Goal: Task Accomplishment & Management: Use online tool/utility

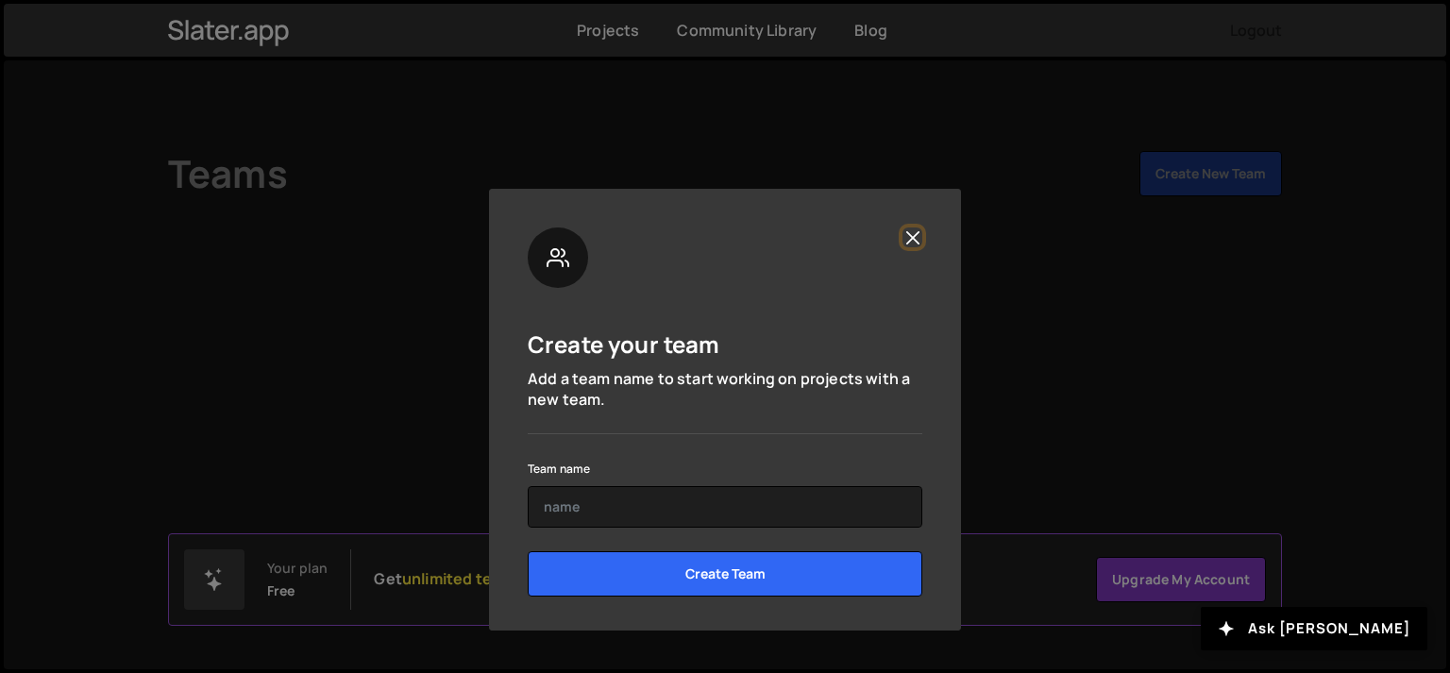
click at [904, 241] on button "Close" at bounding box center [912, 237] width 20 height 20
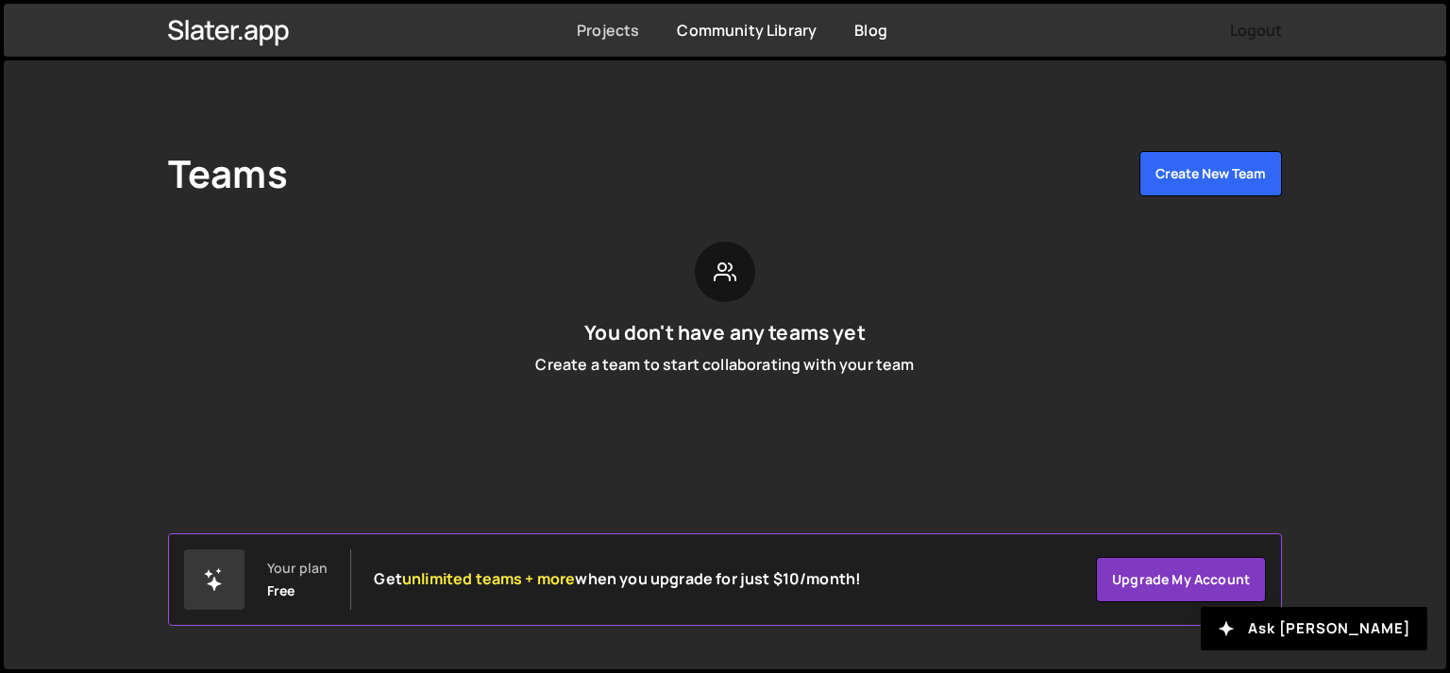
click at [611, 36] on link "Projects" at bounding box center [608, 30] width 62 height 21
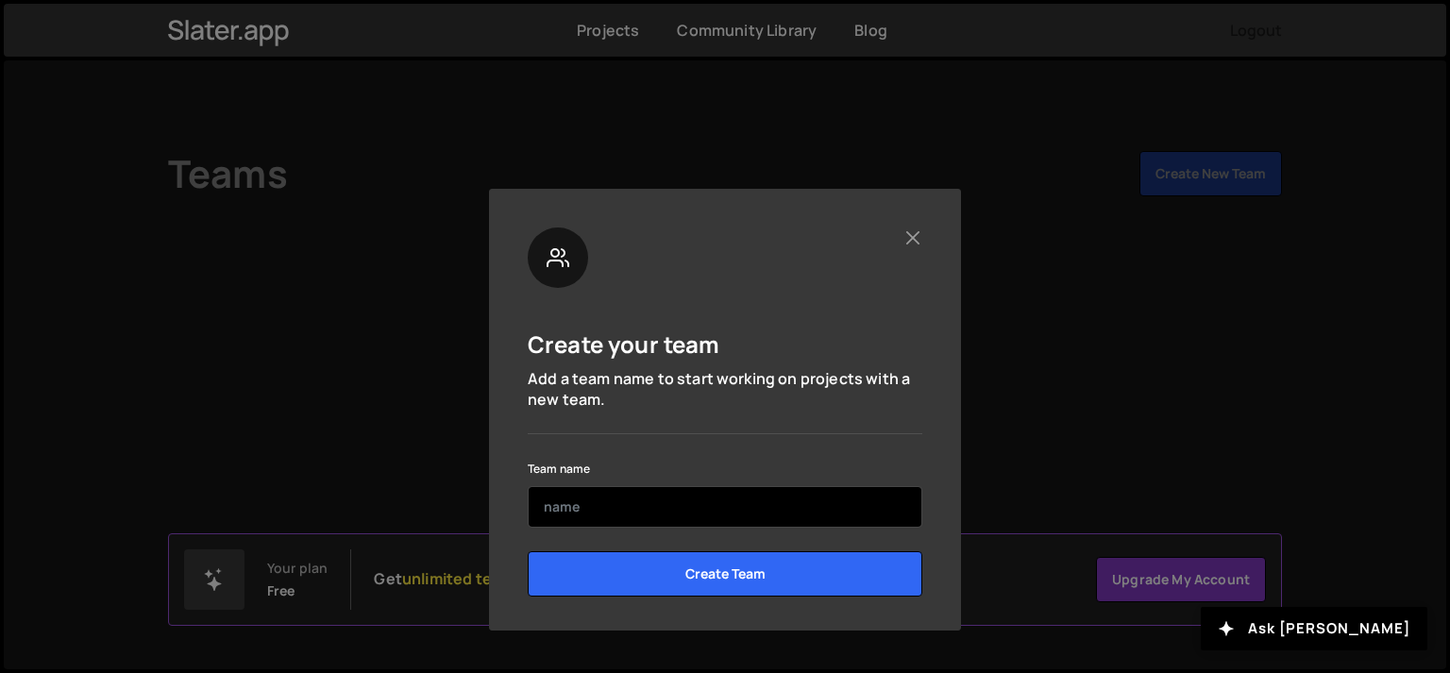
click at [782, 502] on input "text" at bounding box center [725, 507] width 395 height 42
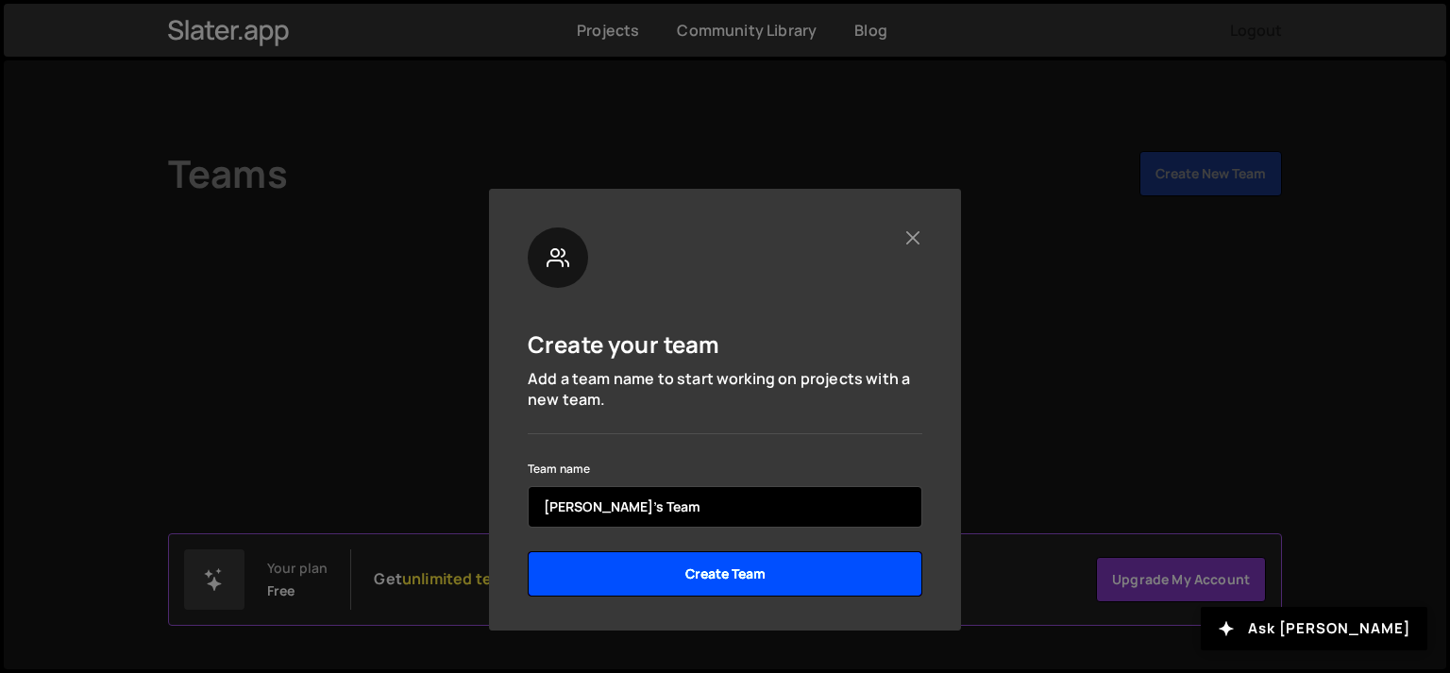
type input "Nicos's Team"
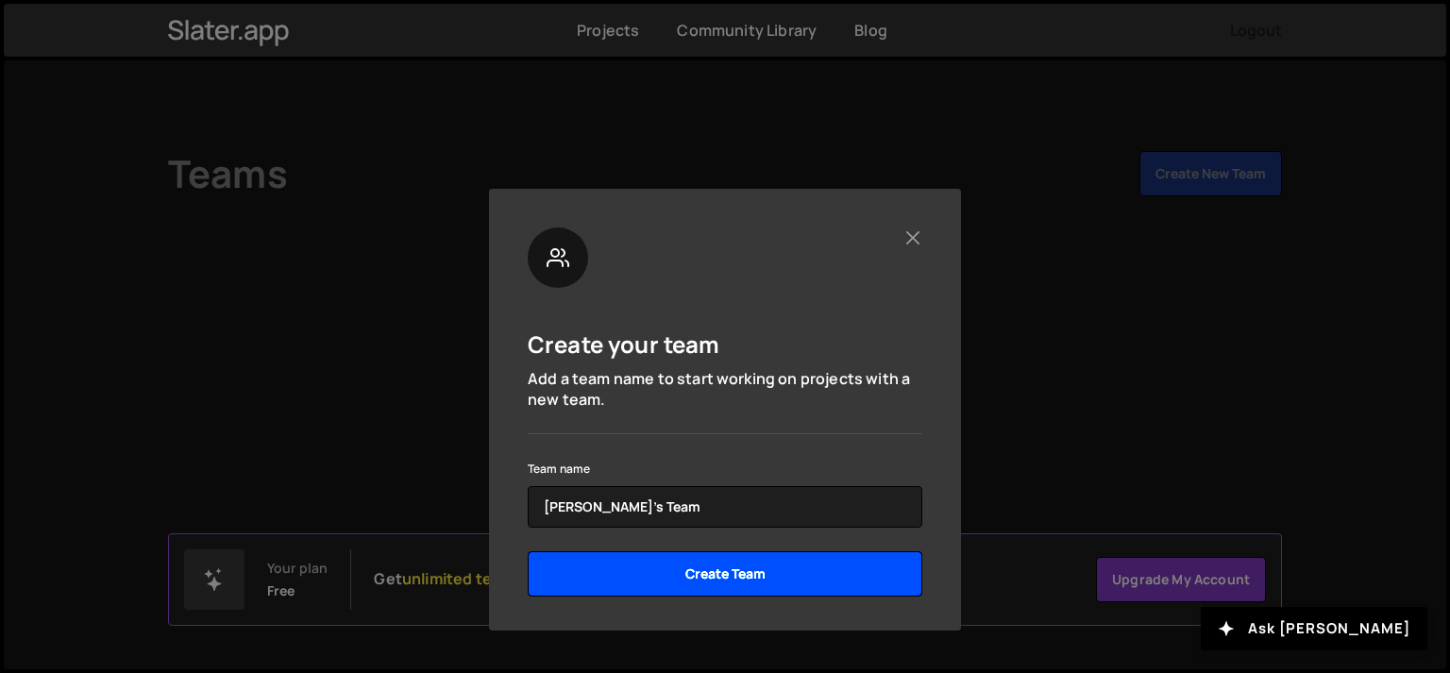
click at [764, 566] on input "Create Team" at bounding box center [725, 573] width 395 height 45
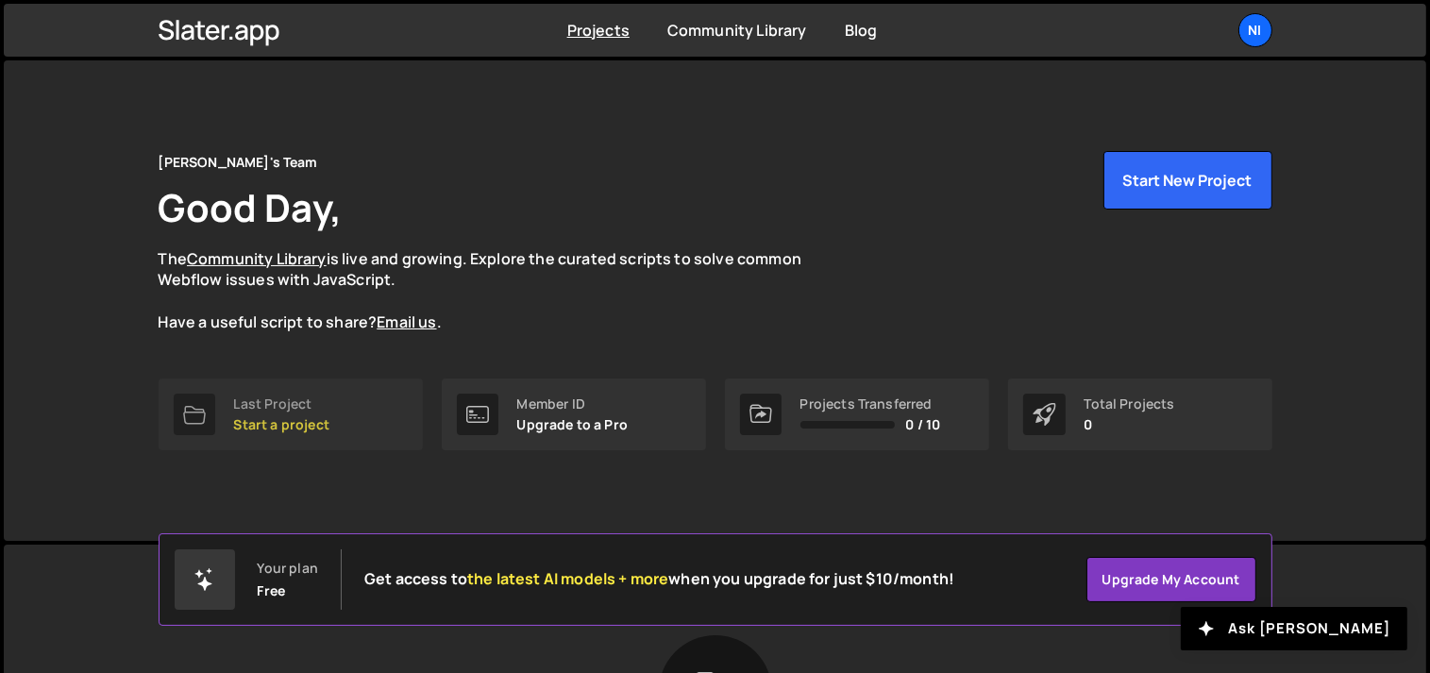
click at [253, 423] on p "Start a project" at bounding box center [281, 424] width 95 height 15
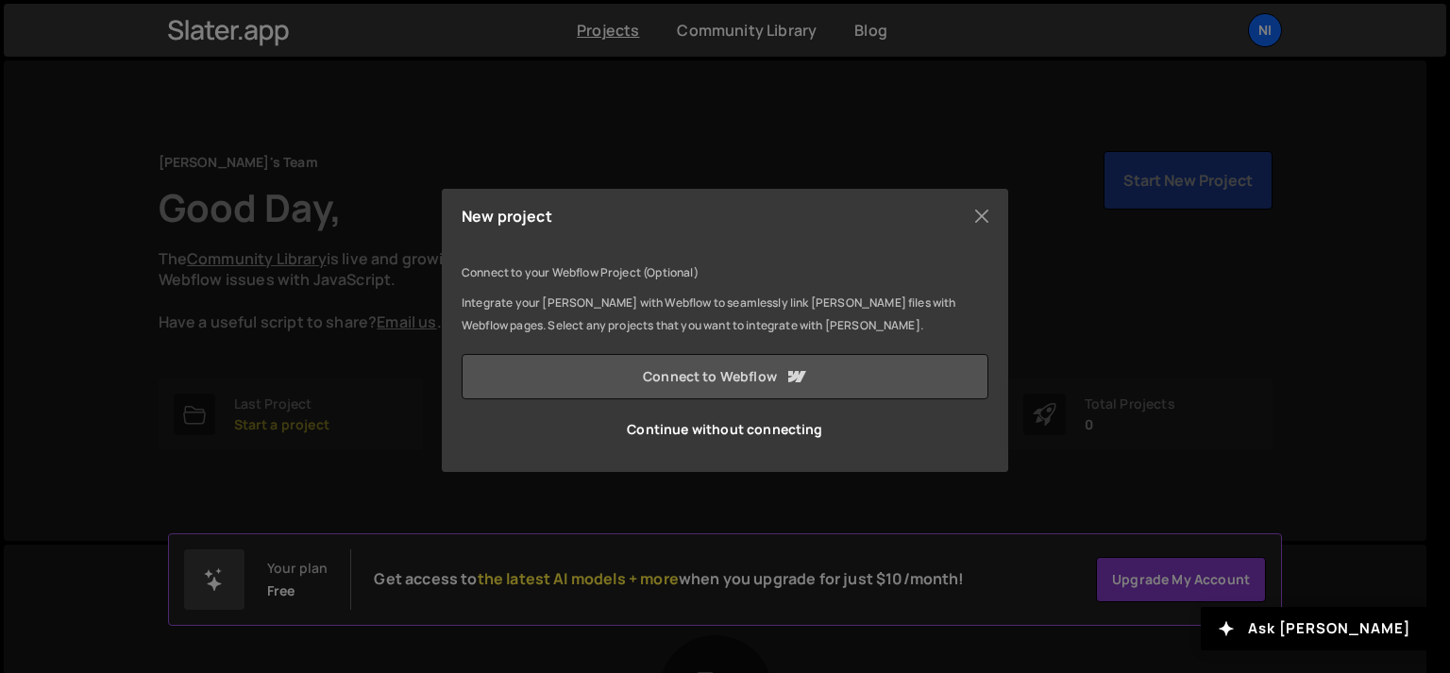
click at [609, 383] on link "Connect to Webflow" at bounding box center [725, 376] width 527 height 45
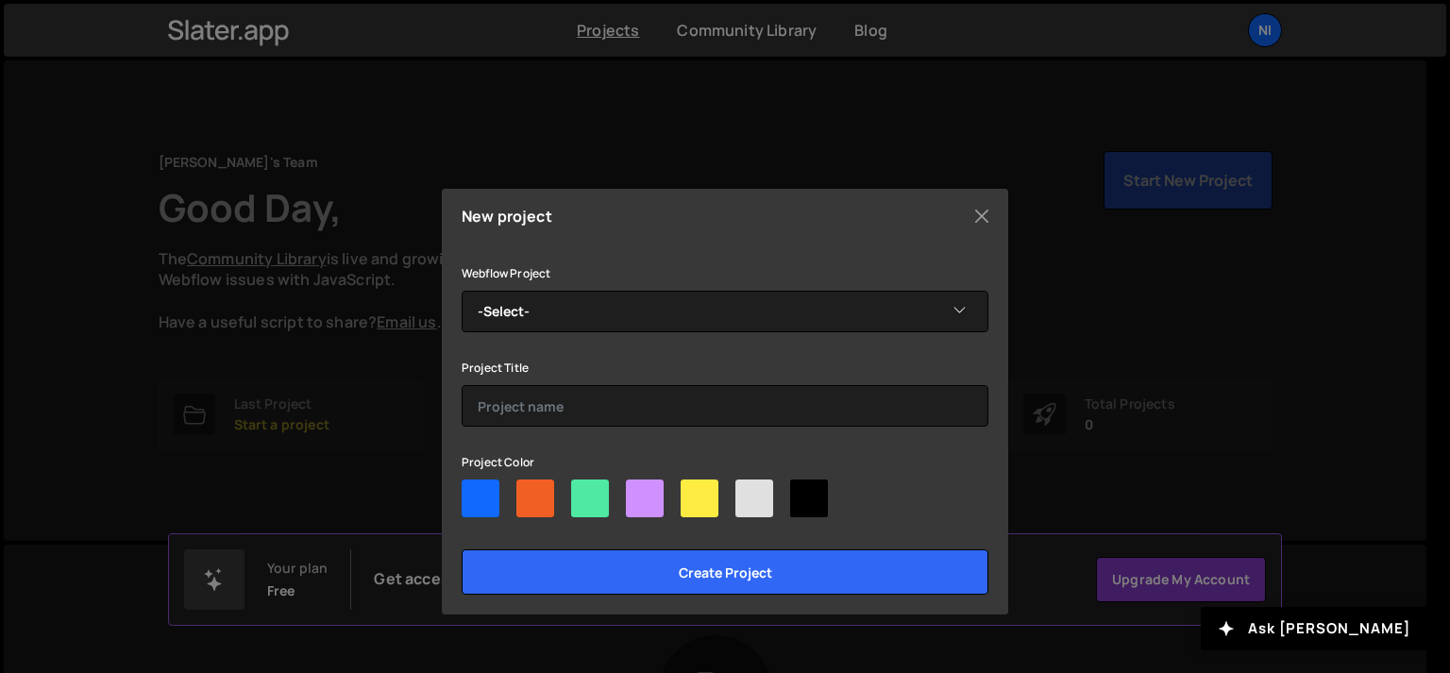
click at [610, 289] on div "Webflow Project -Select- [PERSON_NAME]'s Draft-Site" at bounding box center [725, 296] width 527 height 71
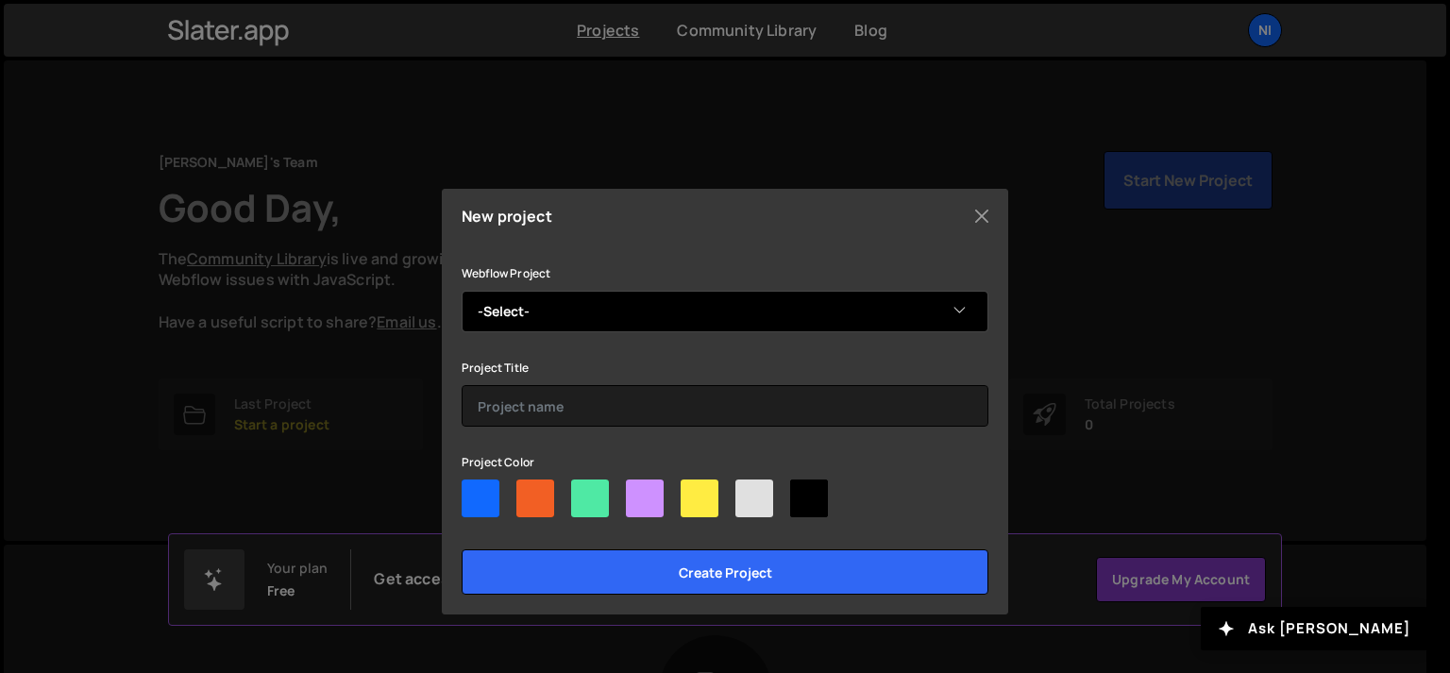
click at [599, 313] on select "-Select- [PERSON_NAME]'s Draft-Site" at bounding box center [725, 312] width 527 height 42
select select "68a56a670e329805eb72e378"
click option "[PERSON_NAME]'s Draft-Site" at bounding box center [0, 0] width 0 height 0
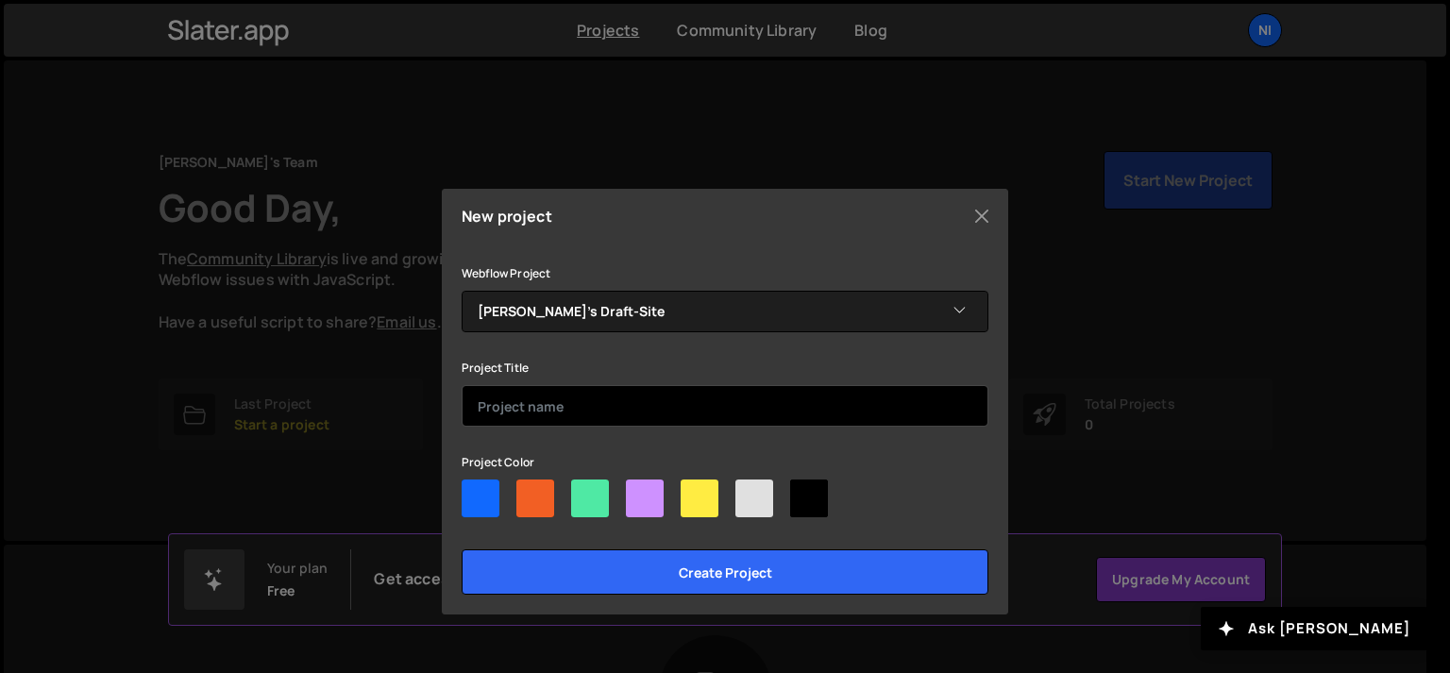
click at [552, 417] on input "text" at bounding box center [725, 406] width 527 height 42
type input "Text Animation"
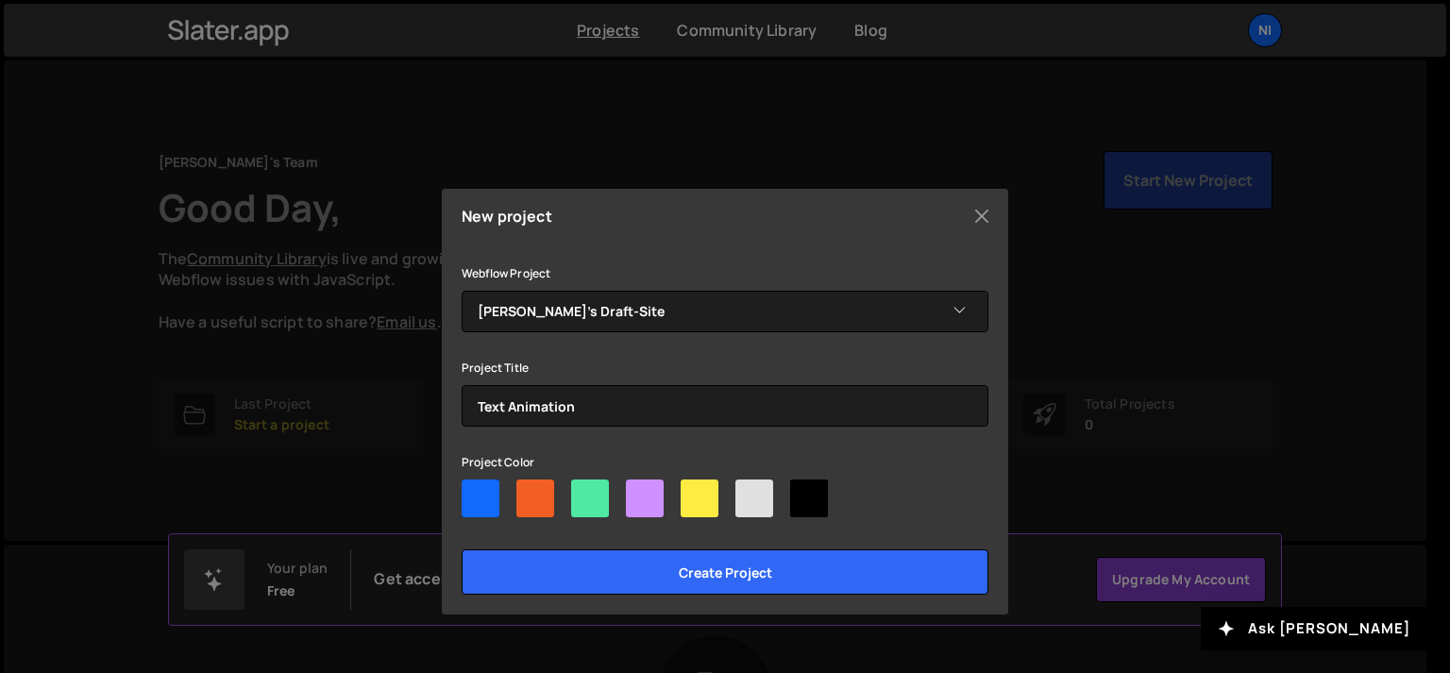
click at [541, 488] on div at bounding box center [535, 498] width 38 height 38
click at [532, 495] on div at bounding box center [535, 498] width 38 height 38
click at [529, 492] on input"] "radio" at bounding box center [522, 485] width 12 height 12
radio input"] "true"
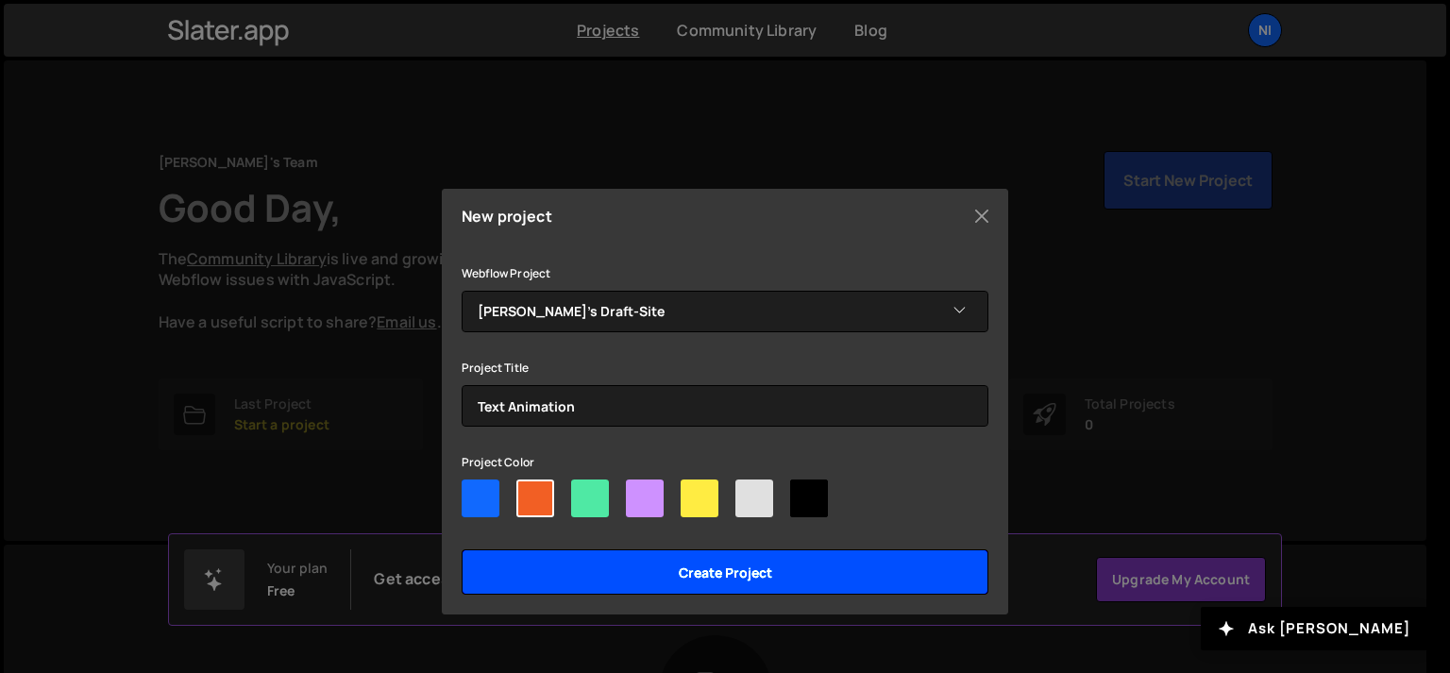
click at [697, 564] on input "Create project" at bounding box center [725, 571] width 527 height 45
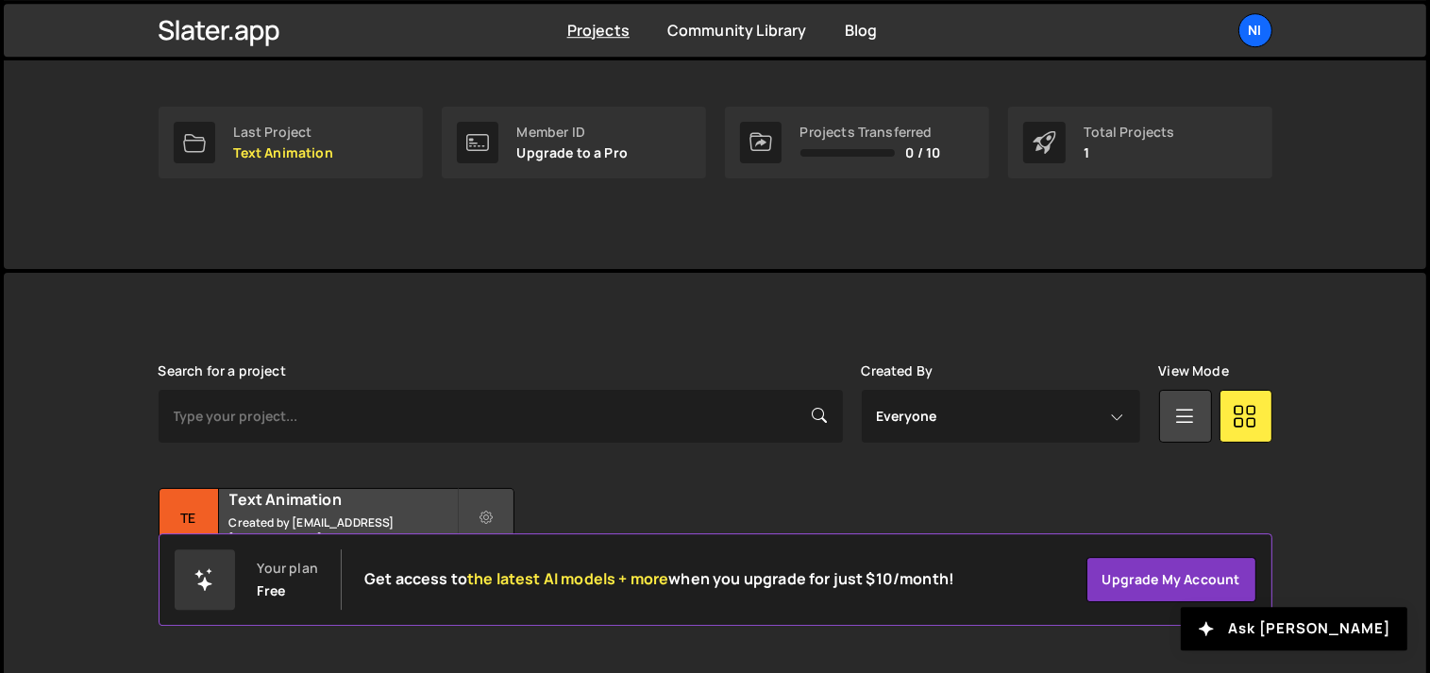
scroll to position [298, 0]
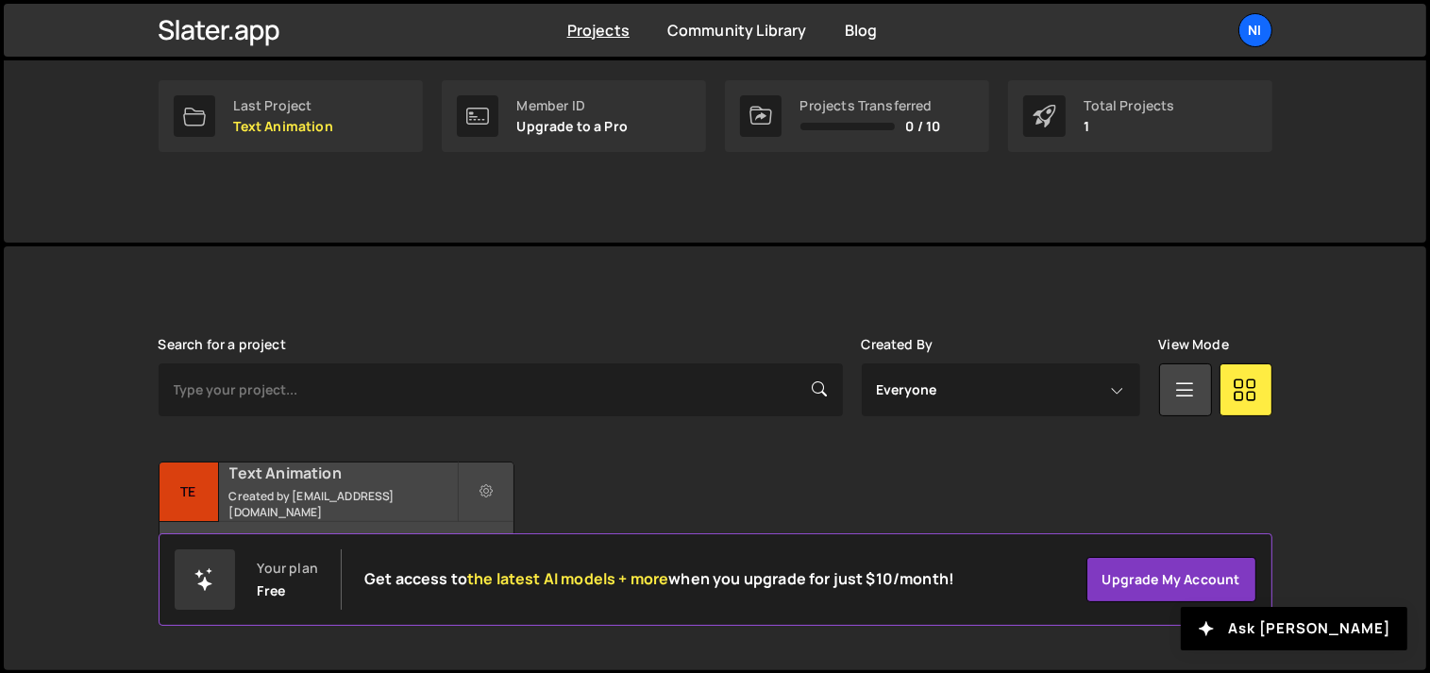
click at [383, 483] on h2 "Text Animation" at bounding box center [342, 473] width 227 height 21
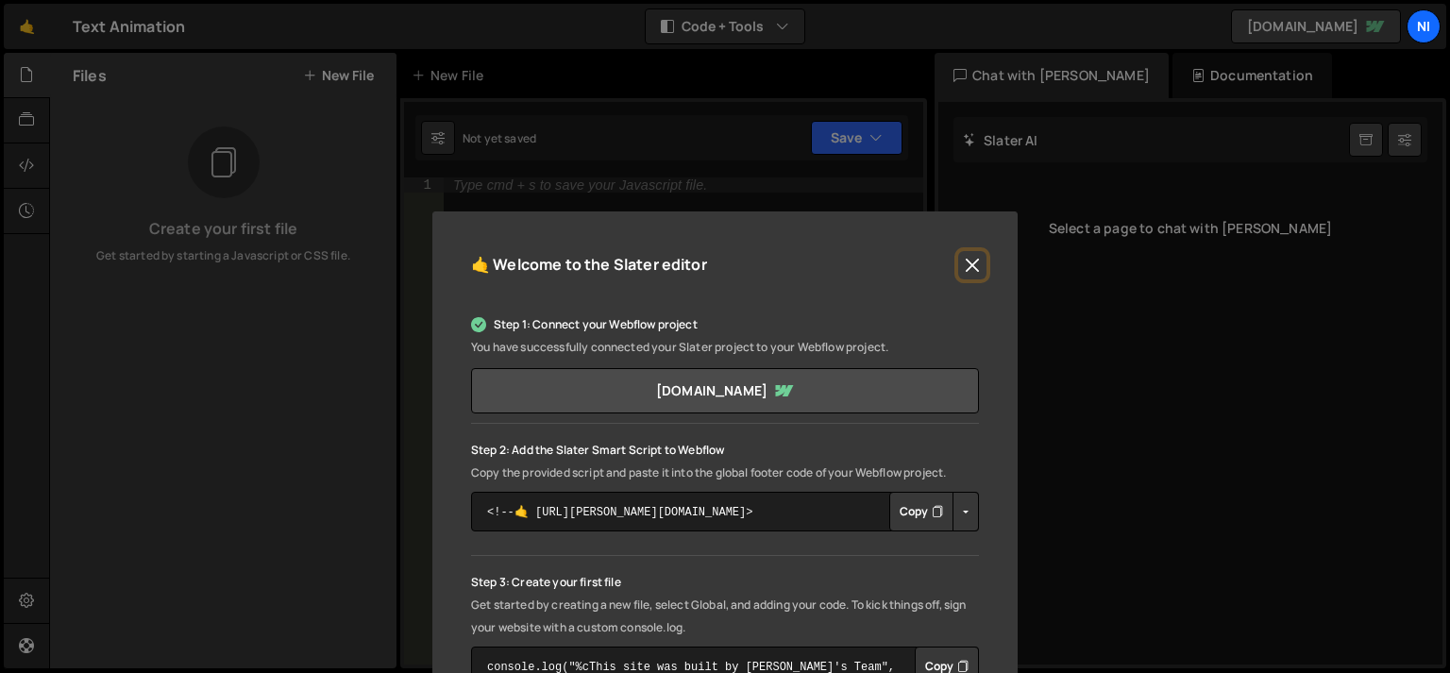
click at [976, 268] on button "Close" at bounding box center [972, 265] width 28 height 28
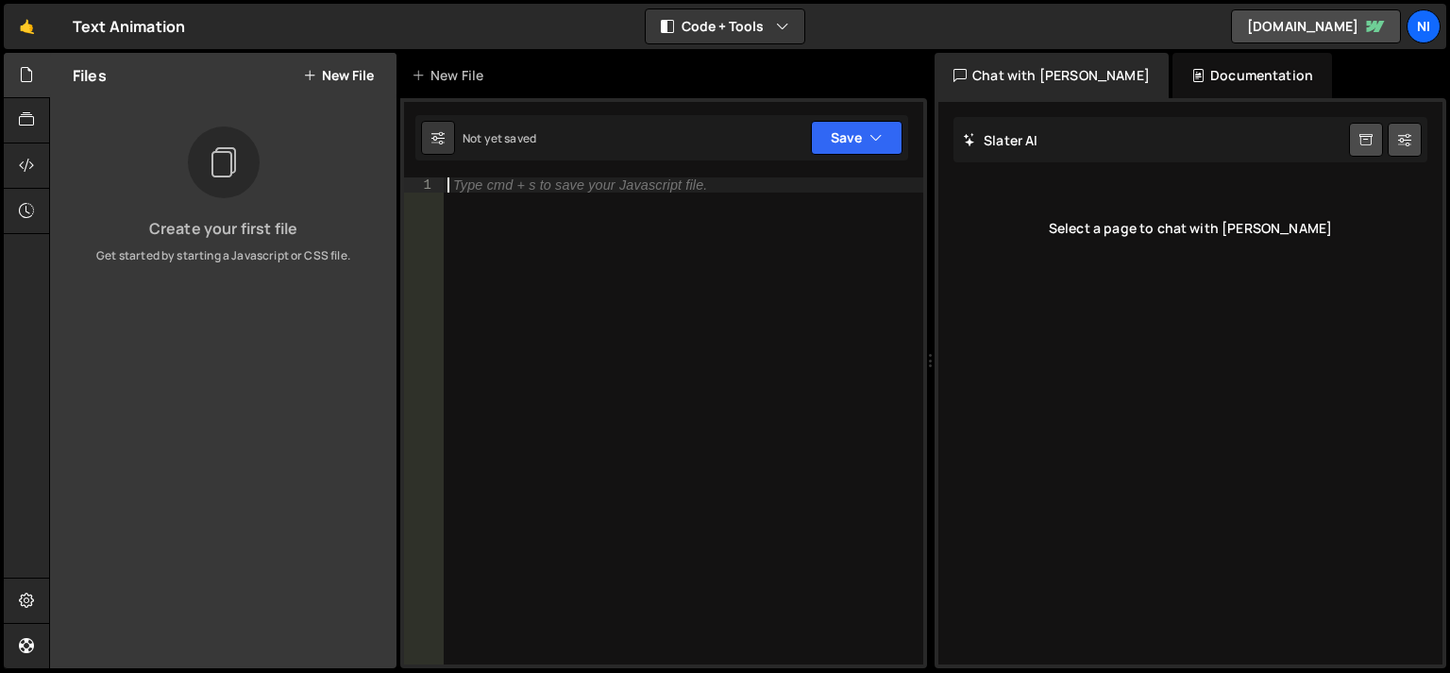
click at [512, 194] on div "Type cmd + s to save your Javascript file." at bounding box center [683, 435] width 479 height 517
paste textarea "});"
type textarea "});"
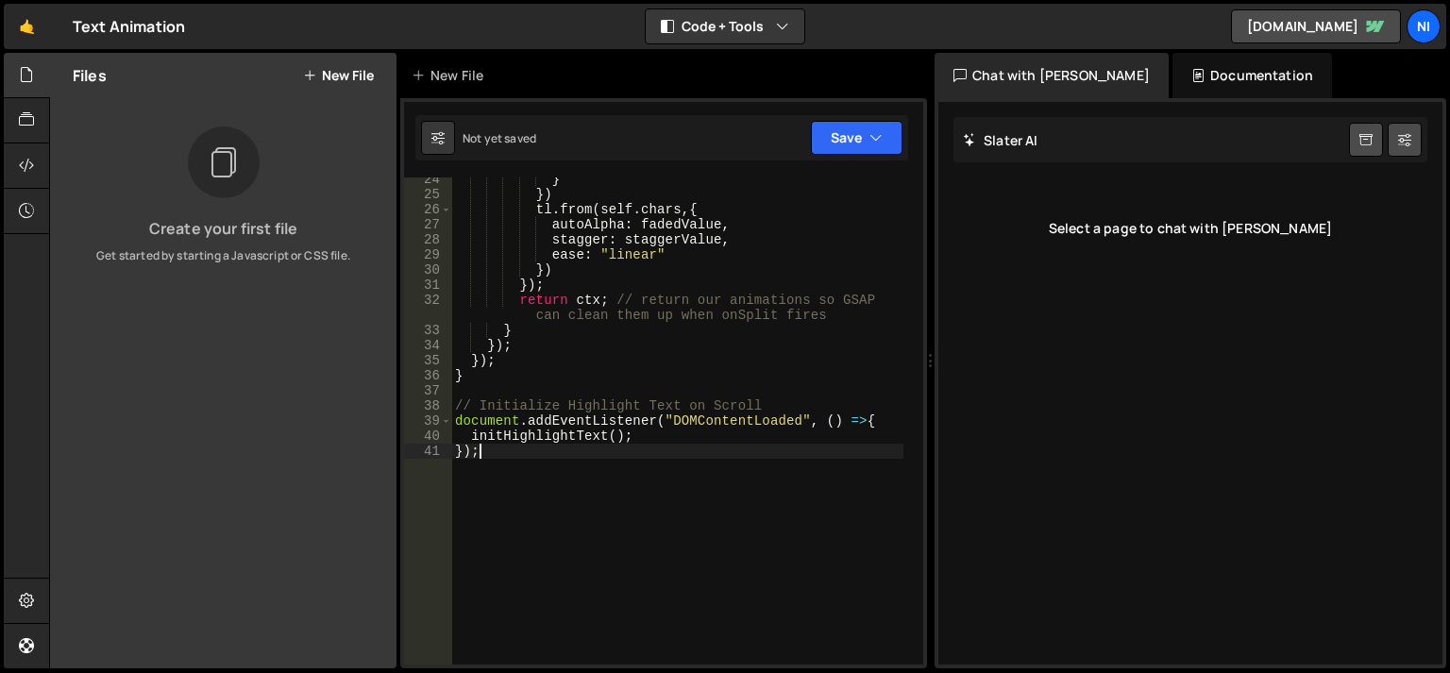
scroll to position [459, 0]
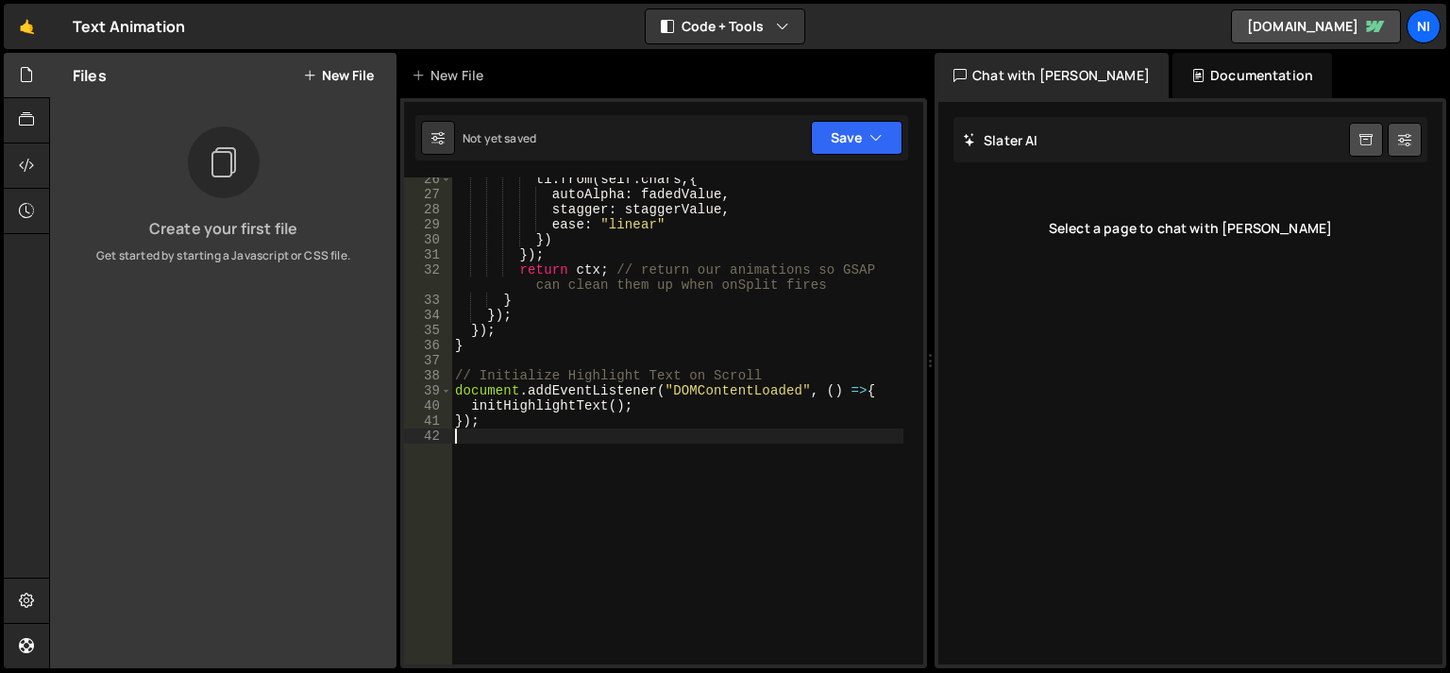
select select "ace/mode/javascript"
select select "ace/theme/monokai"
select select "markbegin"
select select "true"
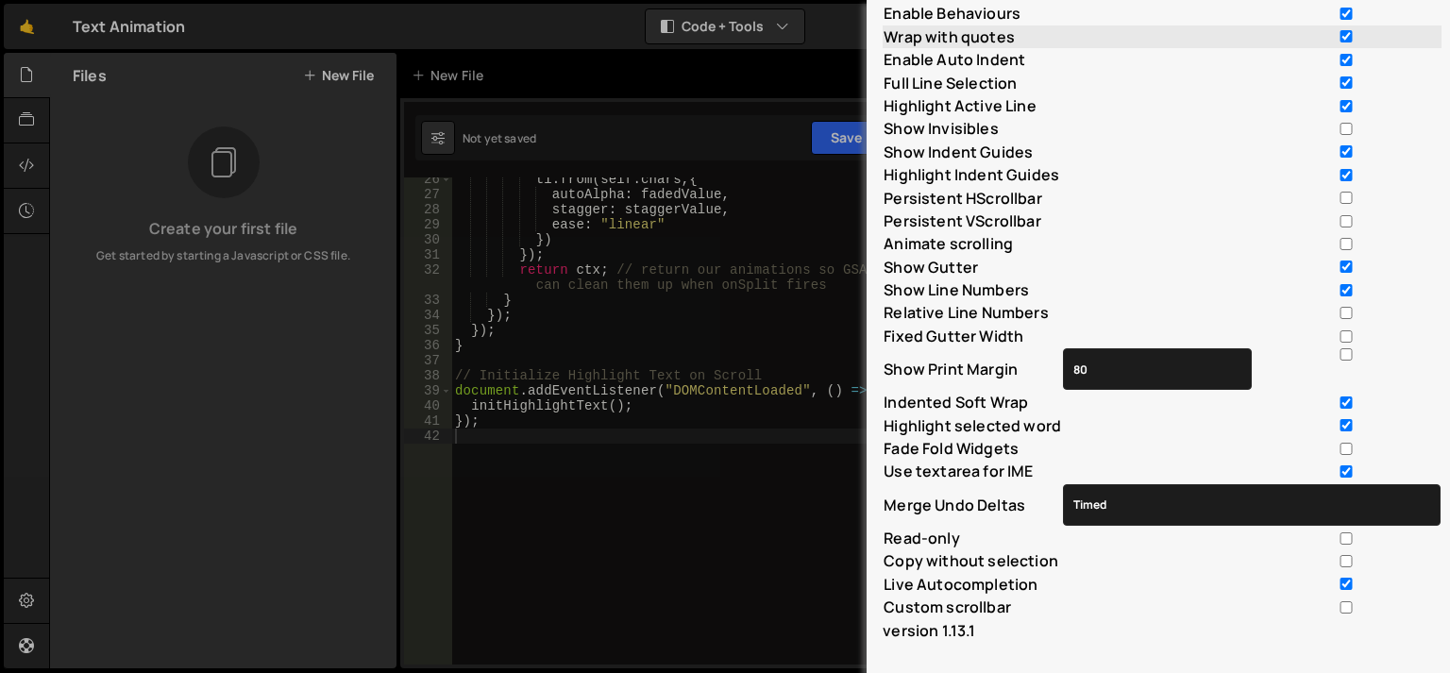
scroll to position [469, 0]
click at [604, 517] on div "Mode ABAP ABC ActionScript ADA Alda Apache Conf Apex AQL AsciiDoc ASL Assembly …" at bounding box center [725, 336] width 1450 height 673
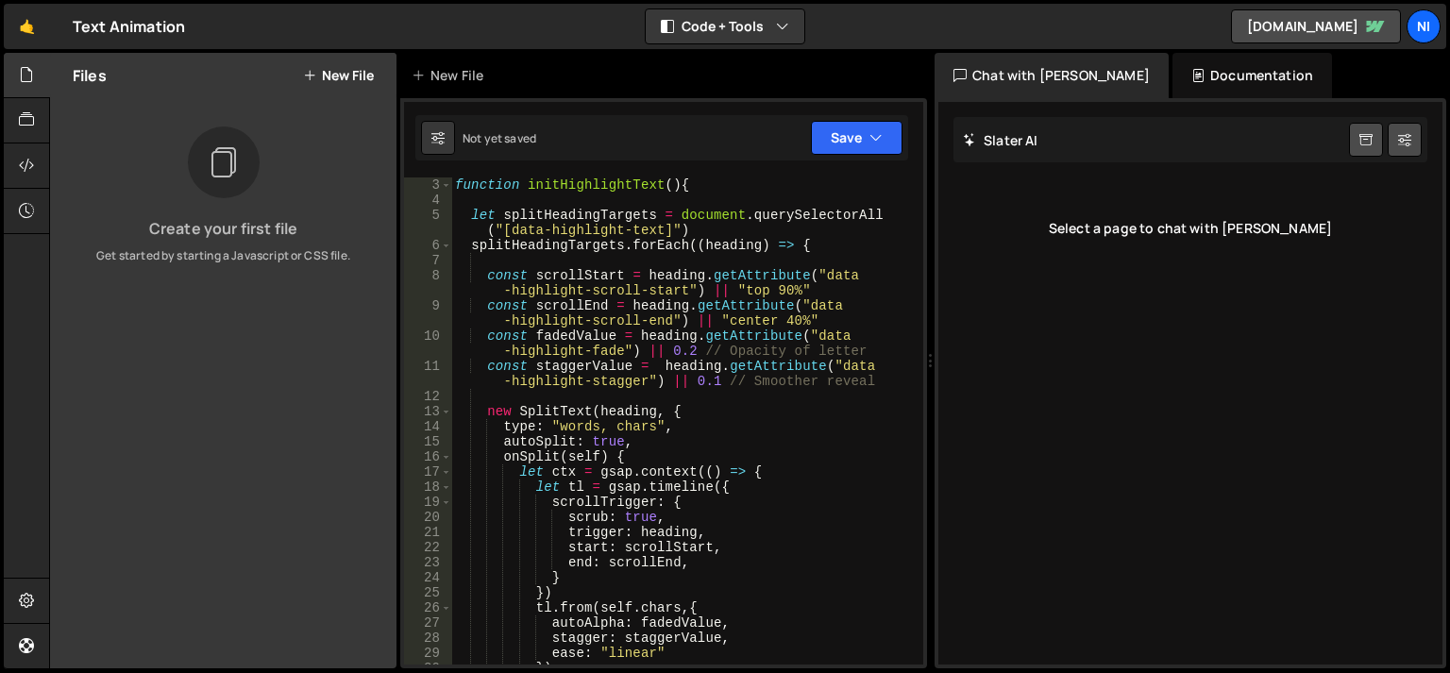
scroll to position [0, 0]
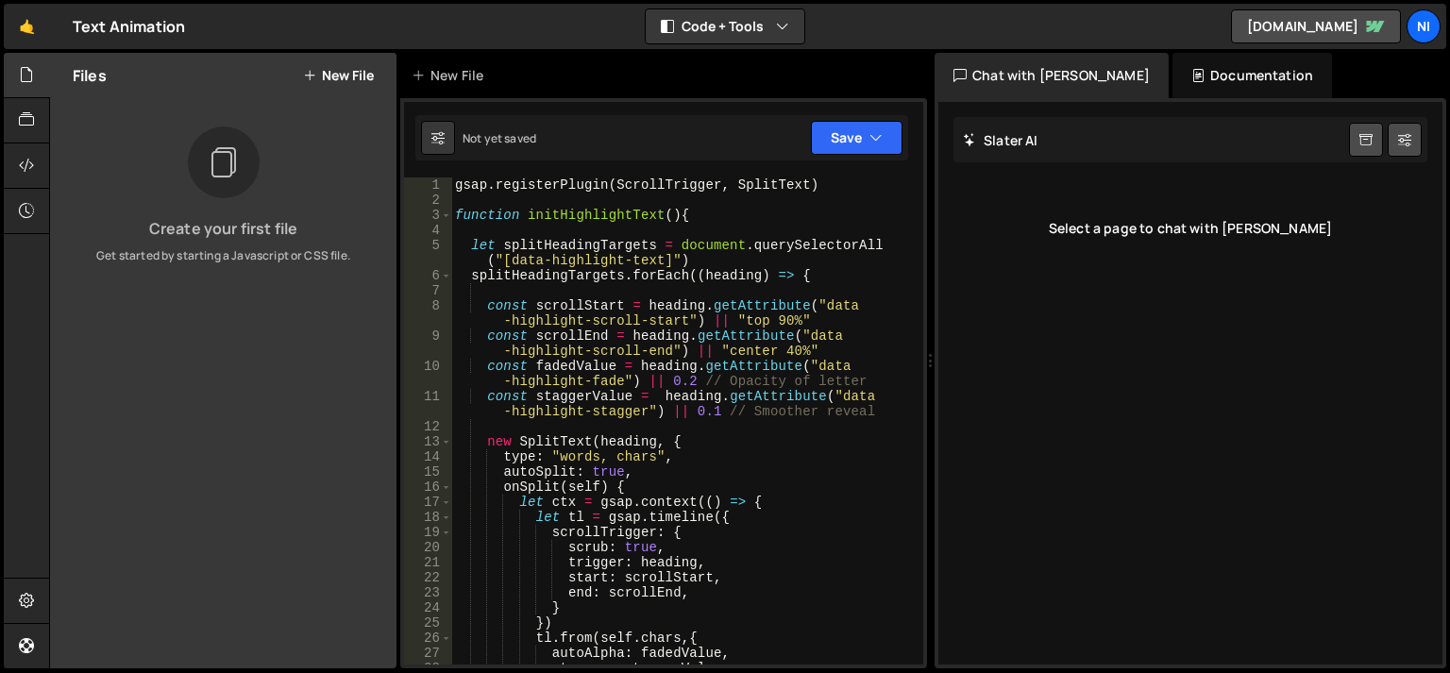
click at [458, 186] on div "gsap . registerPlugin ( ScrollTrigger , SplitText ) function initHighlightText …" at bounding box center [677, 435] width 452 height 517
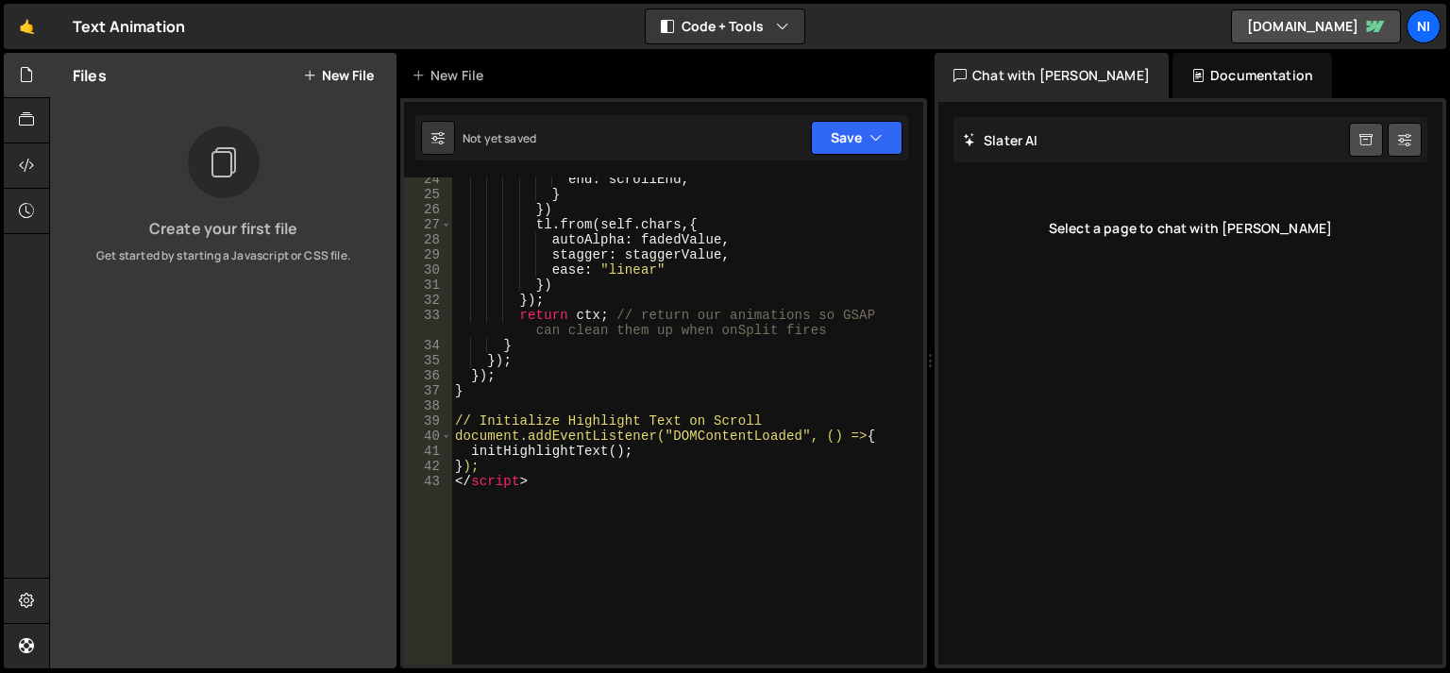
scroll to position [489, 0]
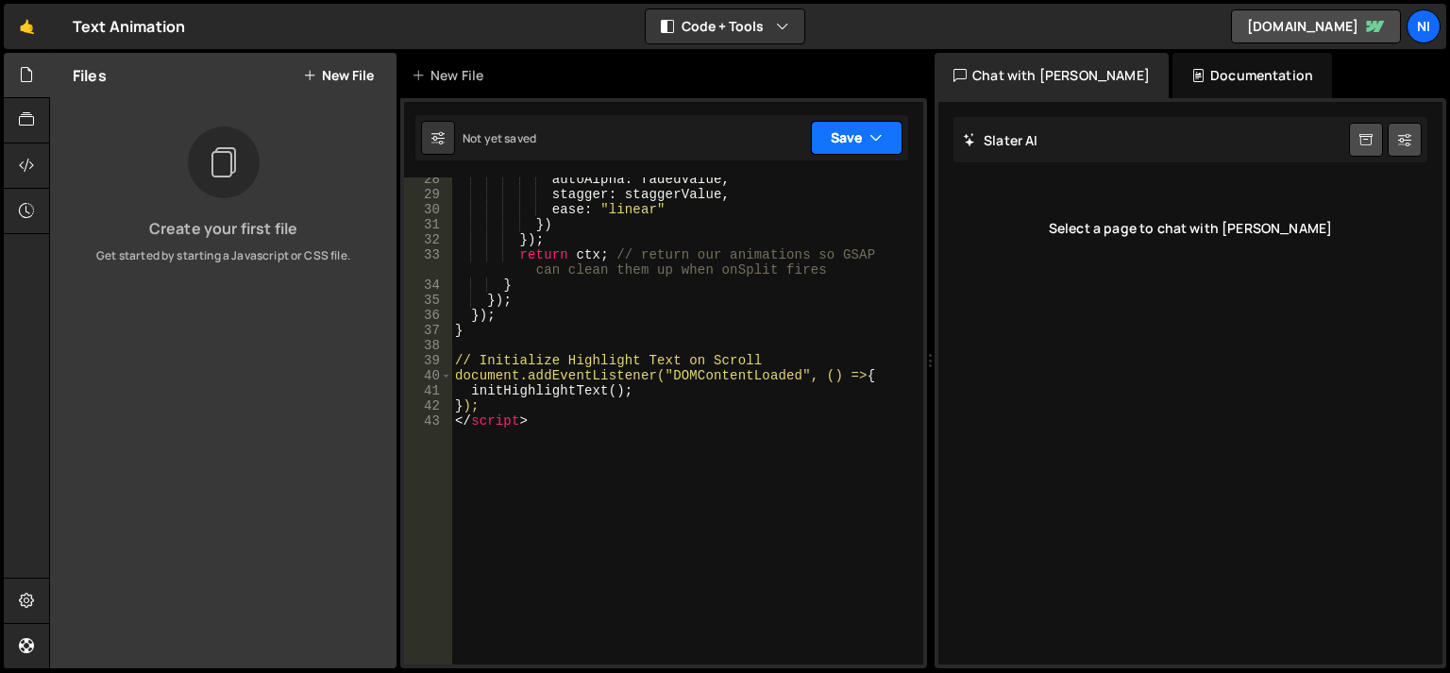
click at [831, 143] on button "Save" at bounding box center [857, 138] width 92 height 34
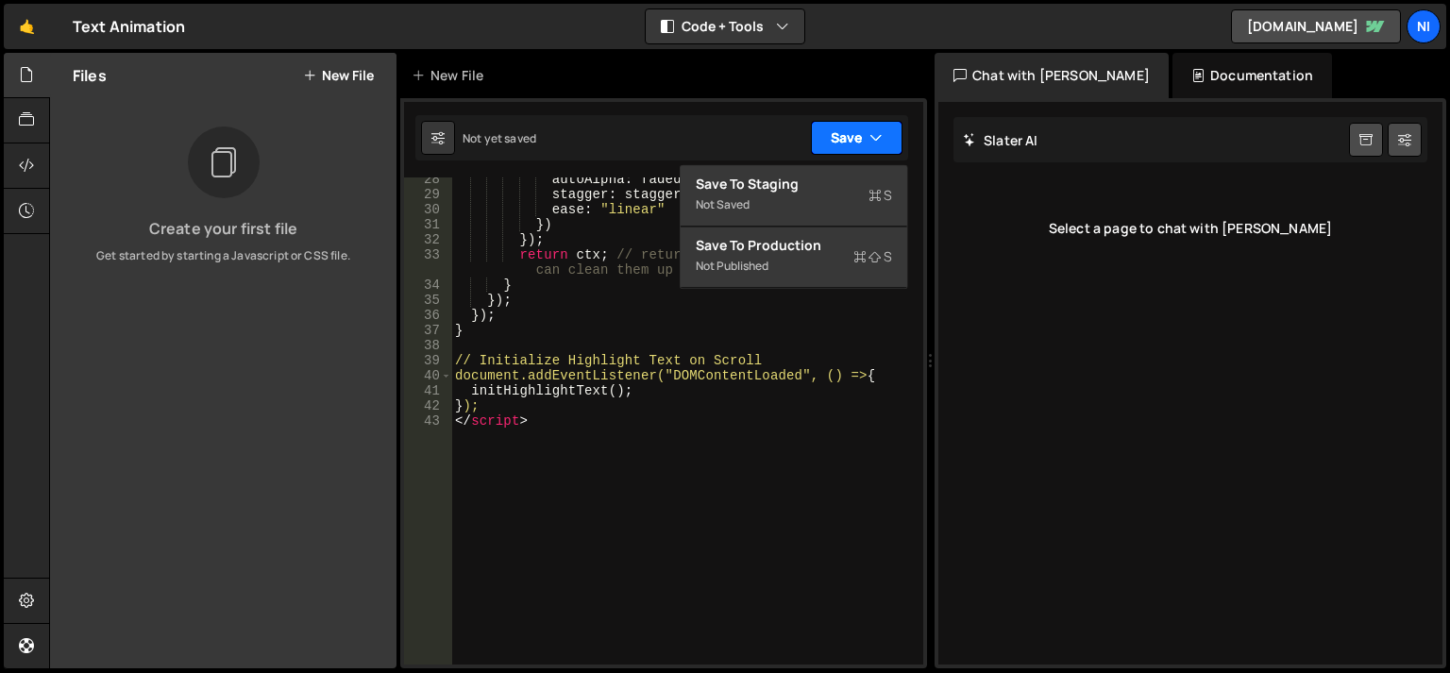
click at [838, 143] on button "Save" at bounding box center [857, 138] width 92 height 34
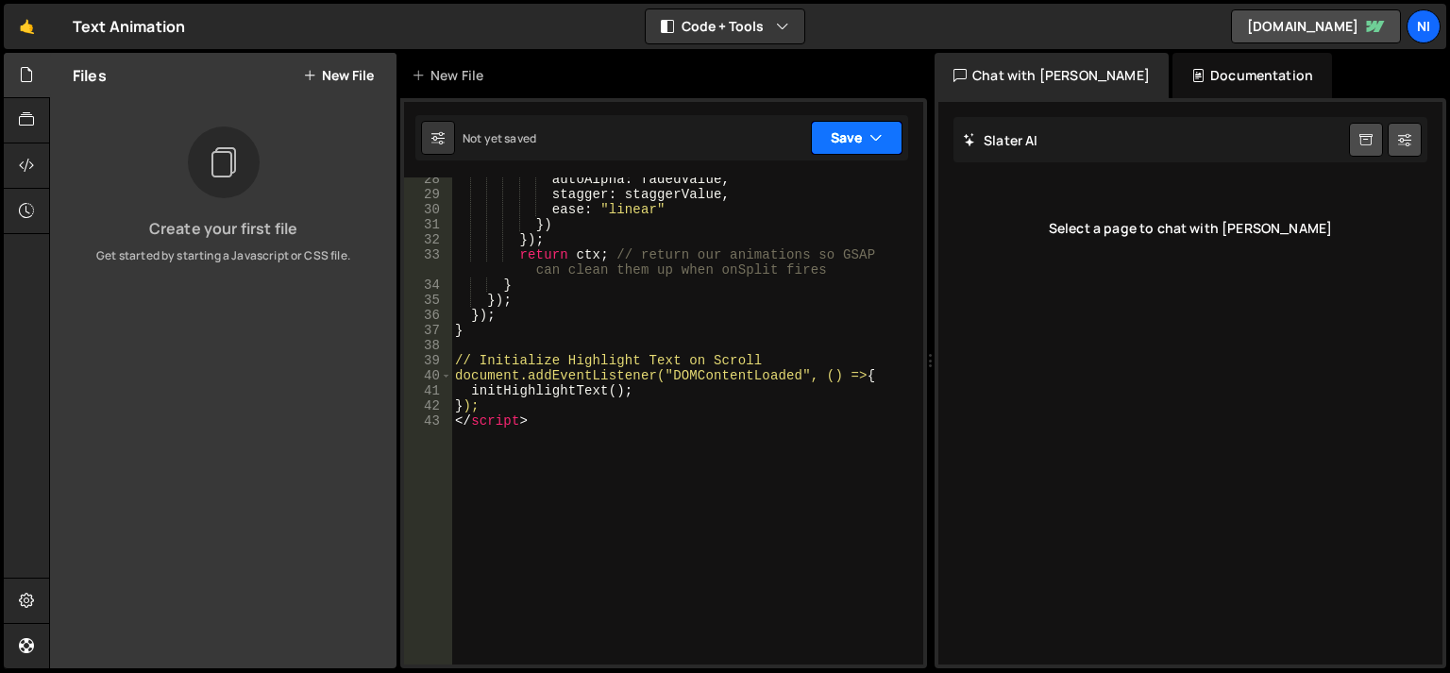
click at [874, 140] on icon "button" at bounding box center [875, 137] width 13 height 19
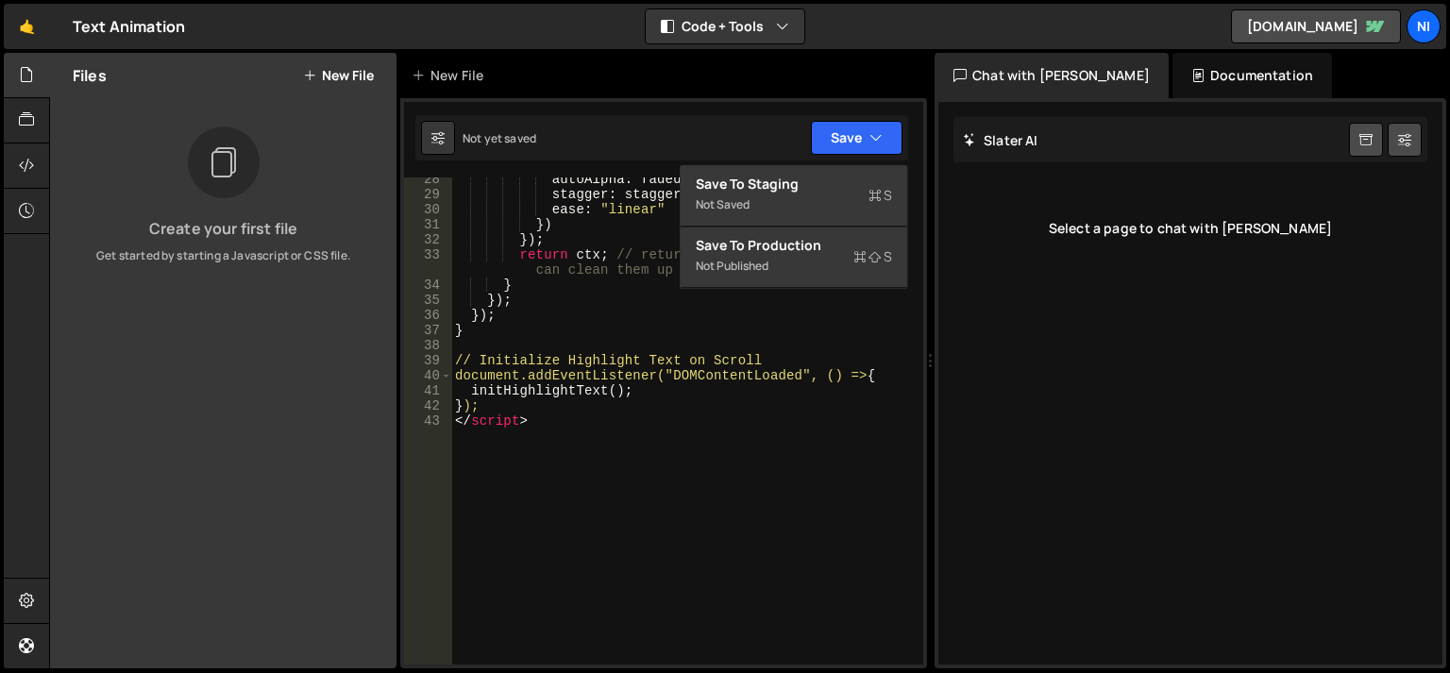
type textarea "</script>"
click at [693, 502] on div "autoAlpha : fadedValue , stagger : staggerValue , ease : "linear" }) }) ; retur…" at bounding box center [677, 430] width 452 height 517
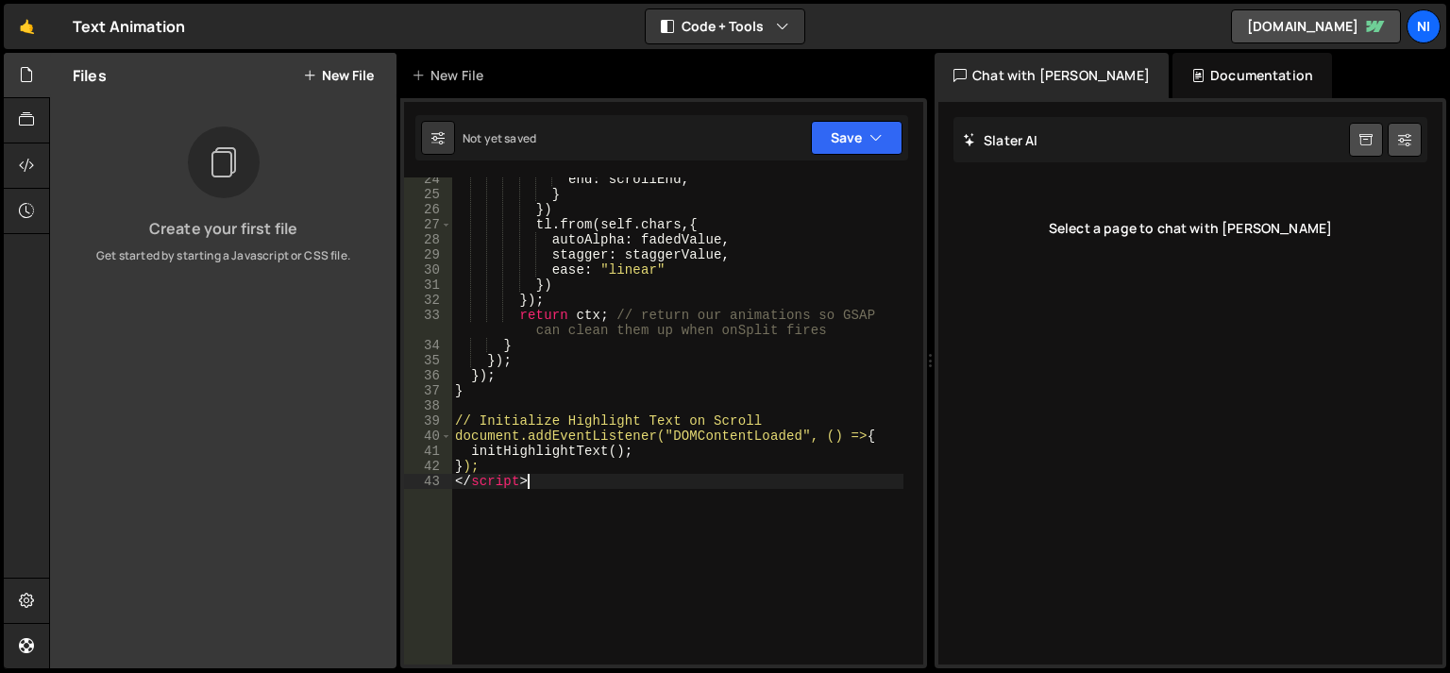
scroll to position [428, 0]
drag, startPoint x: 530, startPoint y: 485, endPoint x: 449, endPoint y: 489, distance: 81.3
click at [451, 489] on div "end : scrollEnd , } }) tl . from ( self . chars , { autoAlpha : fadedValue , st…" at bounding box center [677, 420] width 452 height 487
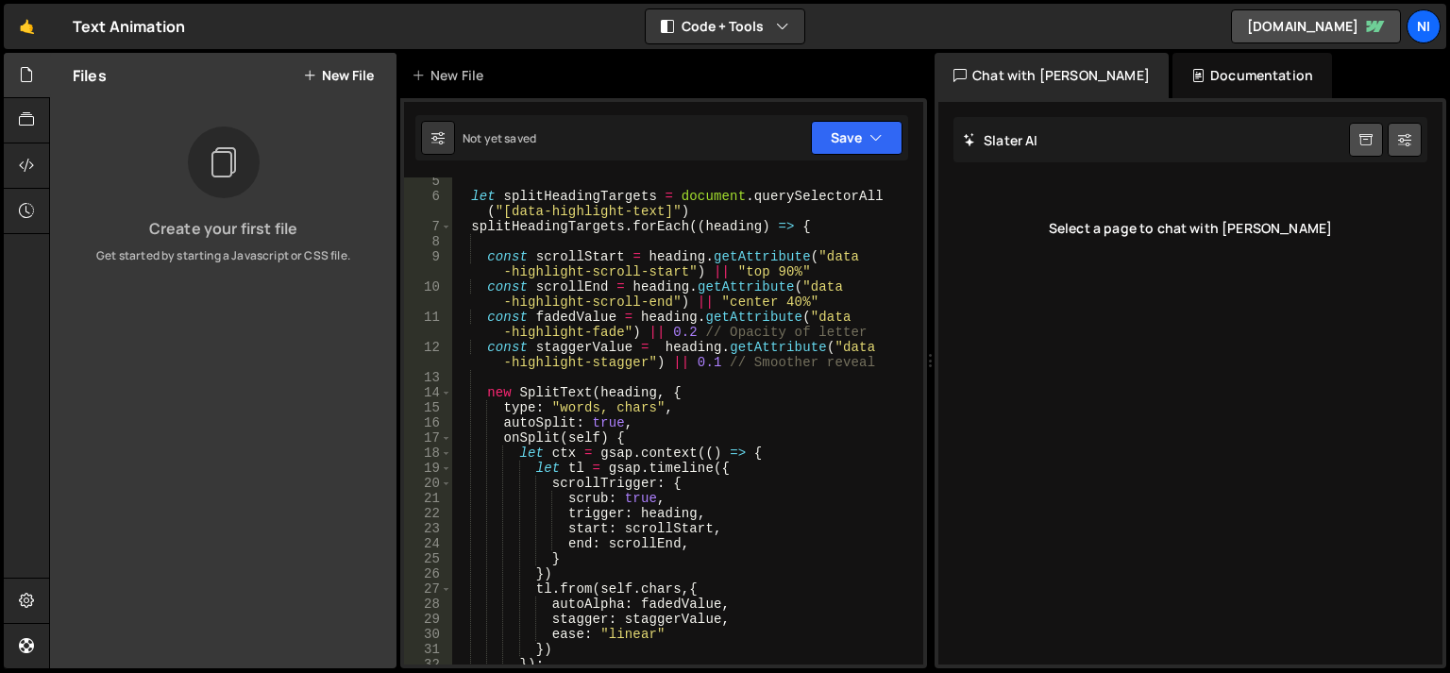
scroll to position [0, 0]
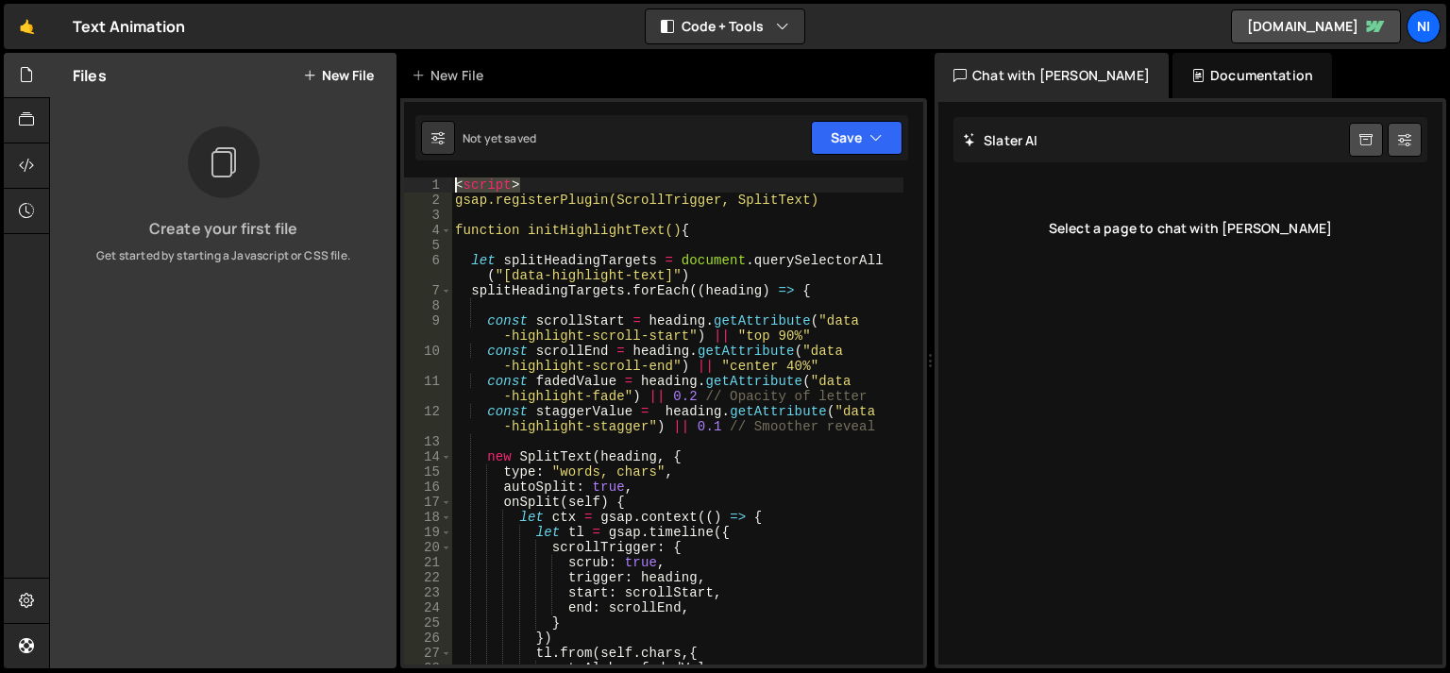
drag, startPoint x: 524, startPoint y: 183, endPoint x: 420, endPoint y: 185, distance: 103.8
click at [451, 185] on div "< script > gsap.registerPlugin(ScrollTrigger, SplitText) function initHighlight…" at bounding box center [677, 420] width 452 height 487
type textarea "<script>"
type textarea "gsap.registerPlugin(ScrollTrigger, SplitText)"
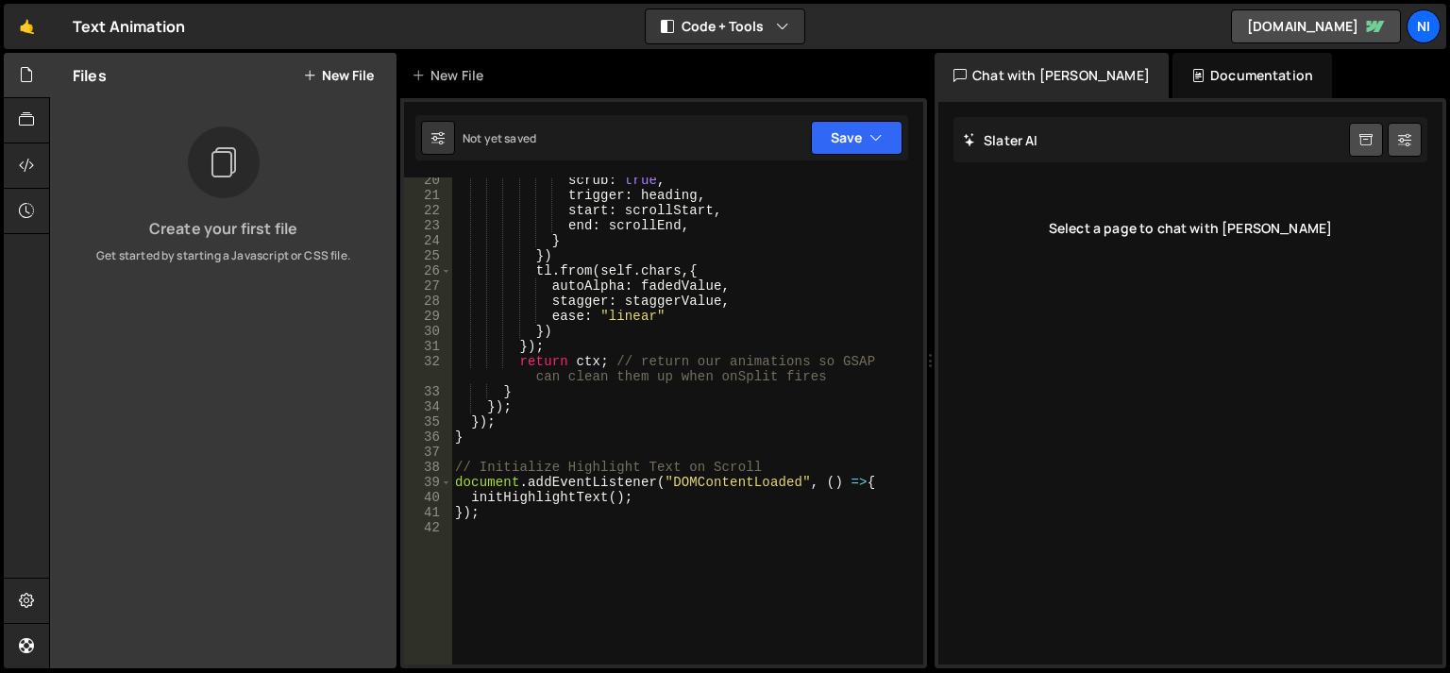
scroll to position [366, 0]
click at [17, 118] on div at bounding box center [27, 120] width 46 height 45
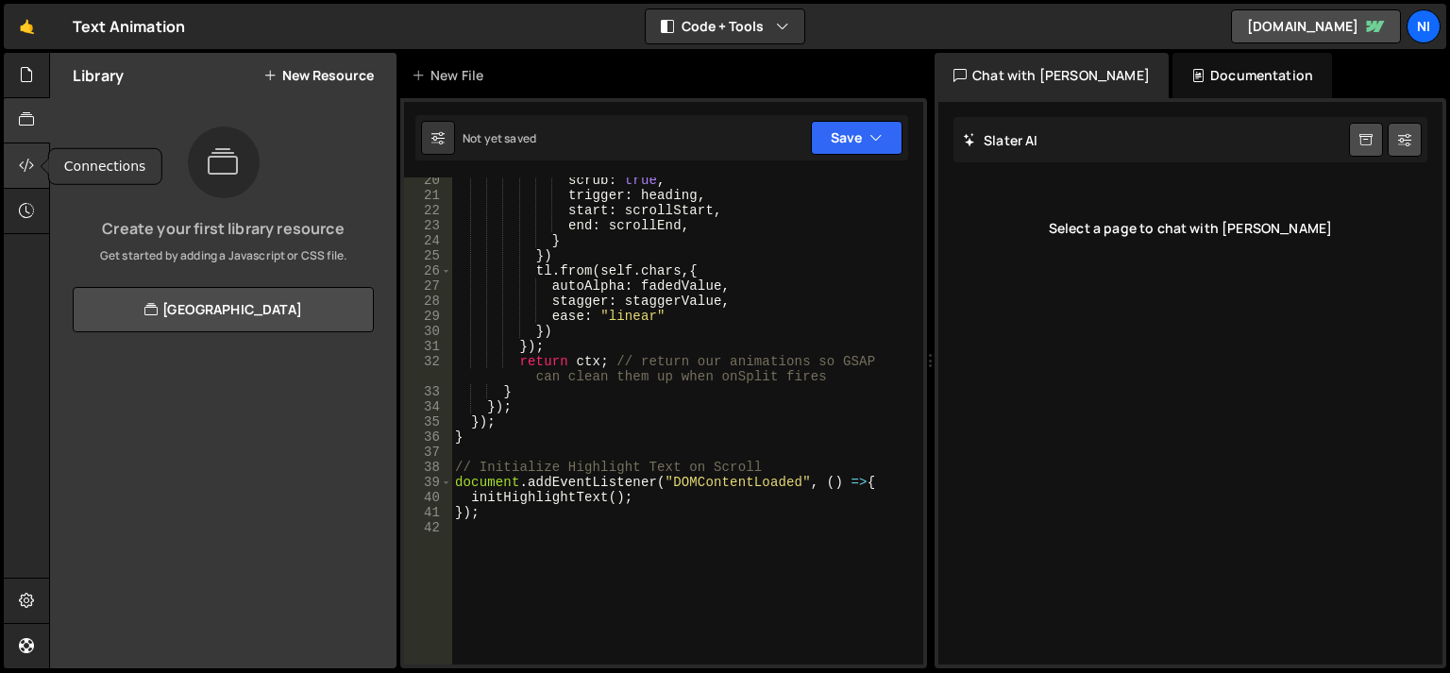
click at [23, 160] on icon at bounding box center [26, 165] width 15 height 21
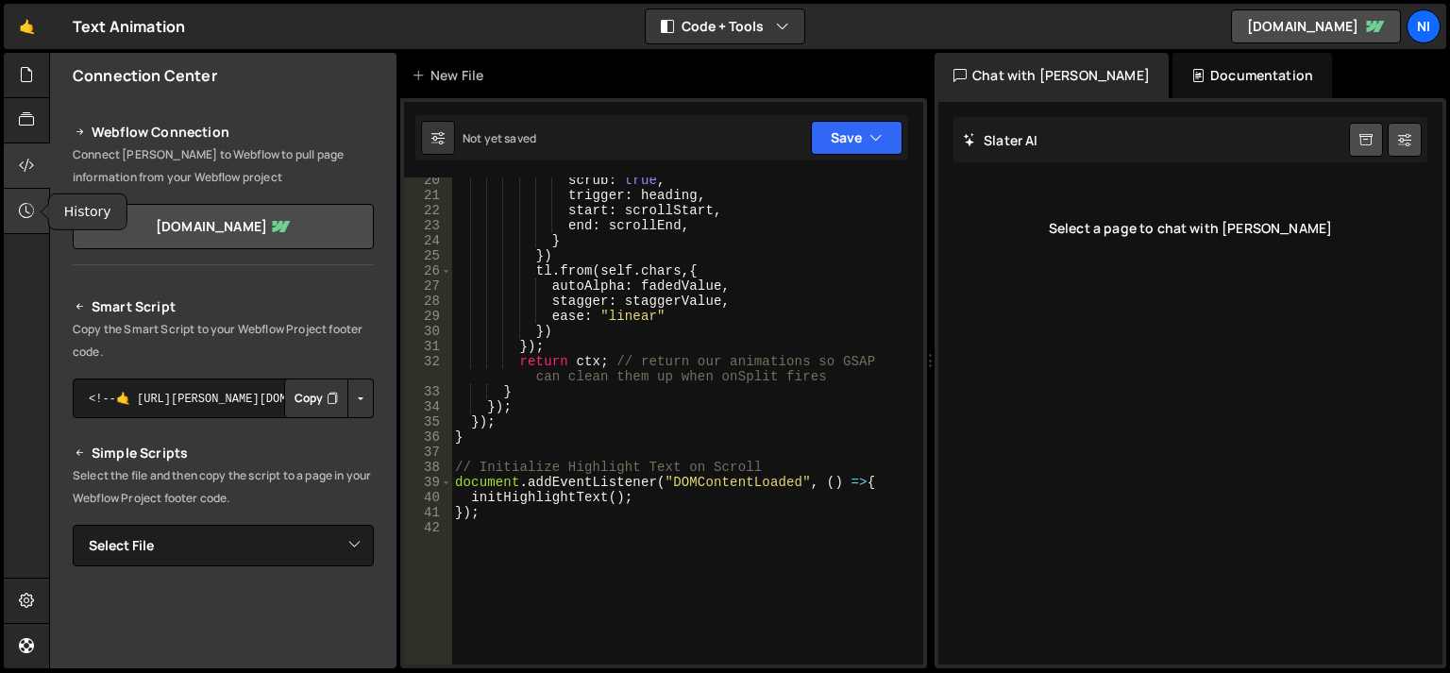
click at [19, 215] on div at bounding box center [27, 211] width 46 height 45
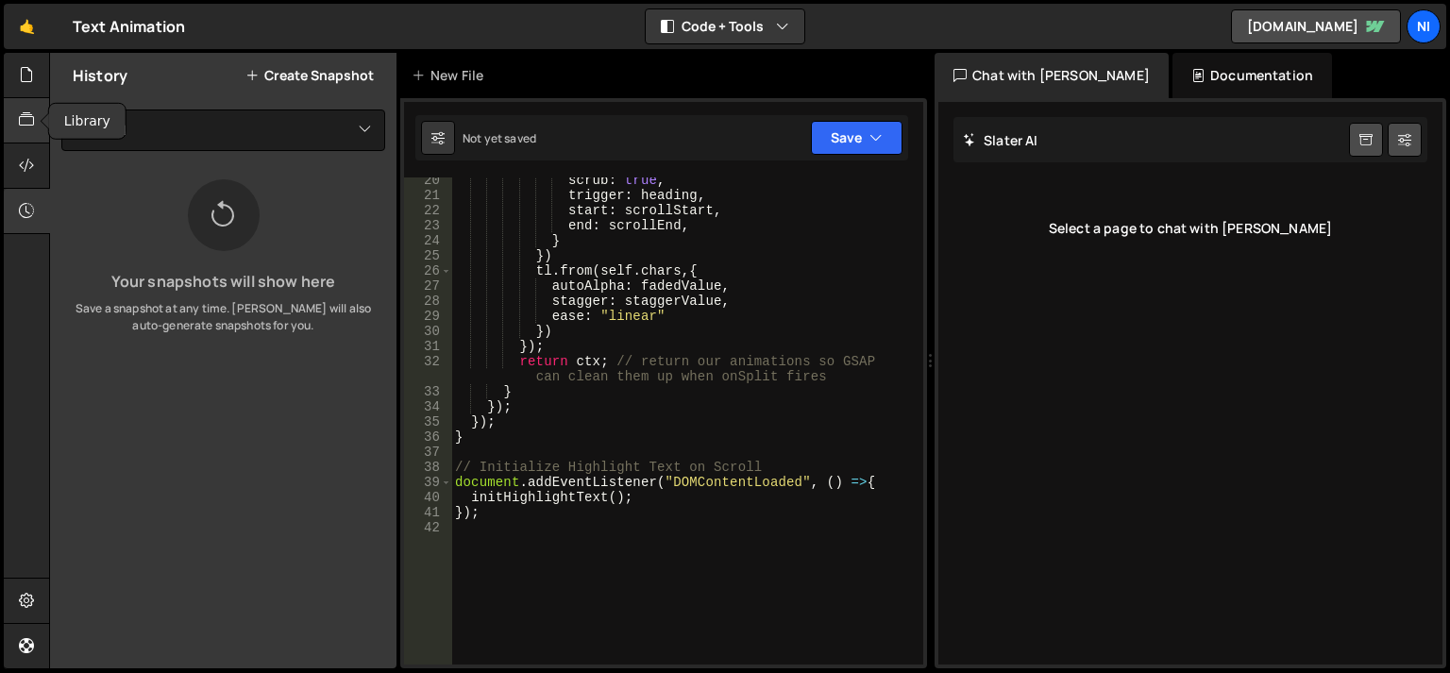
click at [25, 118] on icon at bounding box center [26, 119] width 15 height 21
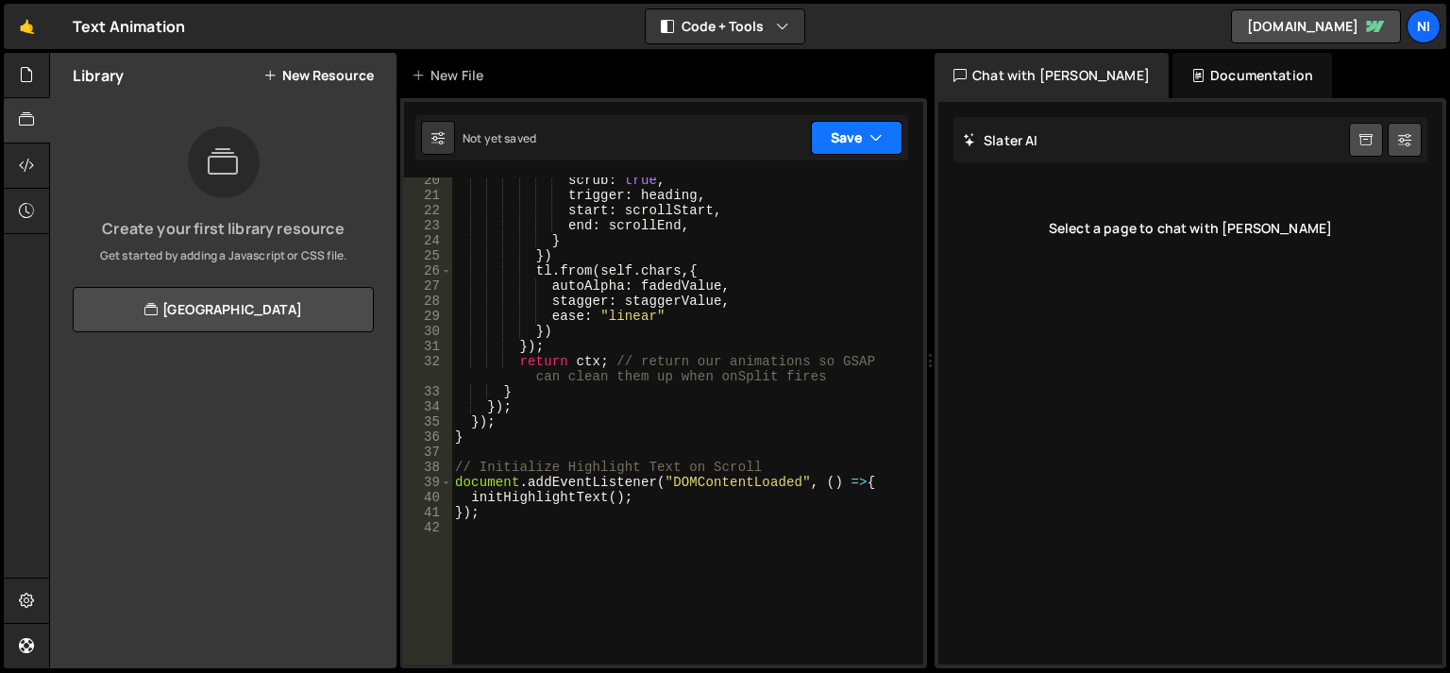
click at [848, 143] on button "Save" at bounding box center [857, 138] width 92 height 34
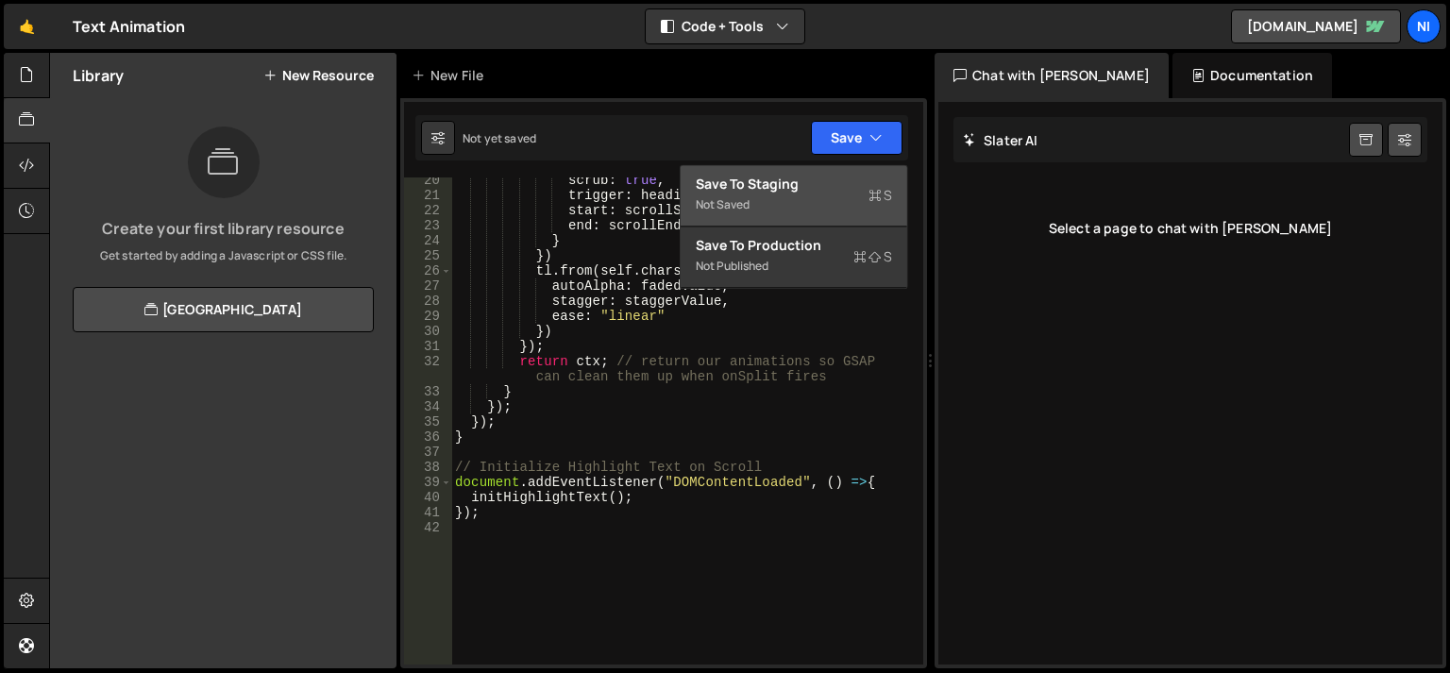
click at [793, 185] on div "Save to Staging S" at bounding box center [794, 184] width 196 height 19
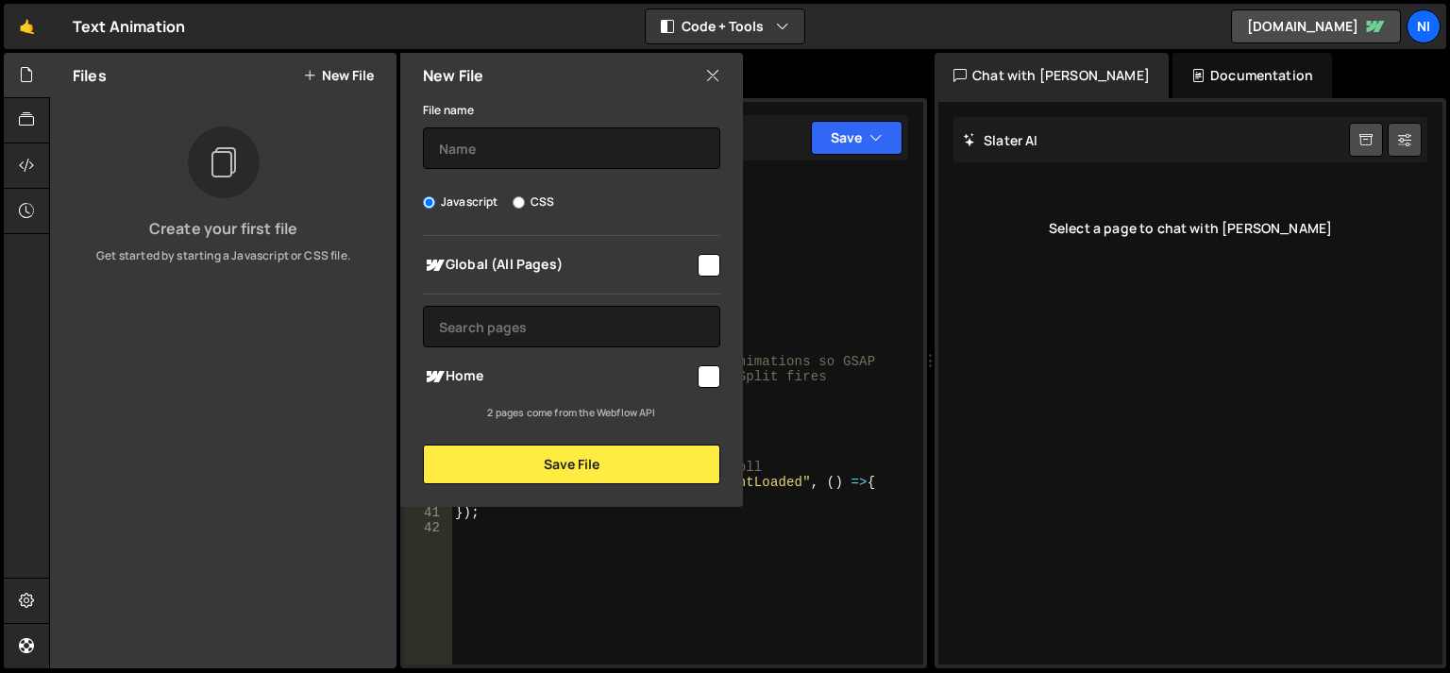
click at [534, 118] on div "File name" at bounding box center [571, 133] width 297 height 71
click at [532, 133] on input "text" at bounding box center [571, 148] width 297 height 42
click at [722, 81] on div "New File" at bounding box center [571, 75] width 343 height 45
click at [718, 77] on icon at bounding box center [712, 75] width 15 height 21
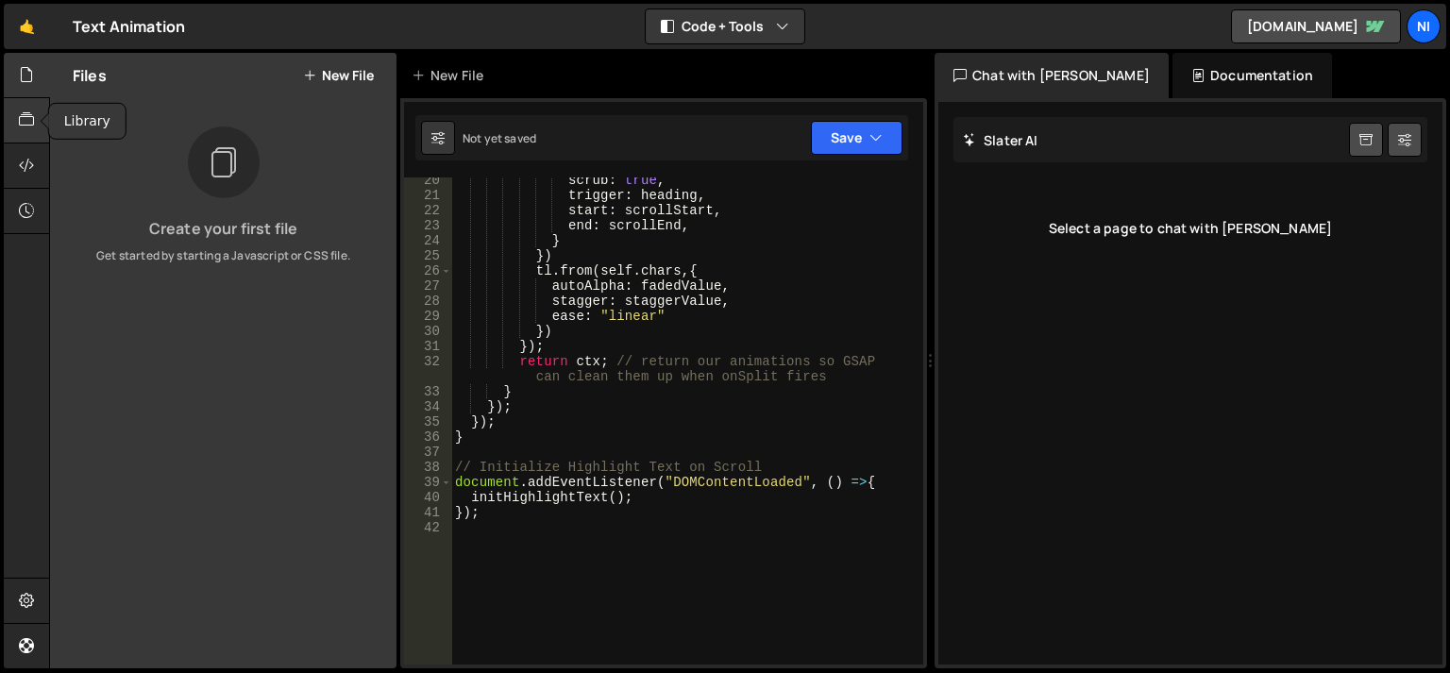
click at [19, 123] on div at bounding box center [27, 120] width 46 height 45
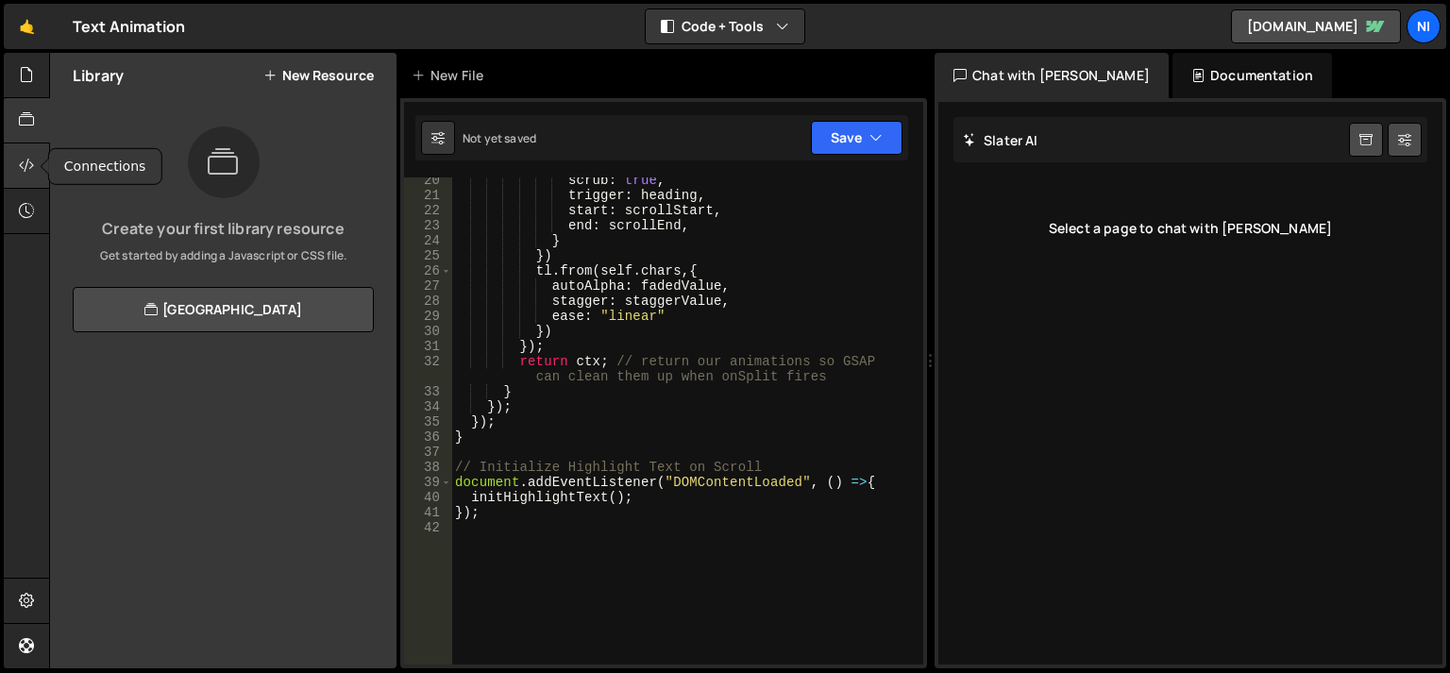
click at [23, 176] on icon at bounding box center [26, 165] width 15 height 21
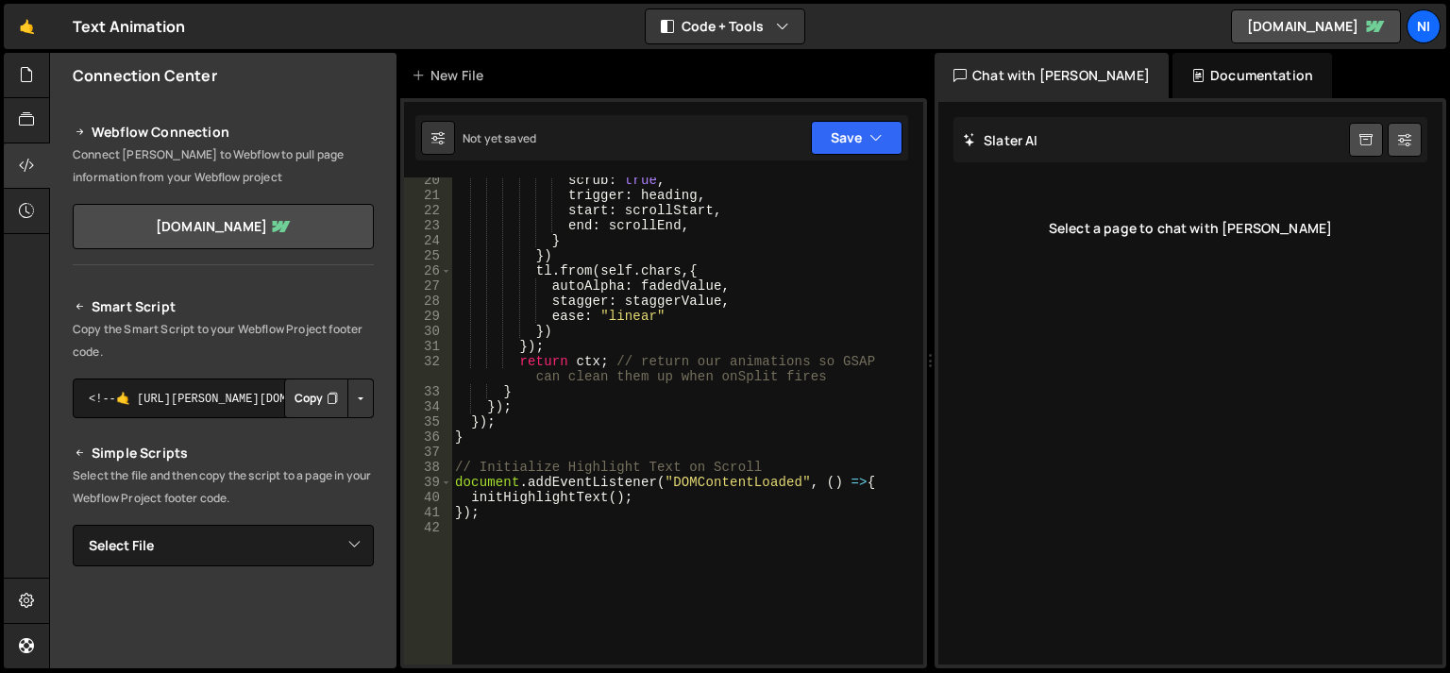
click at [1176, 74] on div "Documentation" at bounding box center [1252, 75] width 160 height 45
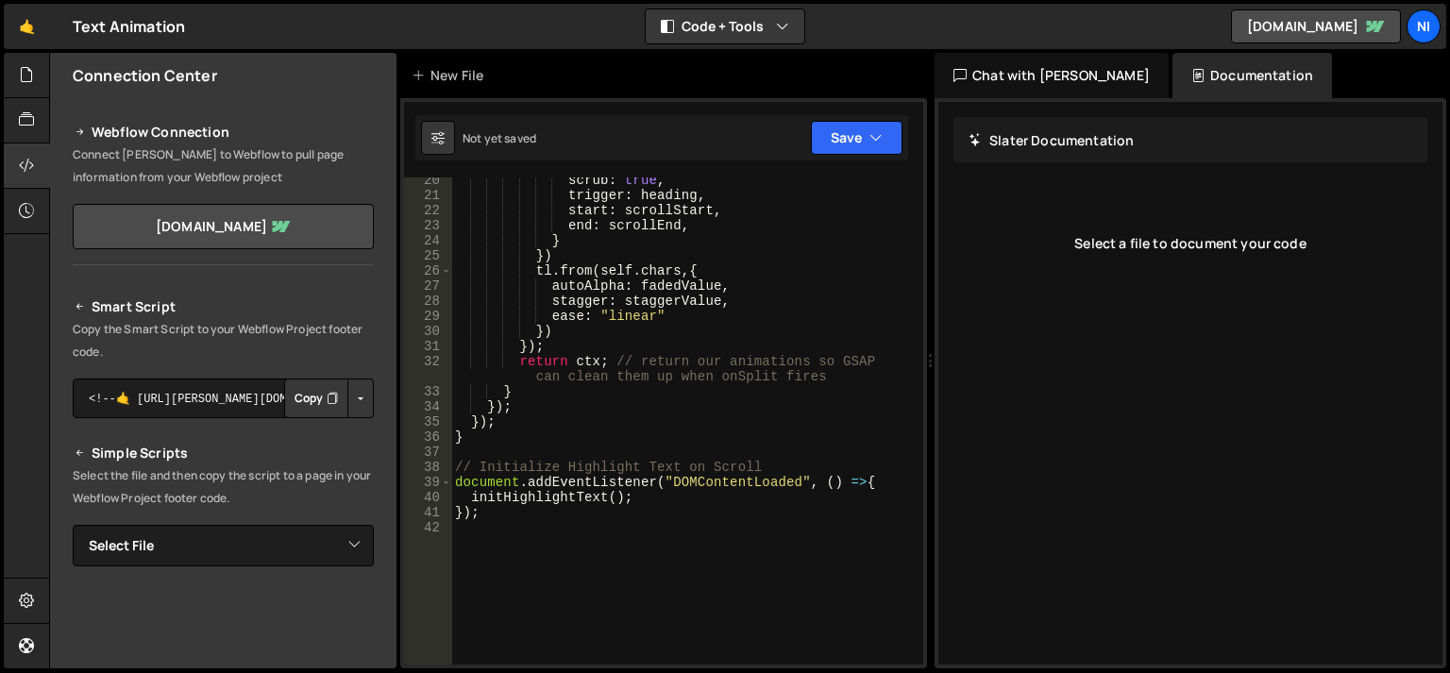
click at [1063, 81] on div "Chat with Slater AI" at bounding box center [1051, 75] width 234 height 45
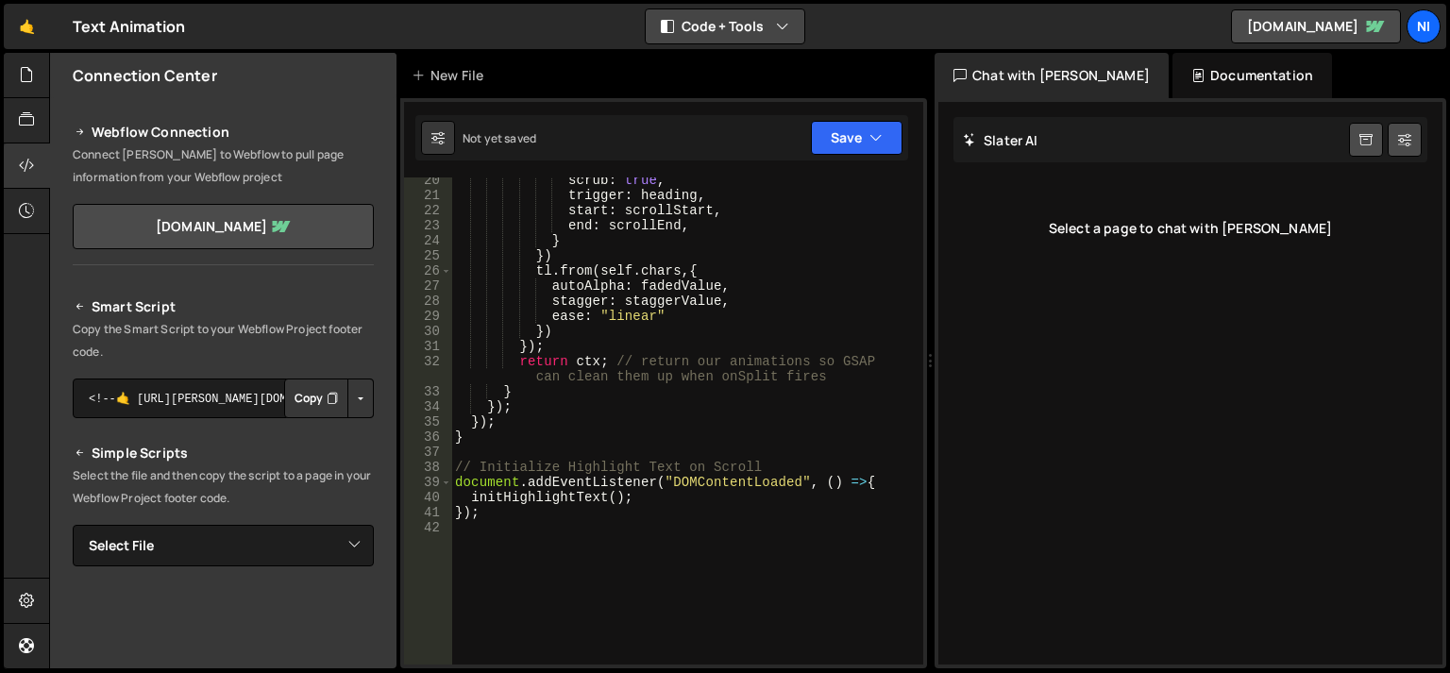
click at [778, 35] on icon "button" at bounding box center [782, 26] width 13 height 19
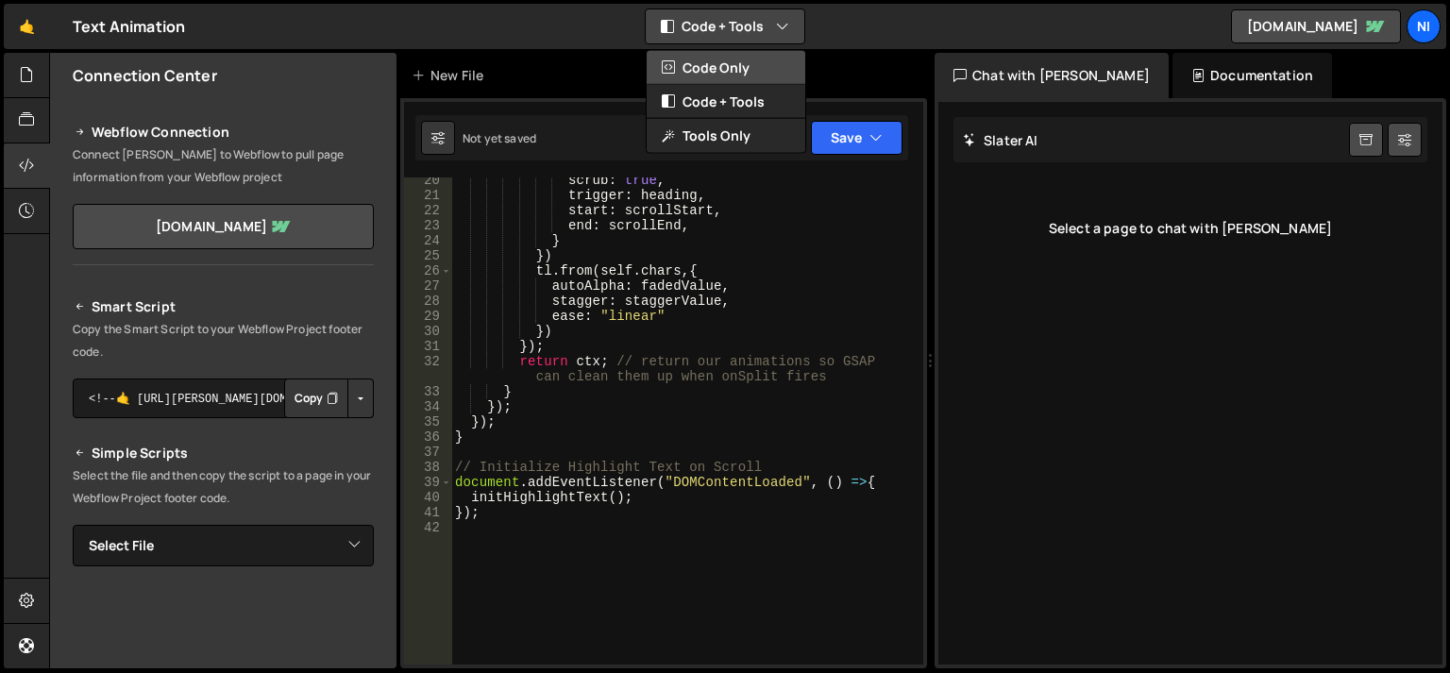
click at [768, 78] on button "Code Only" at bounding box center [726, 68] width 159 height 34
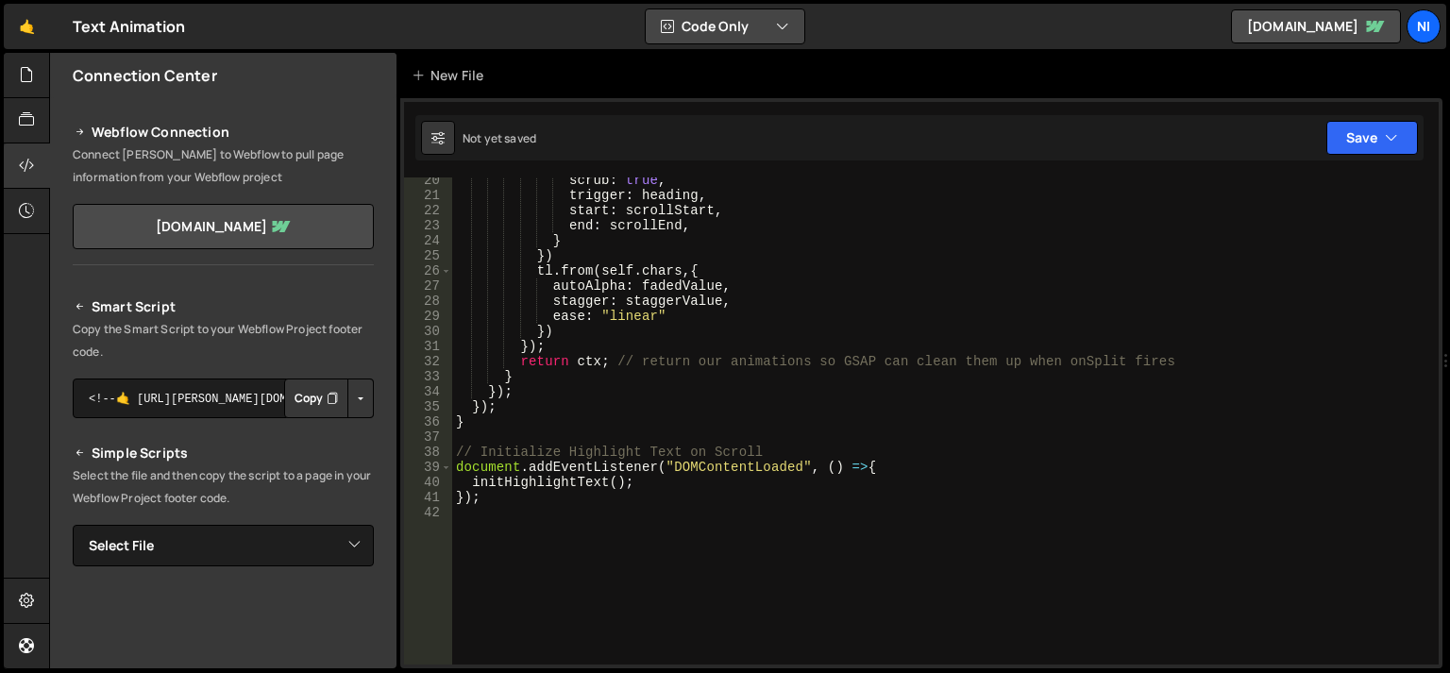
scroll to position [291, 0]
click at [786, 25] on icon "button" at bounding box center [782, 26] width 13 height 19
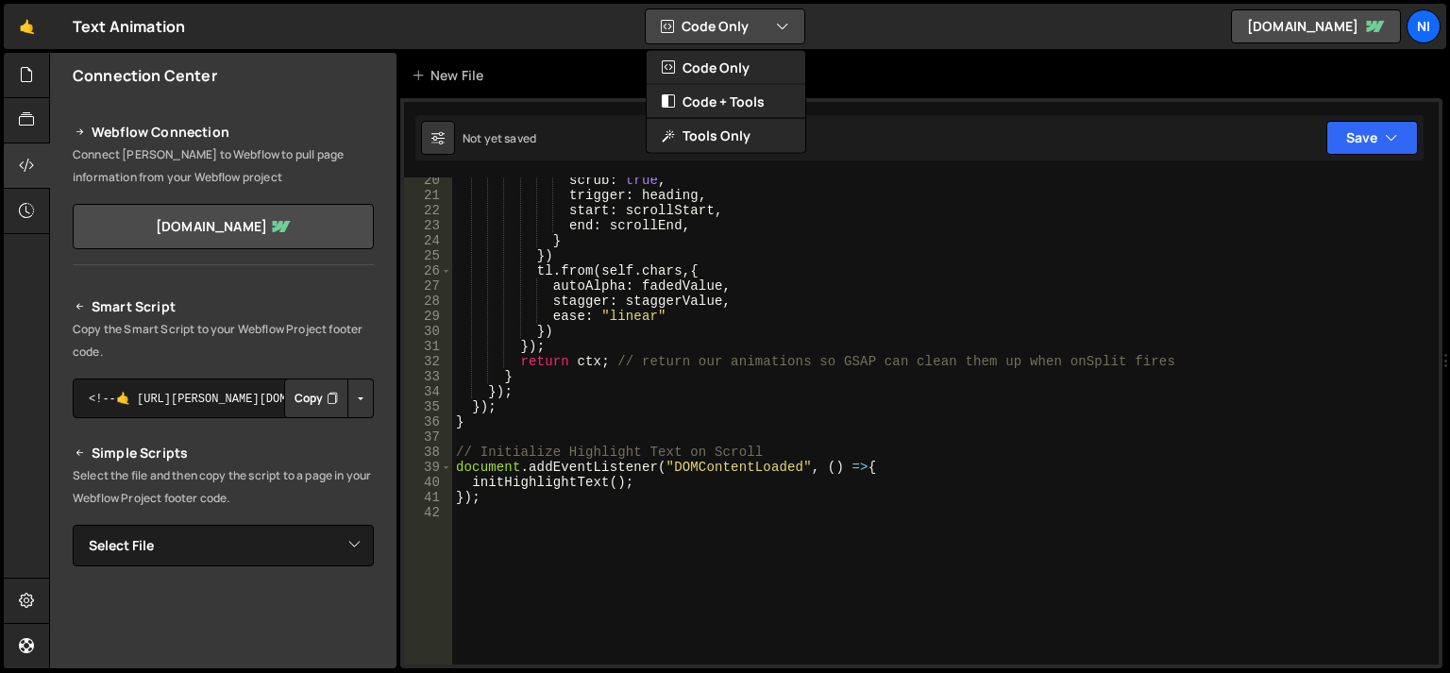
click at [786, 25] on icon "button" at bounding box center [782, 26] width 13 height 19
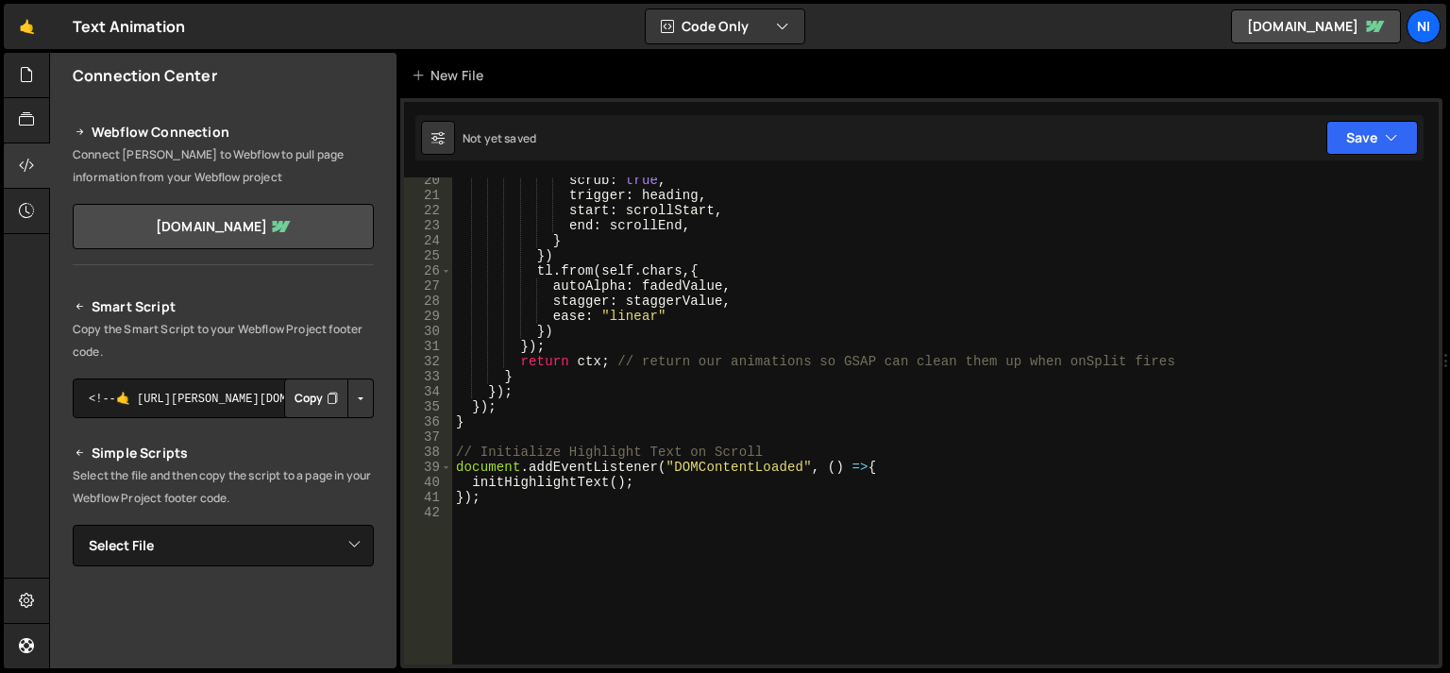
scroll to position [0, 0]
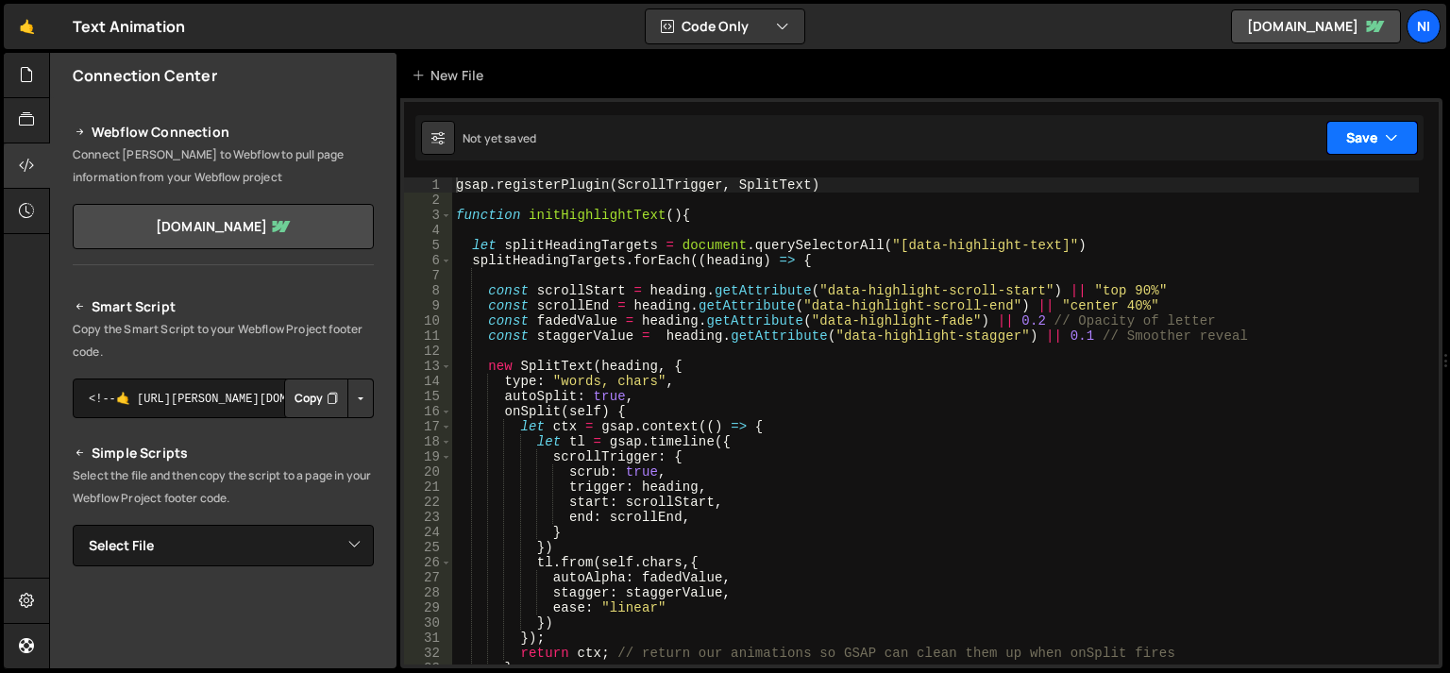
click at [1350, 133] on button "Save" at bounding box center [1372, 138] width 92 height 34
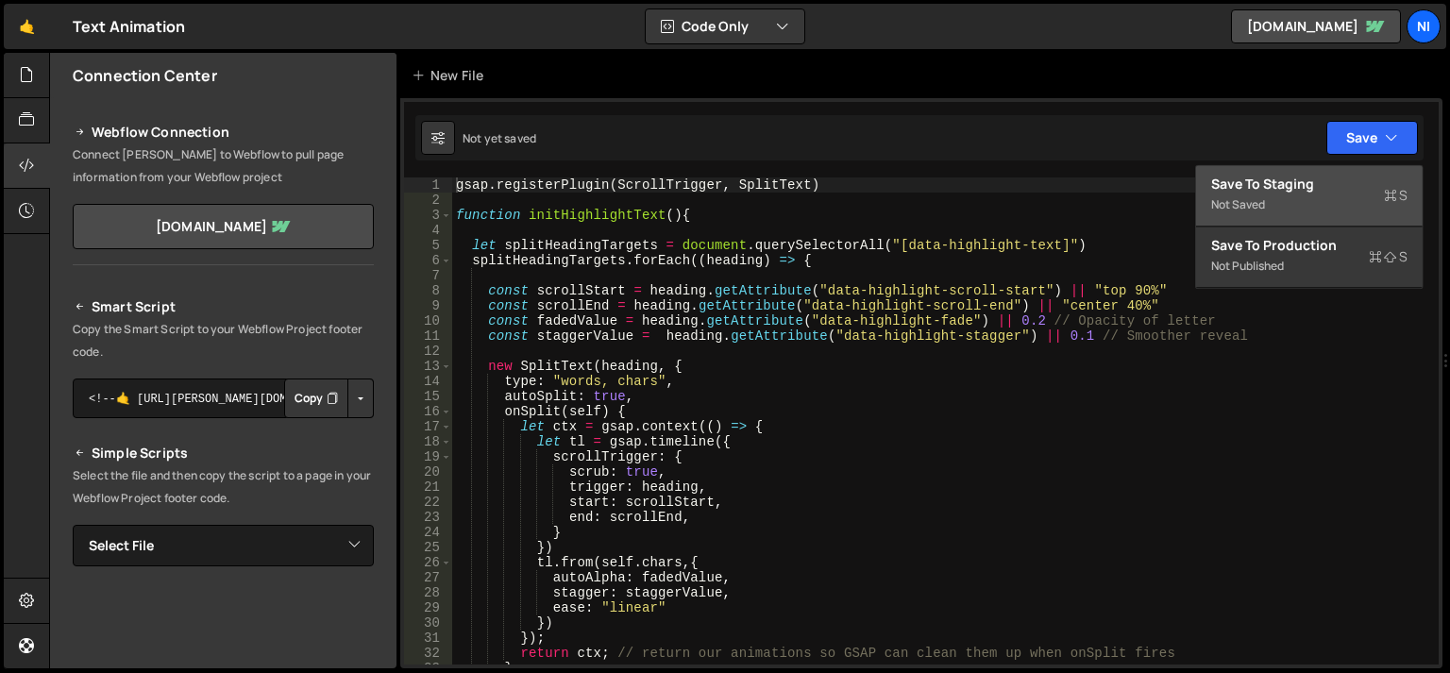
click at [1323, 180] on div "Save to Staging S" at bounding box center [1309, 184] width 196 height 19
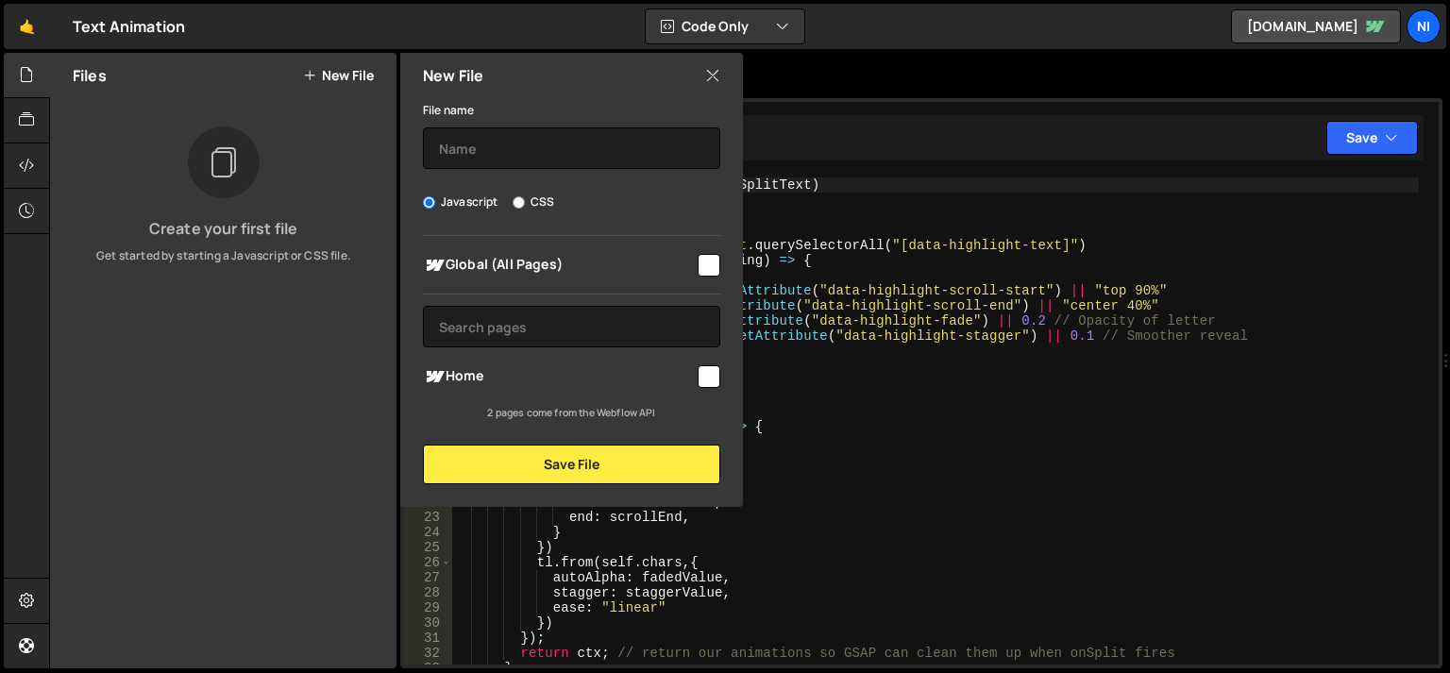
click at [521, 126] on div "File name" at bounding box center [571, 133] width 297 height 71
click at [534, 139] on input "text" at bounding box center [571, 148] width 297 height 42
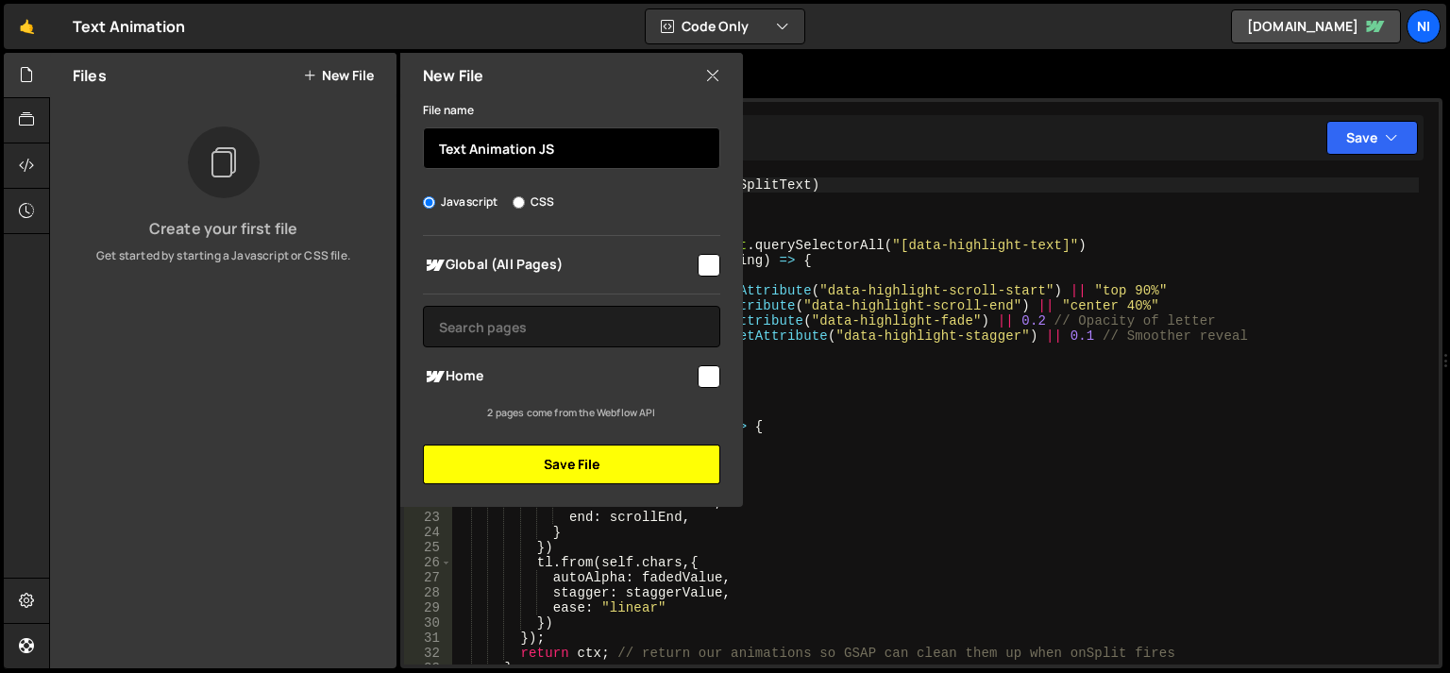
type input "Text Animation JS"
click at [638, 459] on button "Save File" at bounding box center [571, 465] width 297 height 40
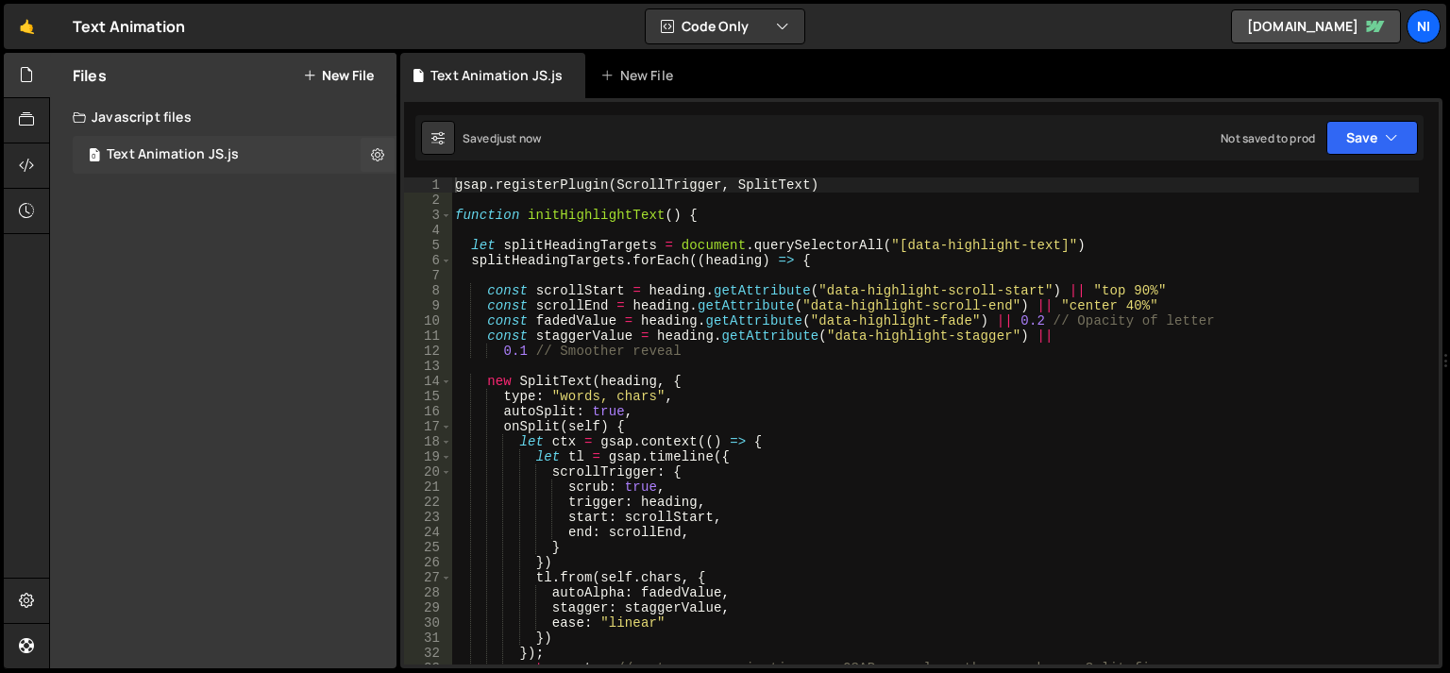
click at [271, 152] on div "0 Text Animation JS.js 0" at bounding box center [235, 155] width 324 height 38
click at [374, 160] on icon at bounding box center [377, 154] width 13 height 18
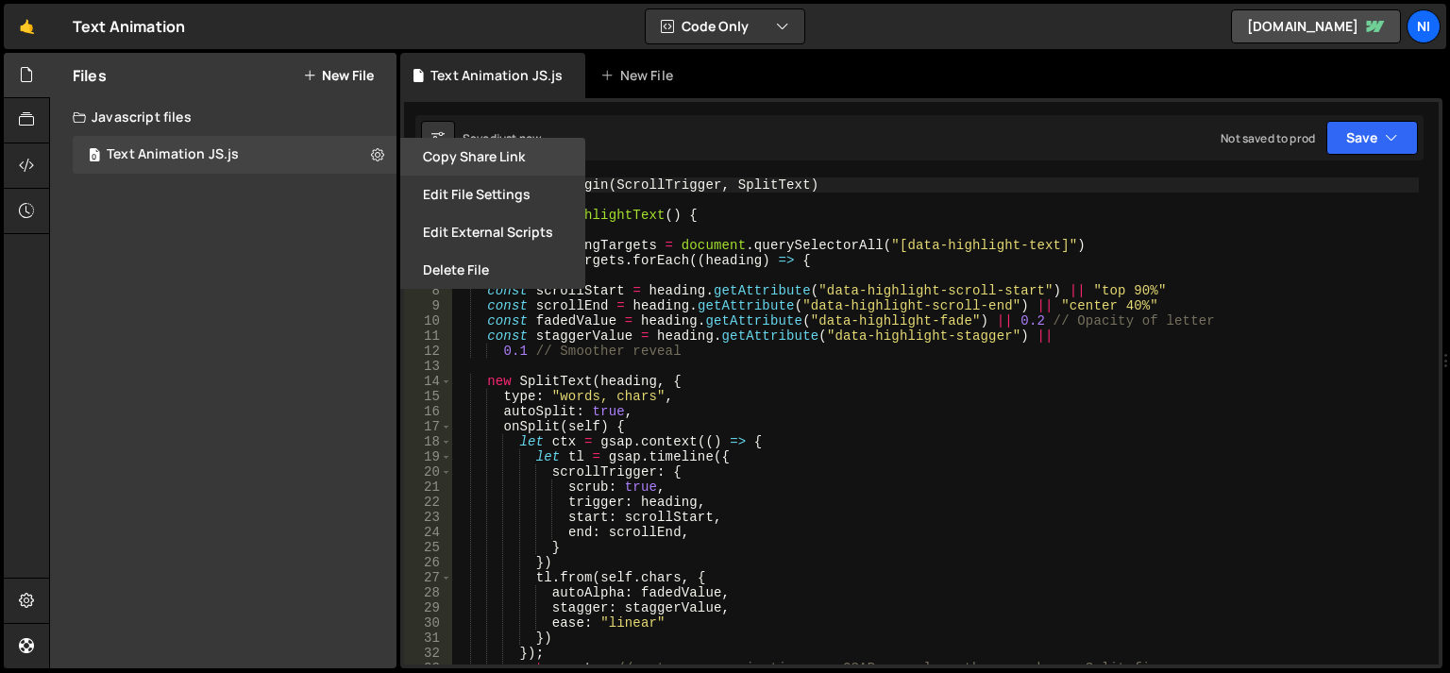
click at [423, 168] on button "Copy share link" at bounding box center [492, 157] width 185 height 38
click at [248, 153] on div "0 Text Animation JS.js 0" at bounding box center [235, 155] width 324 height 38
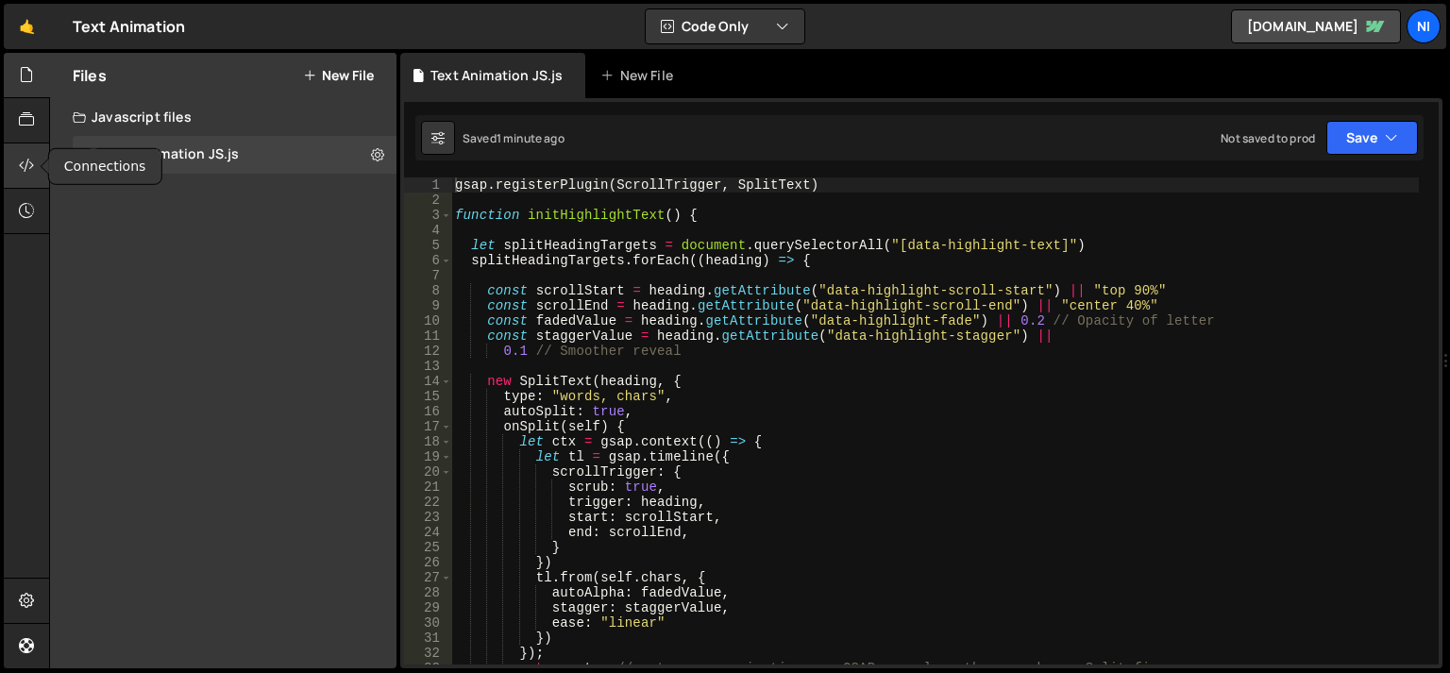
click at [37, 168] on div at bounding box center [27, 165] width 46 height 45
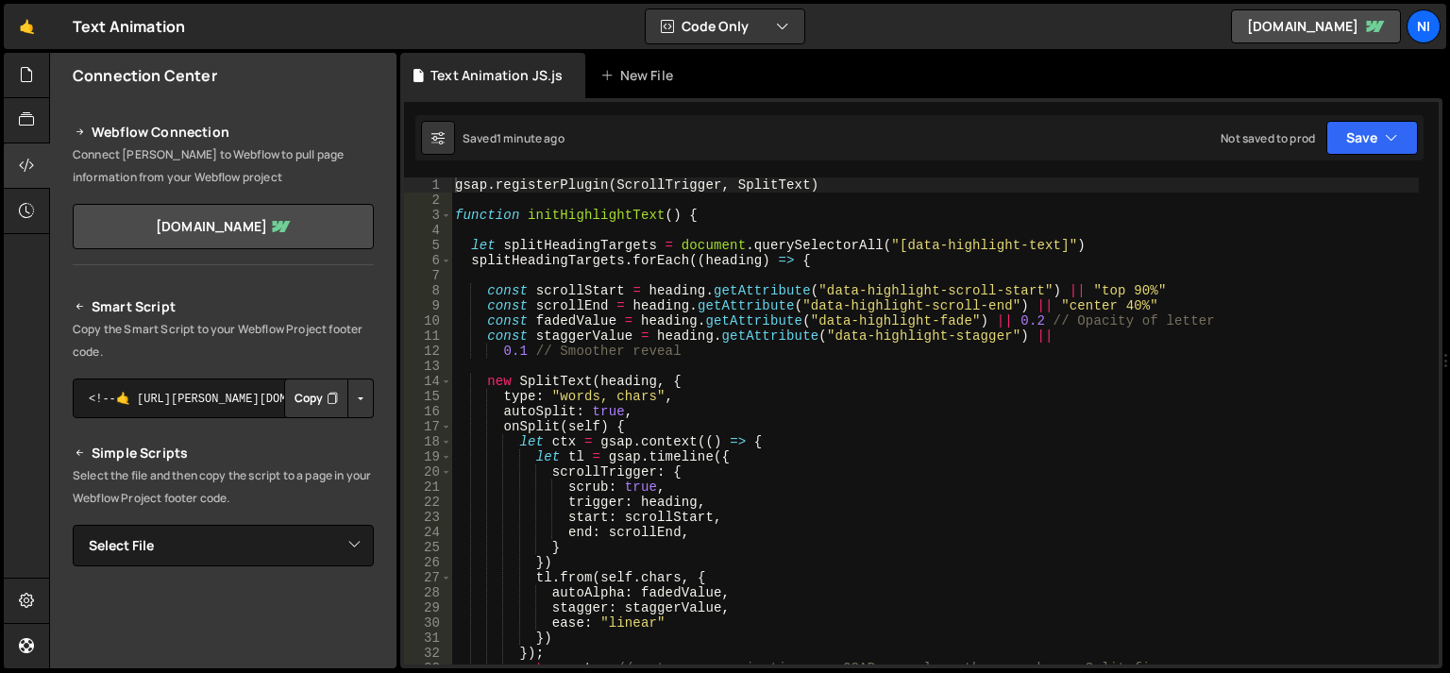
click at [295, 399] on button "Copy" at bounding box center [316, 398] width 64 height 40
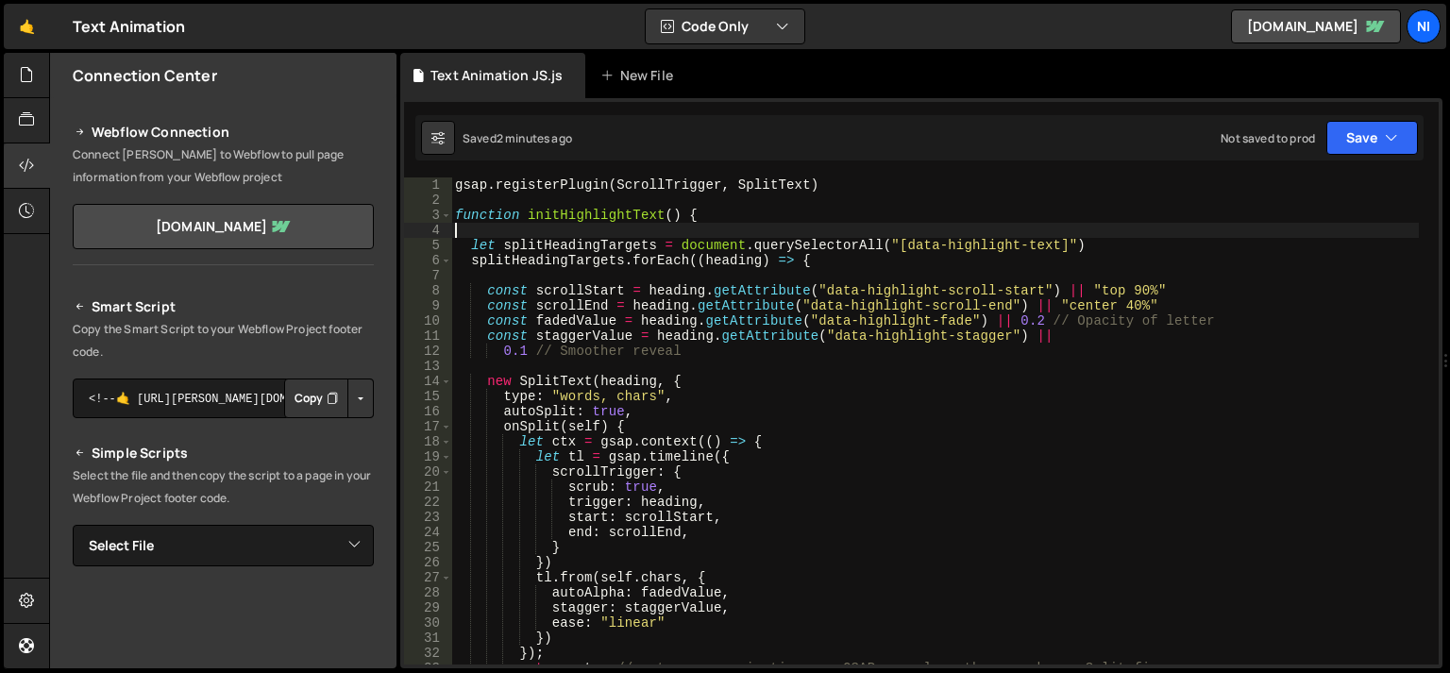
click at [507, 226] on div "gsap . registerPlugin ( ScrollTrigger , SplitText ) function initHighlightText …" at bounding box center [934, 435] width 967 height 517
click at [438, 145] on icon at bounding box center [437, 137] width 13 height 19
select select "editor"
select select "ace/theme/monokai"
type input "14"
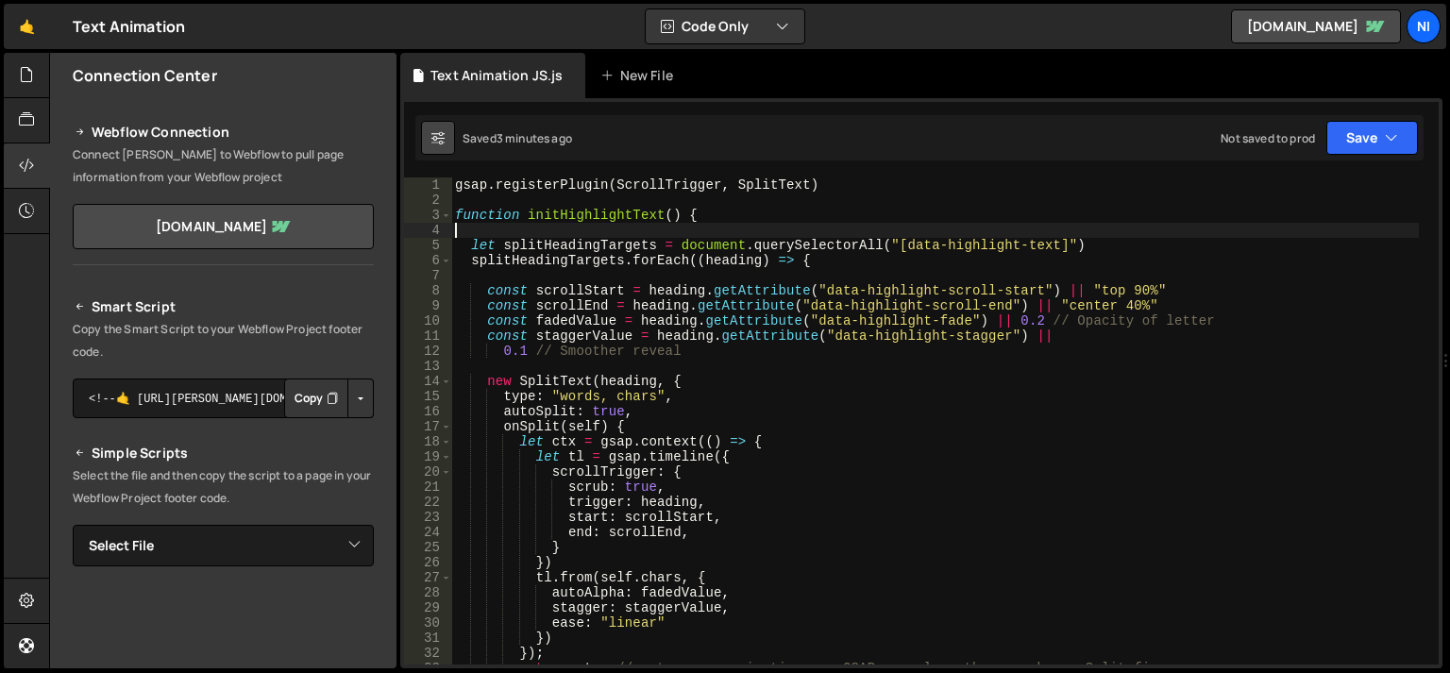
checkbox input "true"
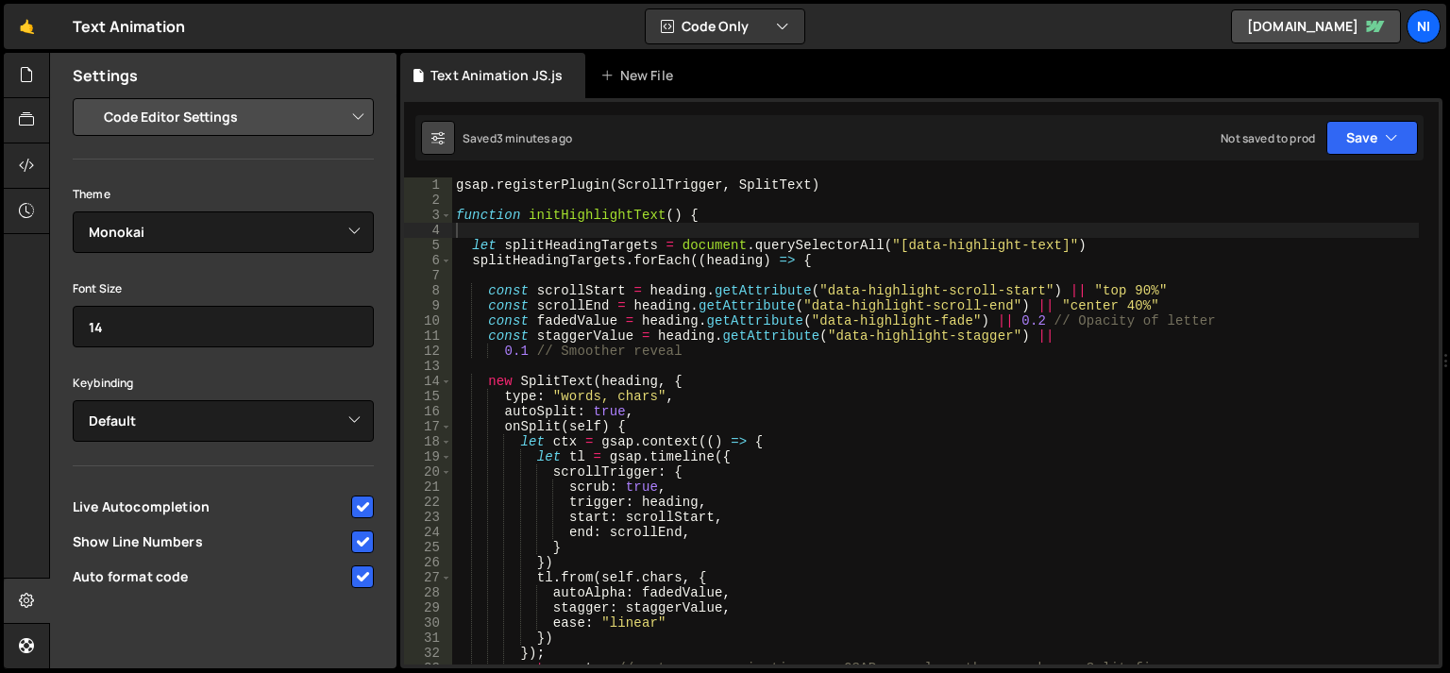
click at [438, 145] on icon at bounding box center [437, 137] width 13 height 19
type textarea "scrub: true,"
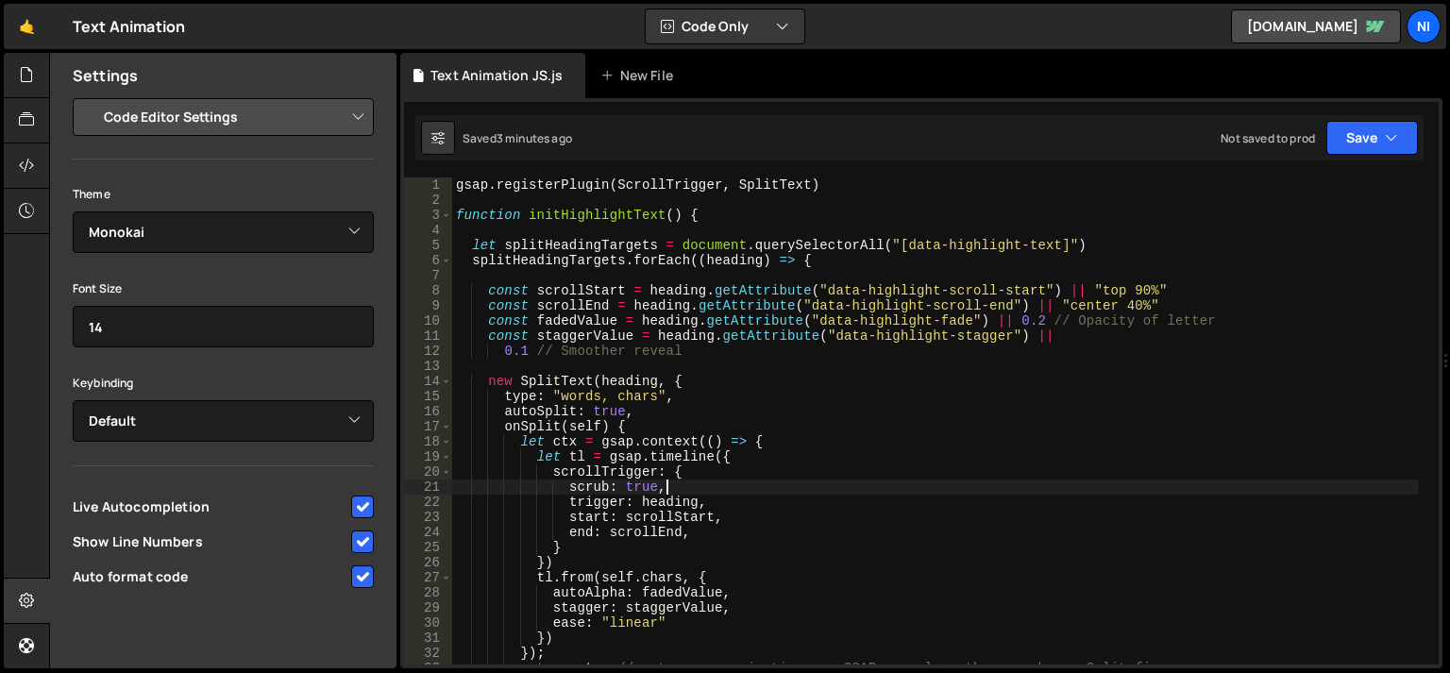
click at [872, 485] on div "gsap . registerPlugin ( ScrollTrigger , SplitText ) function initHighlightText …" at bounding box center [935, 435] width 967 height 517
click at [153, 116] on select "Project Settings Code Editor Settings Chat Settings" at bounding box center [227, 117] width 277 height 42
click at [15, 123] on div at bounding box center [27, 120] width 46 height 45
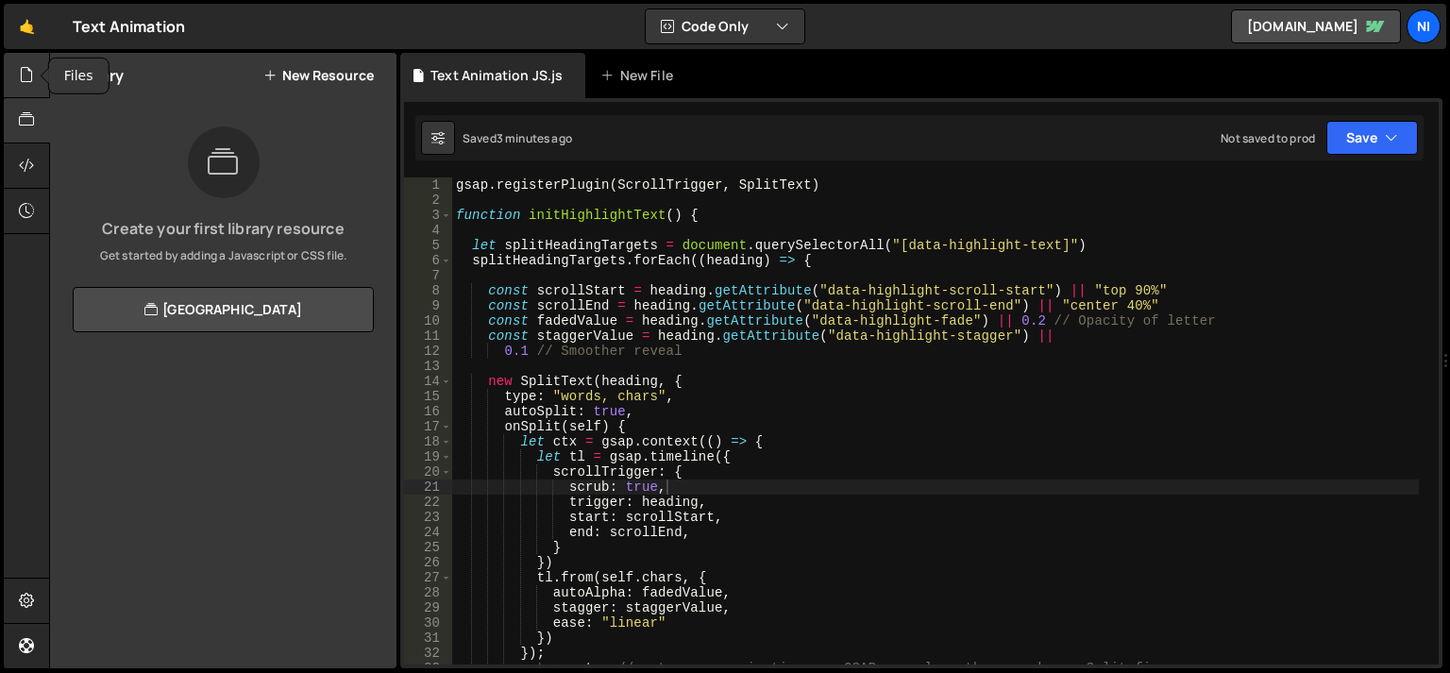
click at [17, 72] on div at bounding box center [27, 75] width 46 height 45
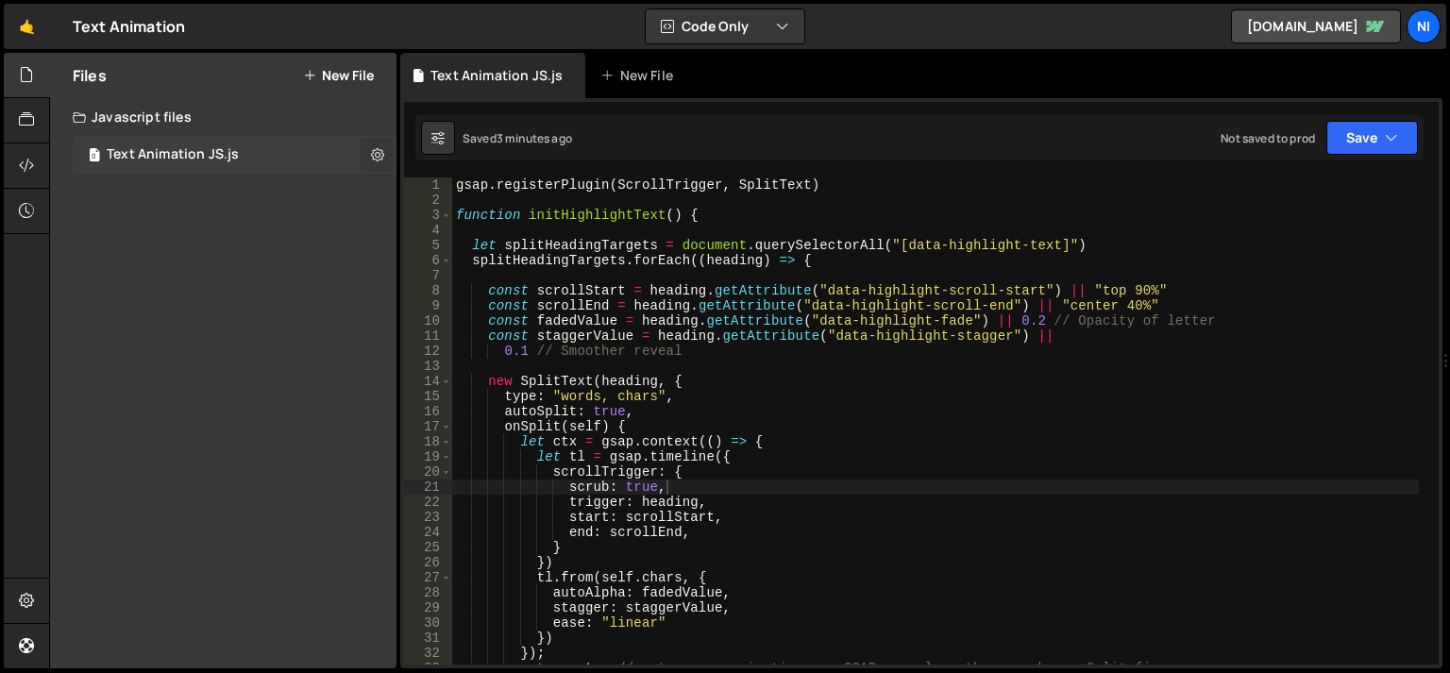
click at [379, 154] on icon at bounding box center [377, 154] width 13 height 18
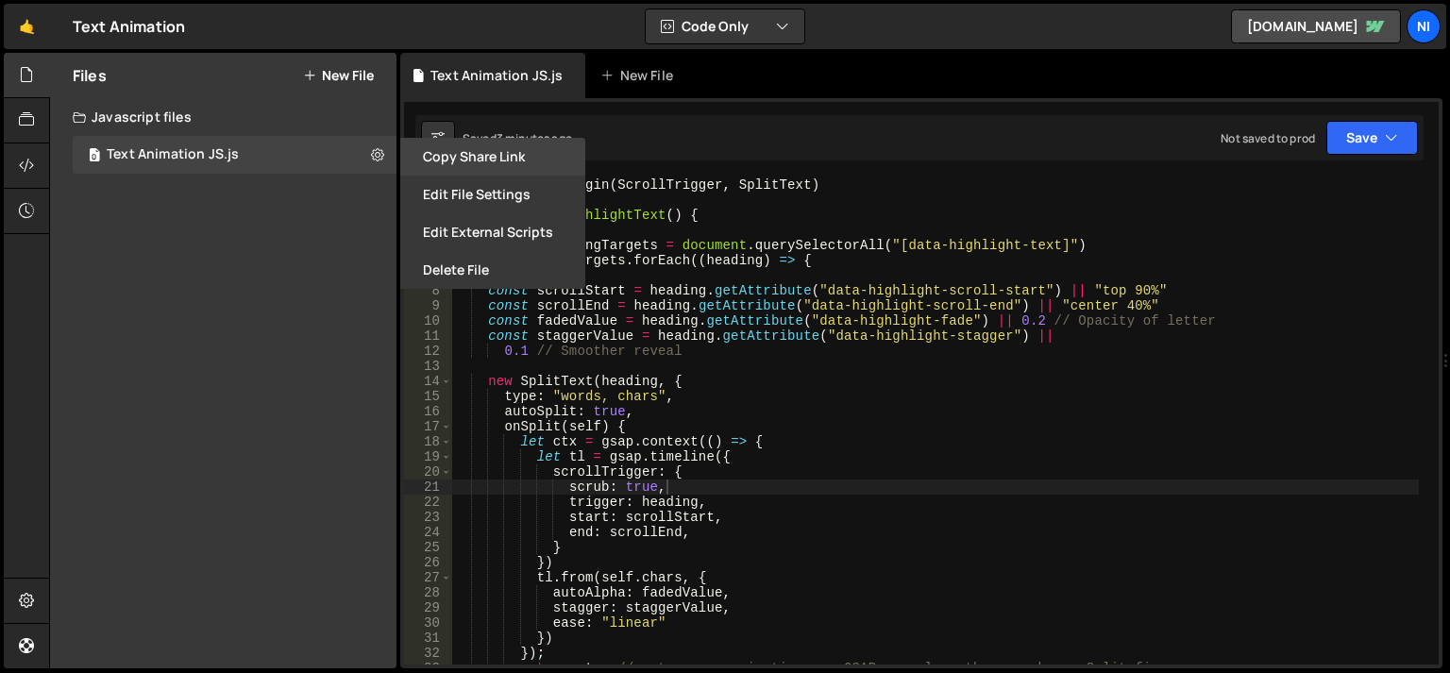
click at [458, 168] on button "Copy share link" at bounding box center [492, 157] width 185 height 38
click at [510, 200] on button "Edit File Settings" at bounding box center [492, 195] width 185 height 38
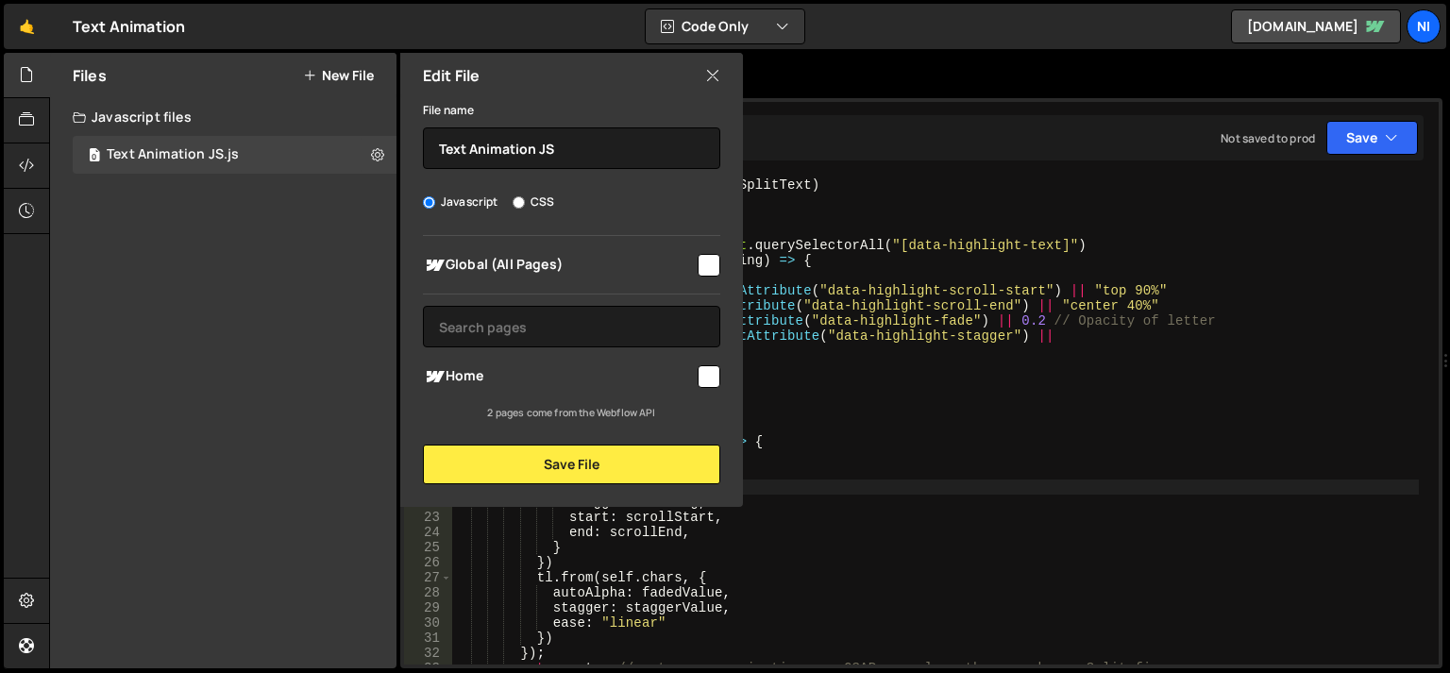
click at [712, 272] on input "checkbox" at bounding box center [709, 265] width 23 height 23
checkbox input "true"
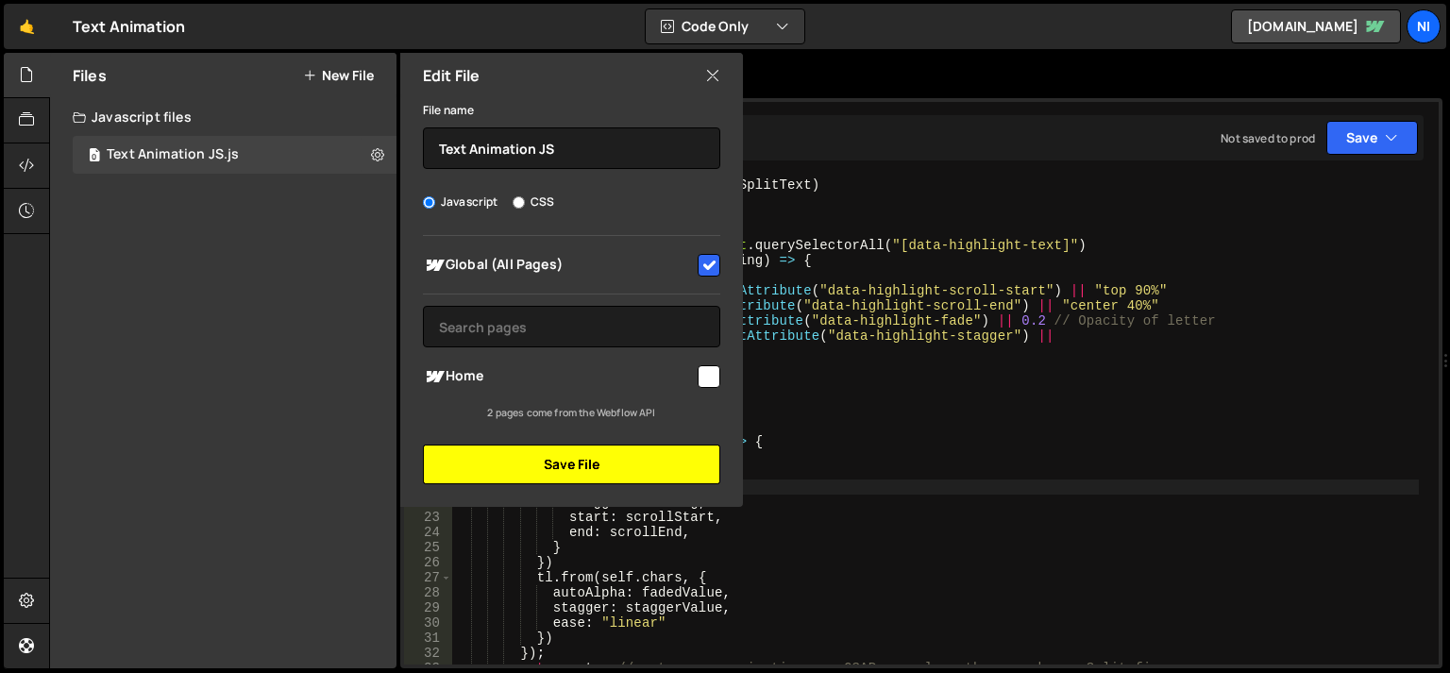
click at [624, 471] on button "Save File" at bounding box center [571, 465] width 297 height 40
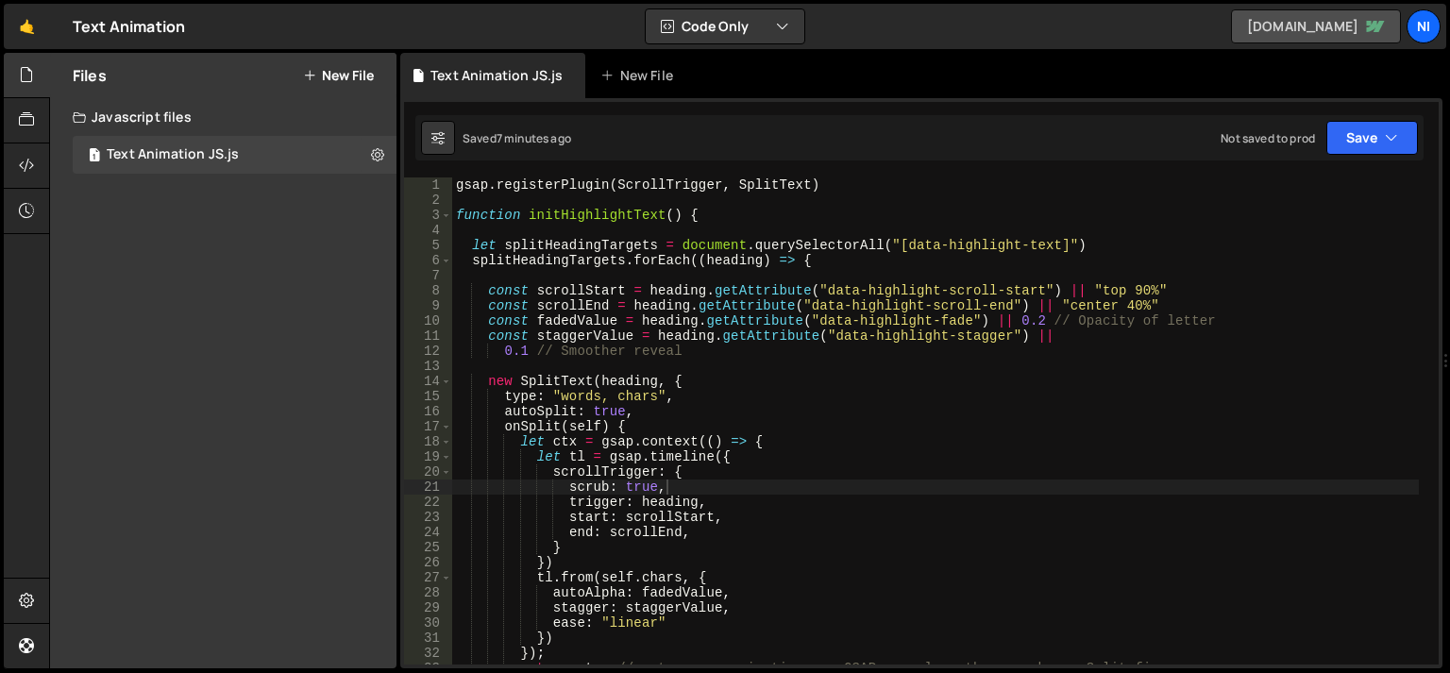
click at [1352, 23] on link "nicoss-draft-site-835a40.webflow.io" at bounding box center [1316, 26] width 170 height 34
click at [1331, 142] on button "Save" at bounding box center [1372, 138] width 92 height 34
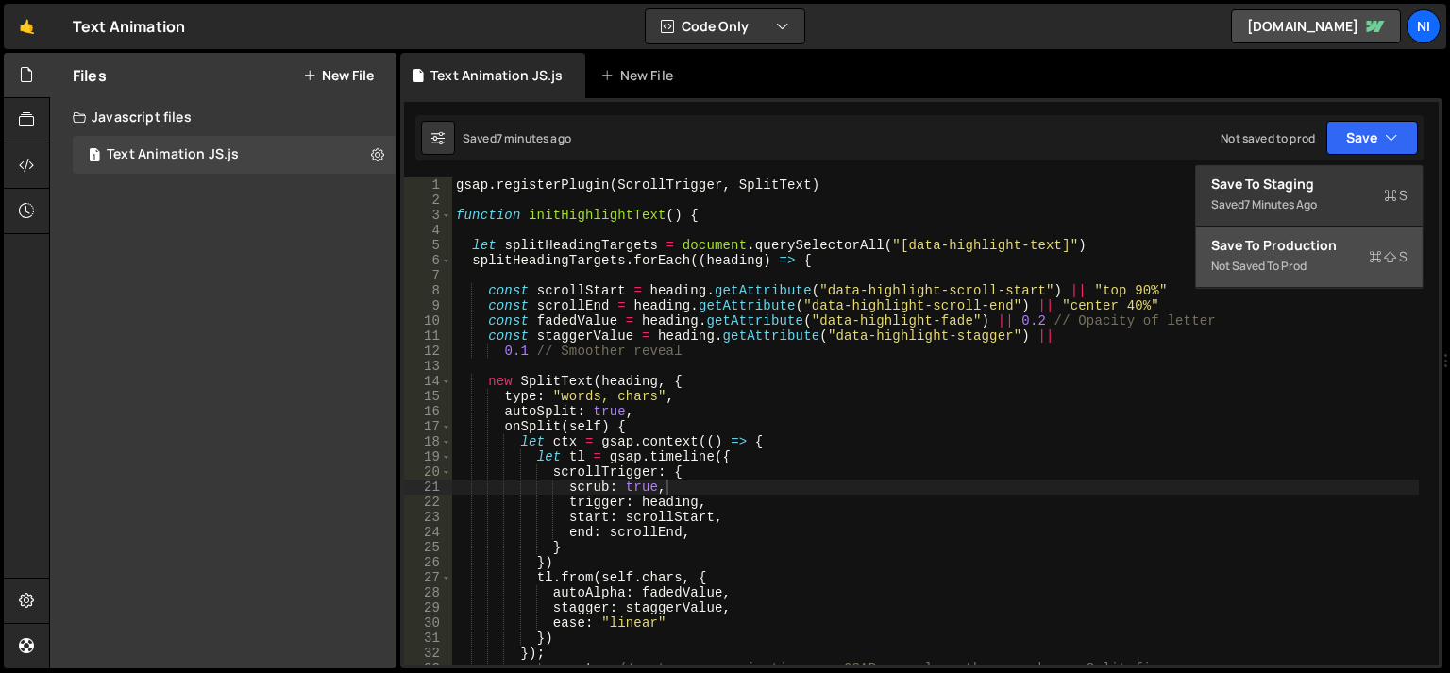
click at [1311, 247] on div "Save to Production S" at bounding box center [1309, 245] width 196 height 19
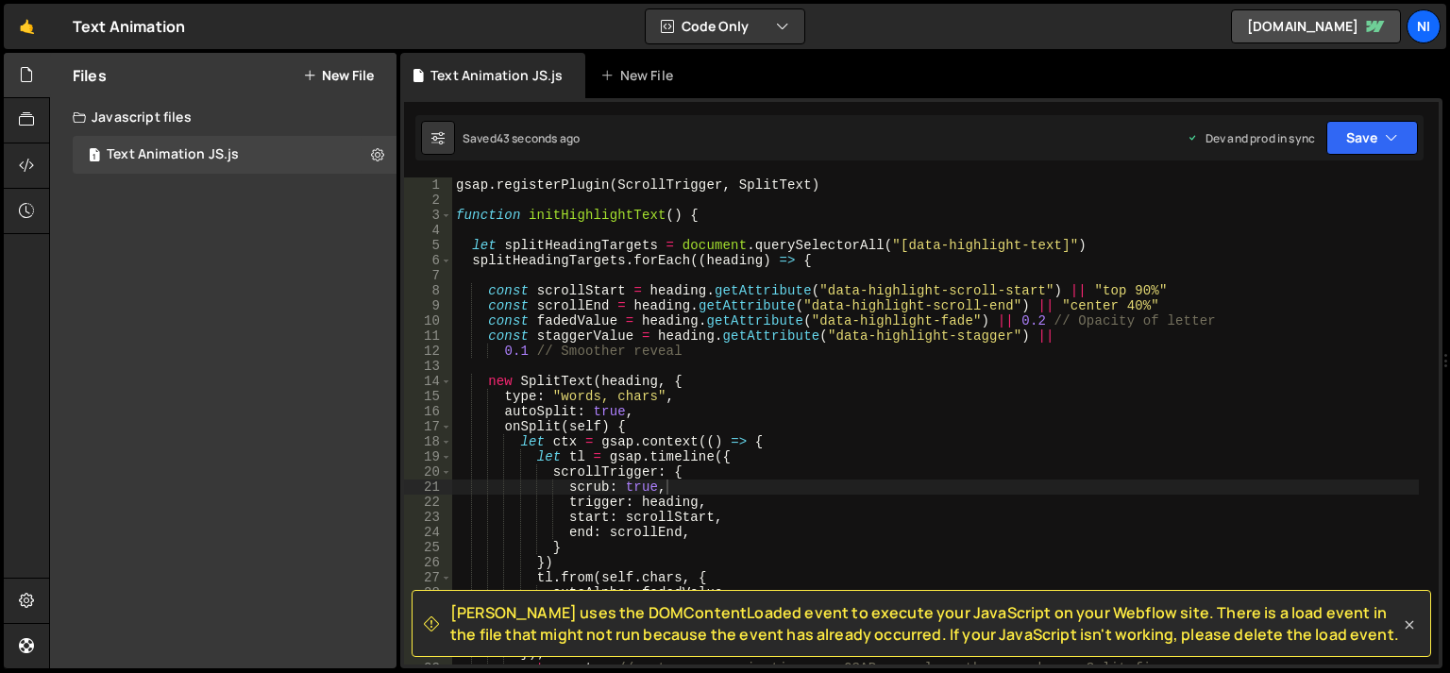
click at [1414, 628] on icon at bounding box center [1409, 624] width 19 height 19
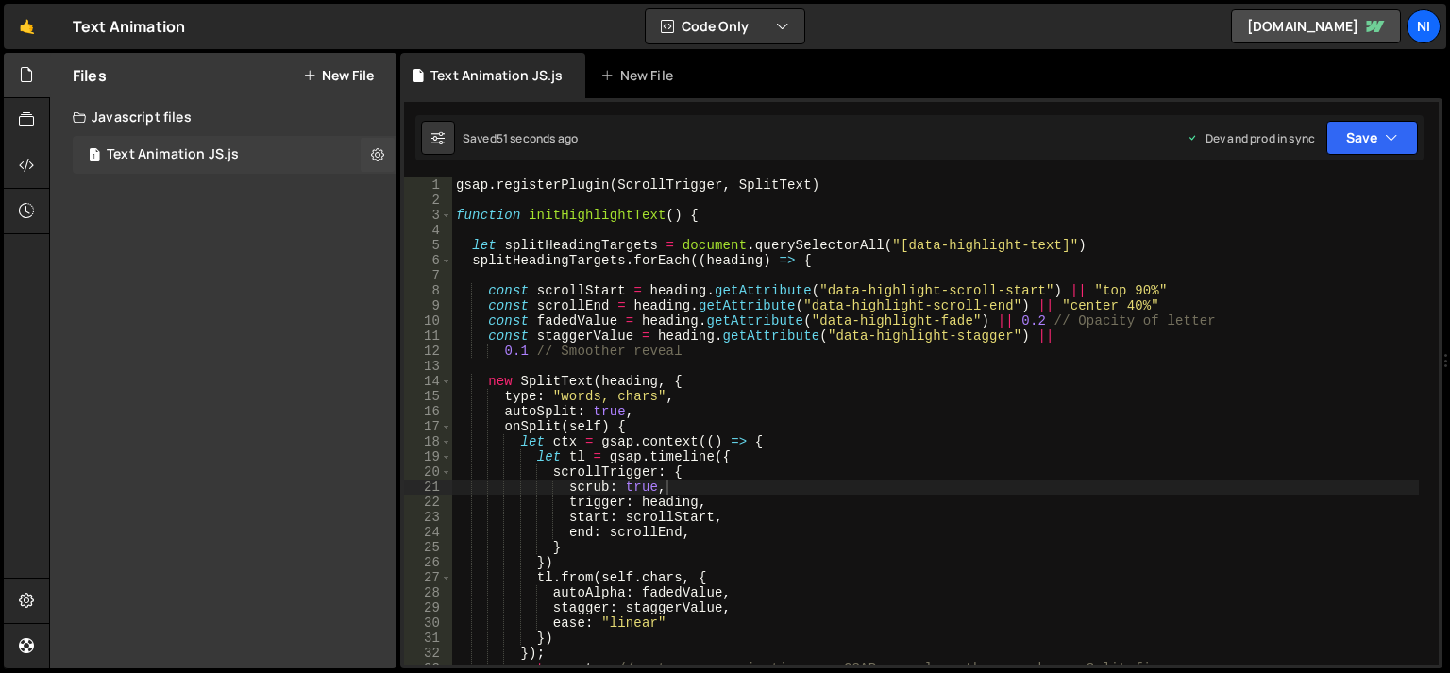
click at [182, 149] on div "Text Animation JS.js" at bounding box center [173, 154] width 132 height 17
click at [757, 32] on button "Code Only" at bounding box center [725, 26] width 159 height 34
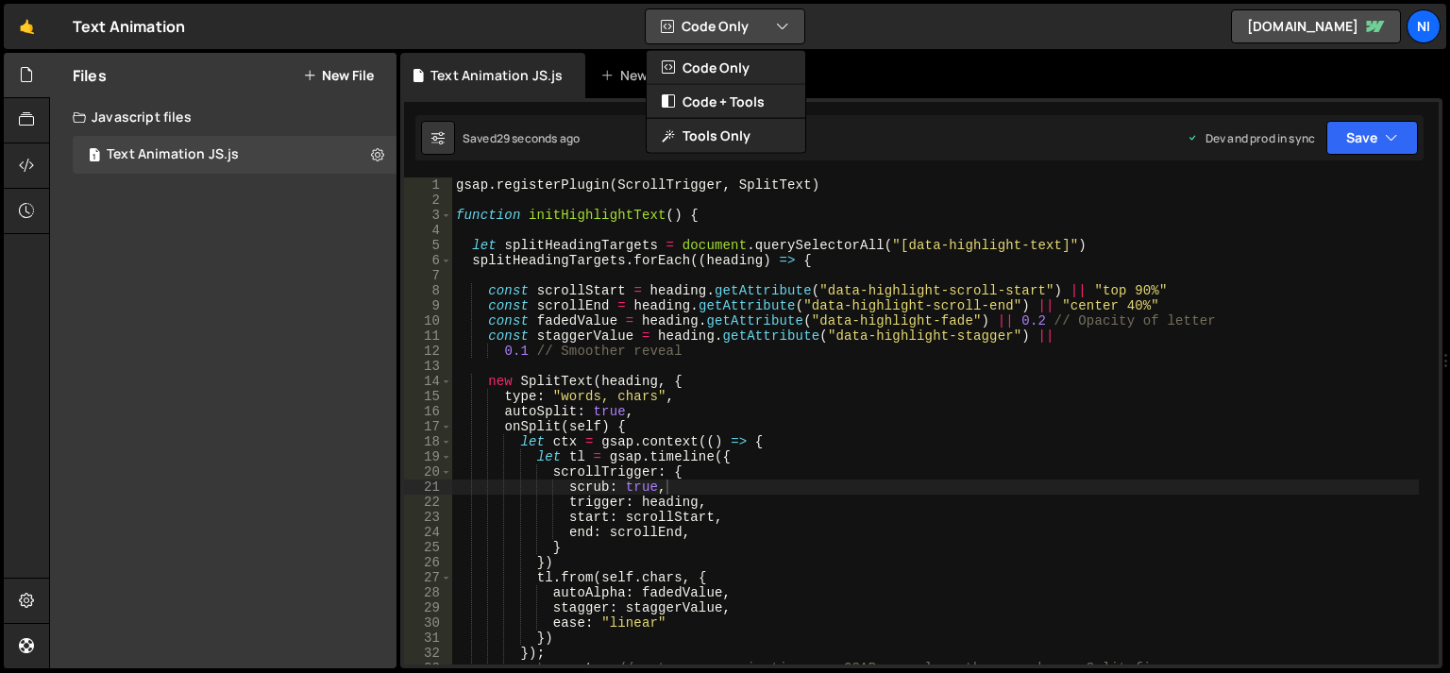
click at [757, 32] on button "Code Only" at bounding box center [725, 26] width 159 height 34
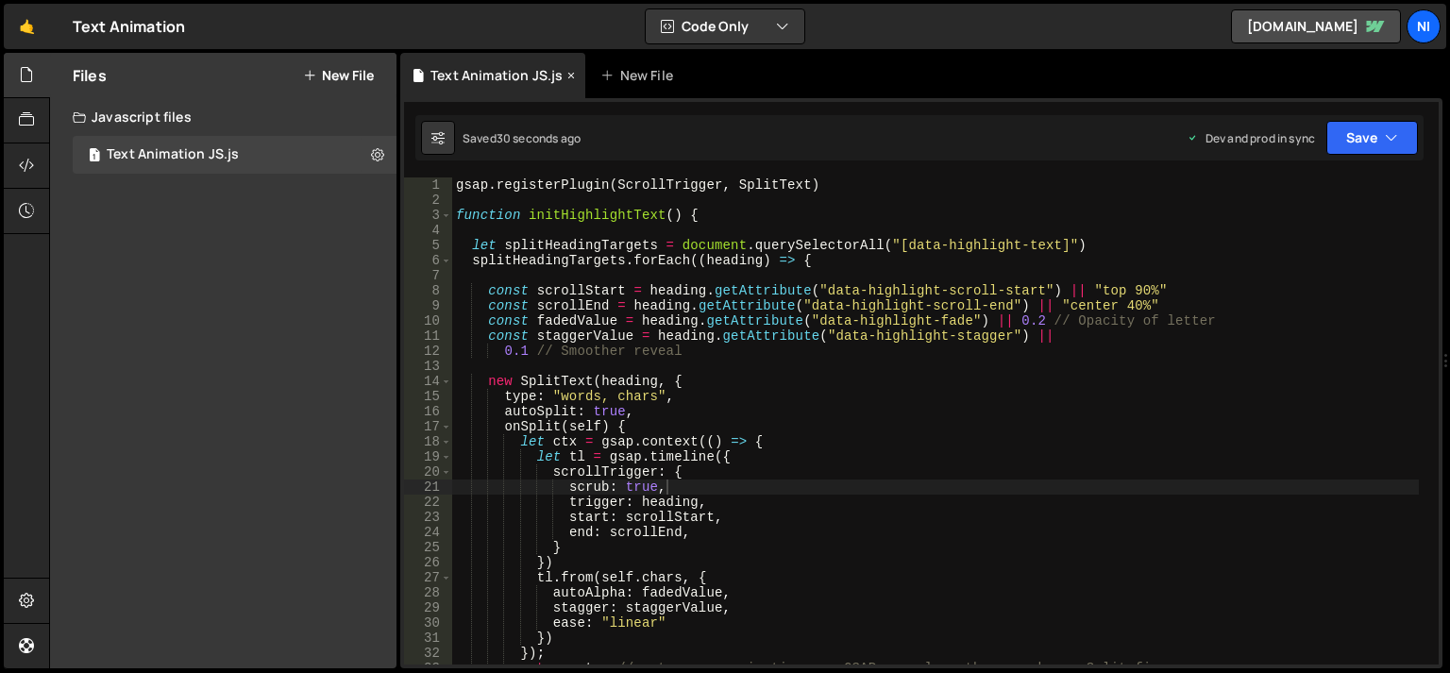
click at [513, 81] on div "Text Animation JS.js" at bounding box center [496, 75] width 132 height 19
click at [1367, 149] on button "Save" at bounding box center [1372, 138] width 92 height 34
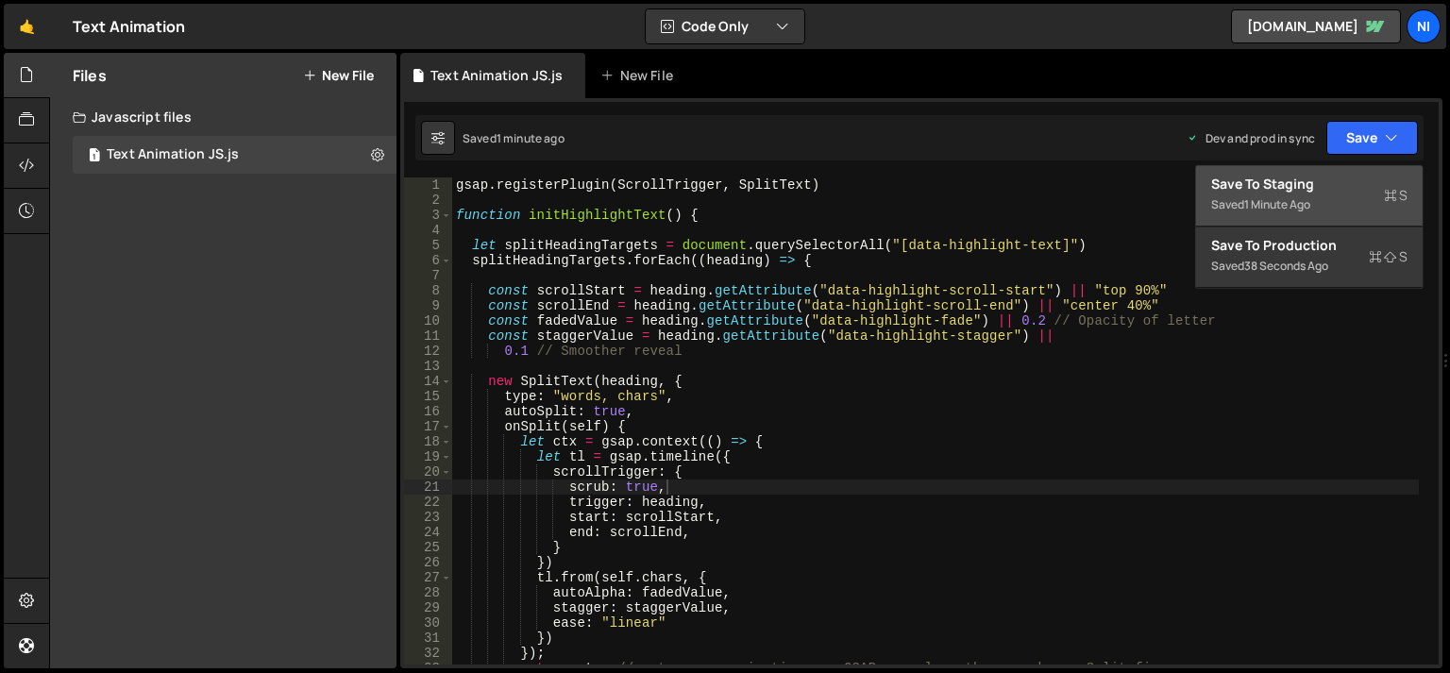
click at [1309, 183] on div "Save to Staging S" at bounding box center [1309, 184] width 196 height 19
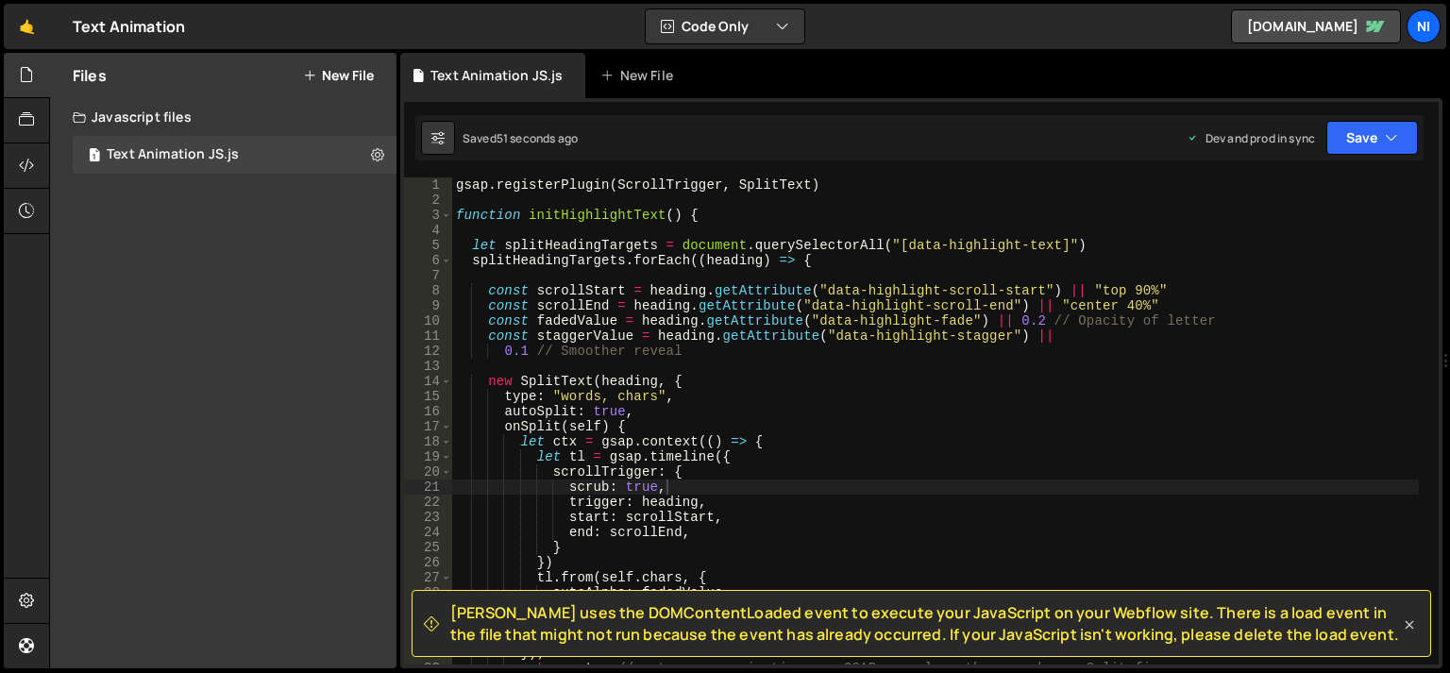
click at [1407, 629] on icon at bounding box center [1409, 624] width 19 height 19
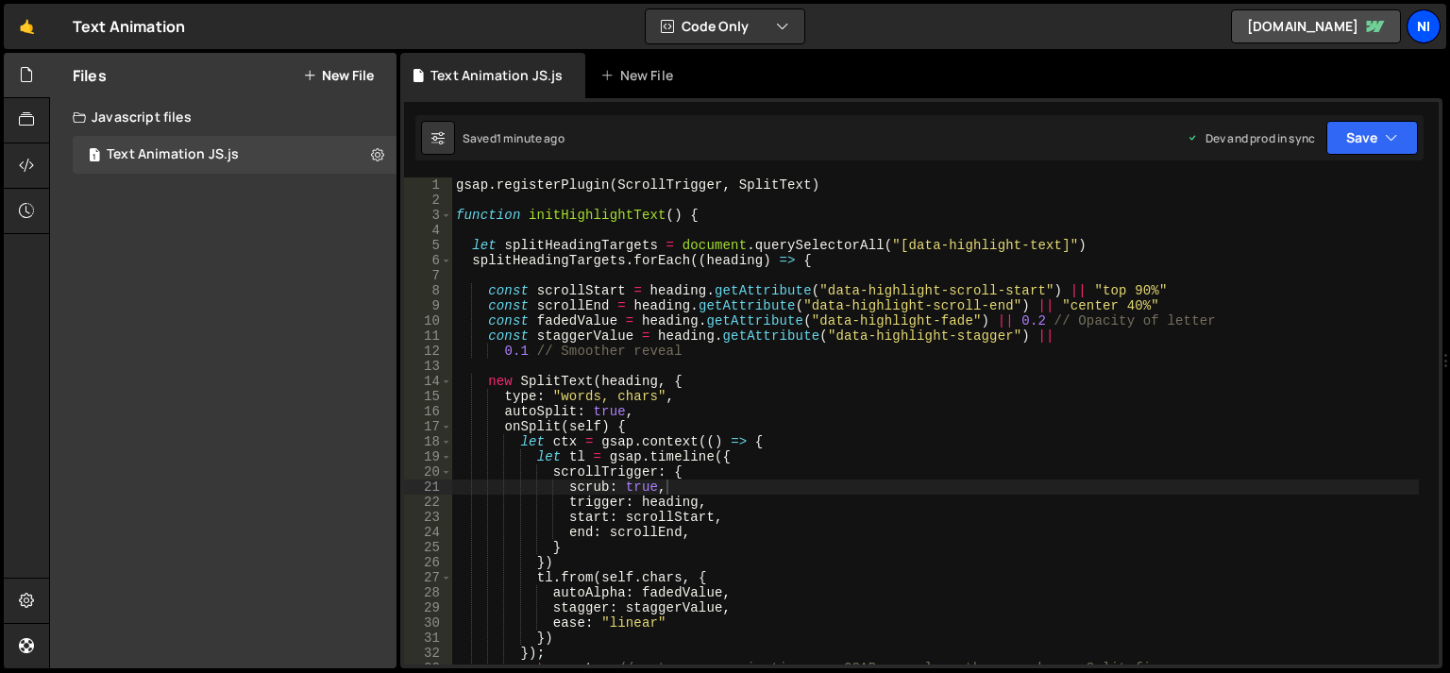
click at [1425, 35] on div "Ni" at bounding box center [1423, 26] width 34 height 34
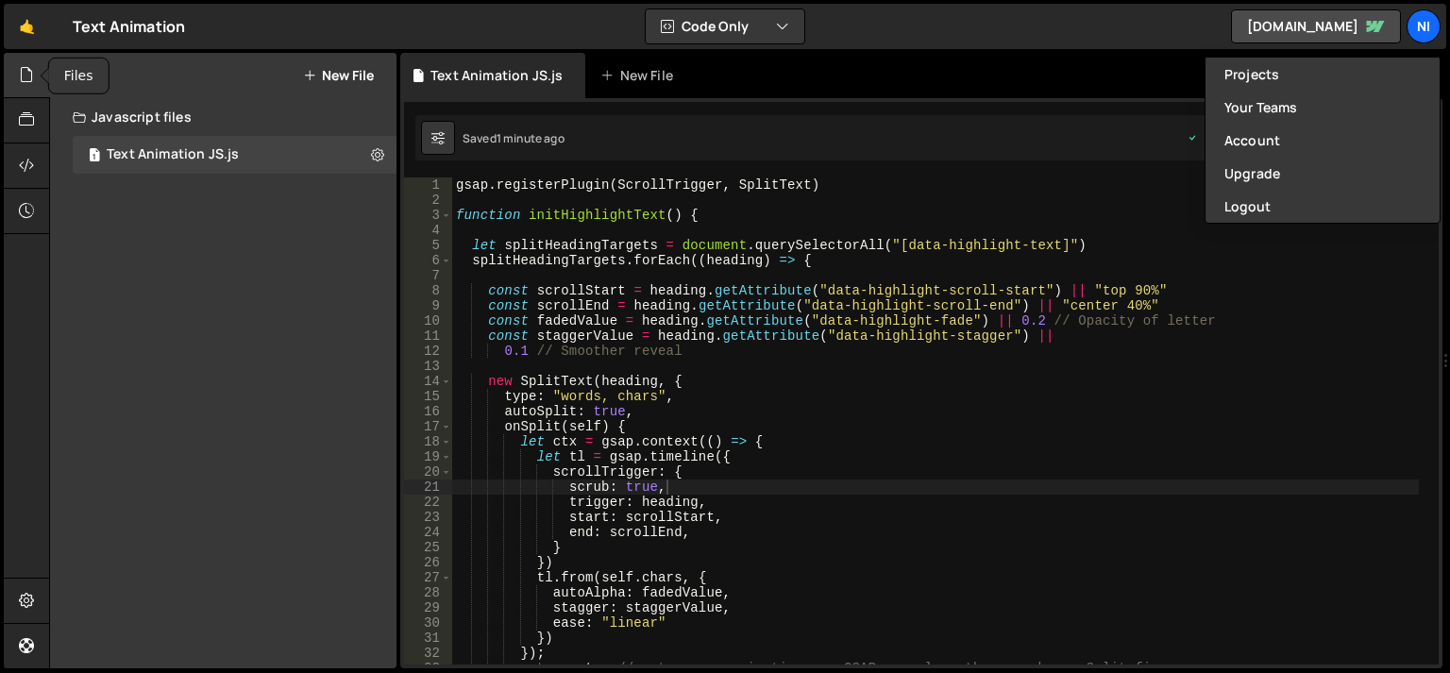
click at [20, 76] on icon at bounding box center [26, 74] width 15 height 21
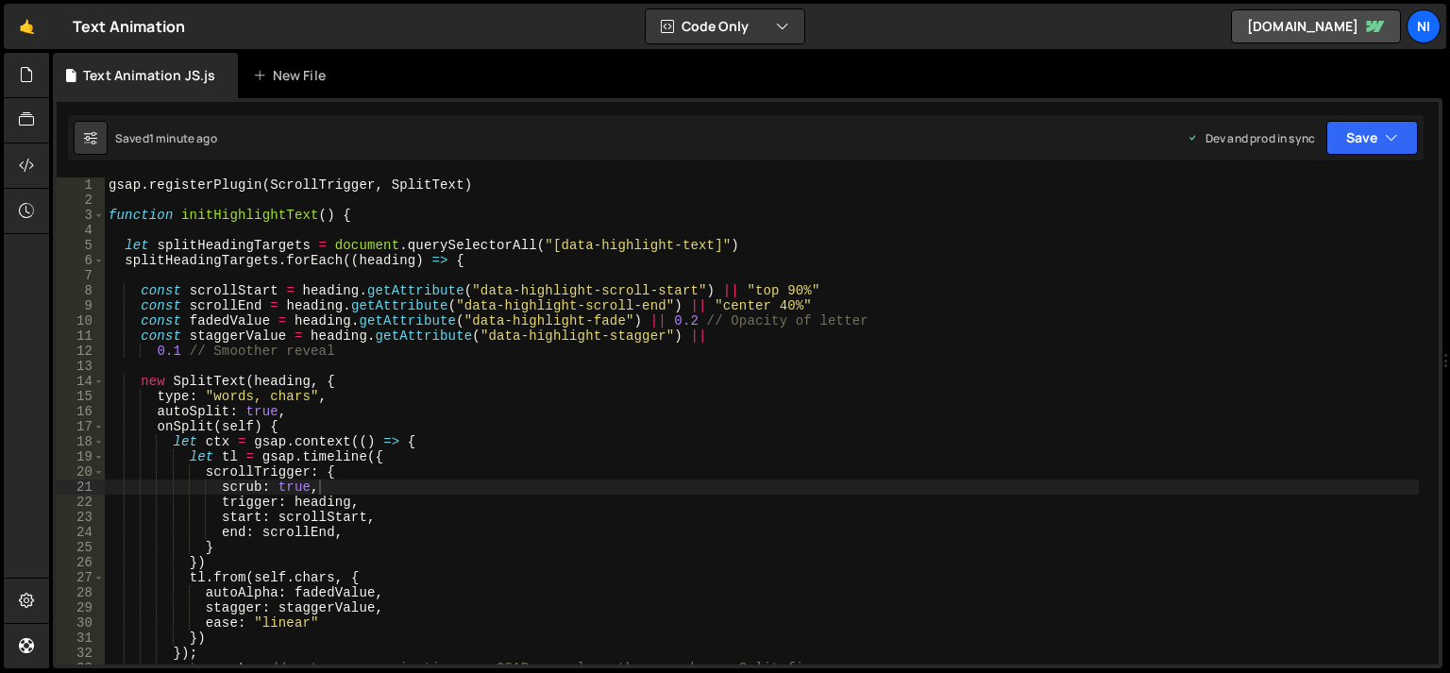
click at [2, 177] on div "Hold on a sec... Are you certain you wish to leave this page? Any changes you'v…" at bounding box center [725, 336] width 1450 height 673
click at [27, 163] on icon at bounding box center [26, 165] width 15 height 21
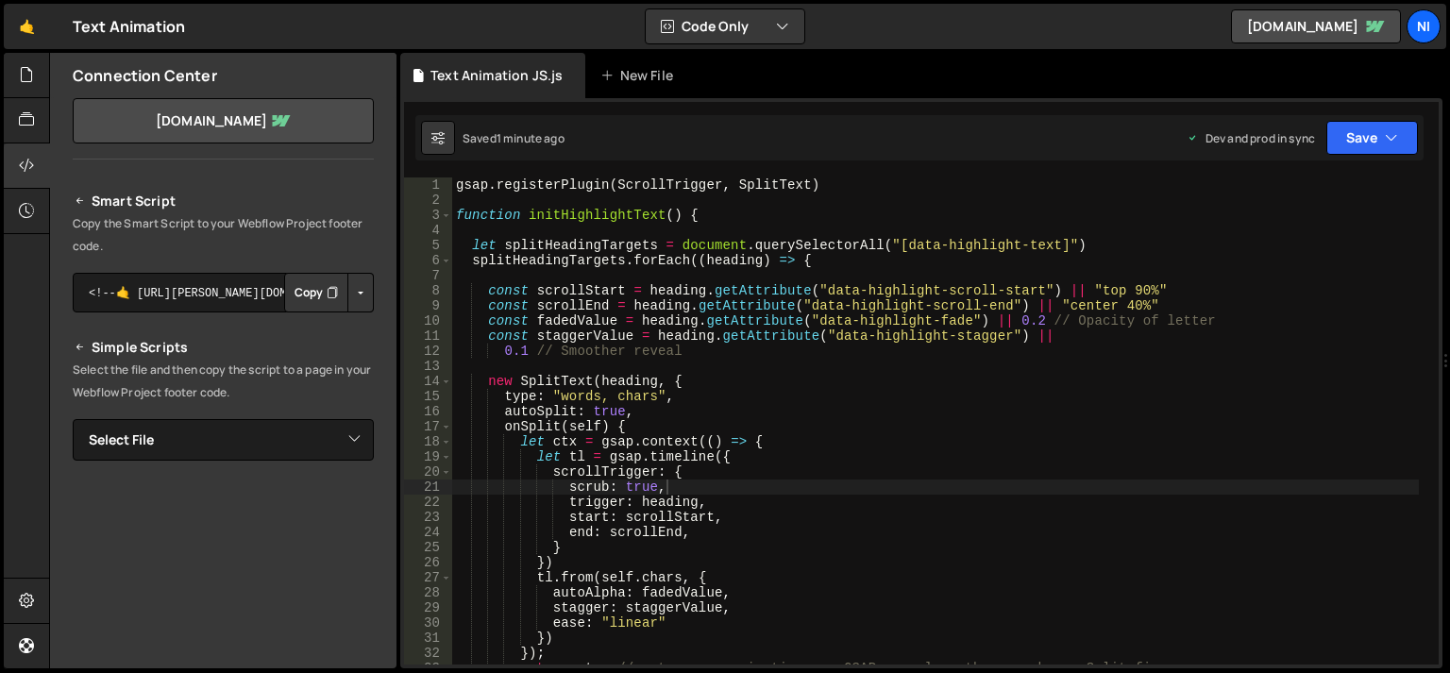
scroll to position [123, 0]
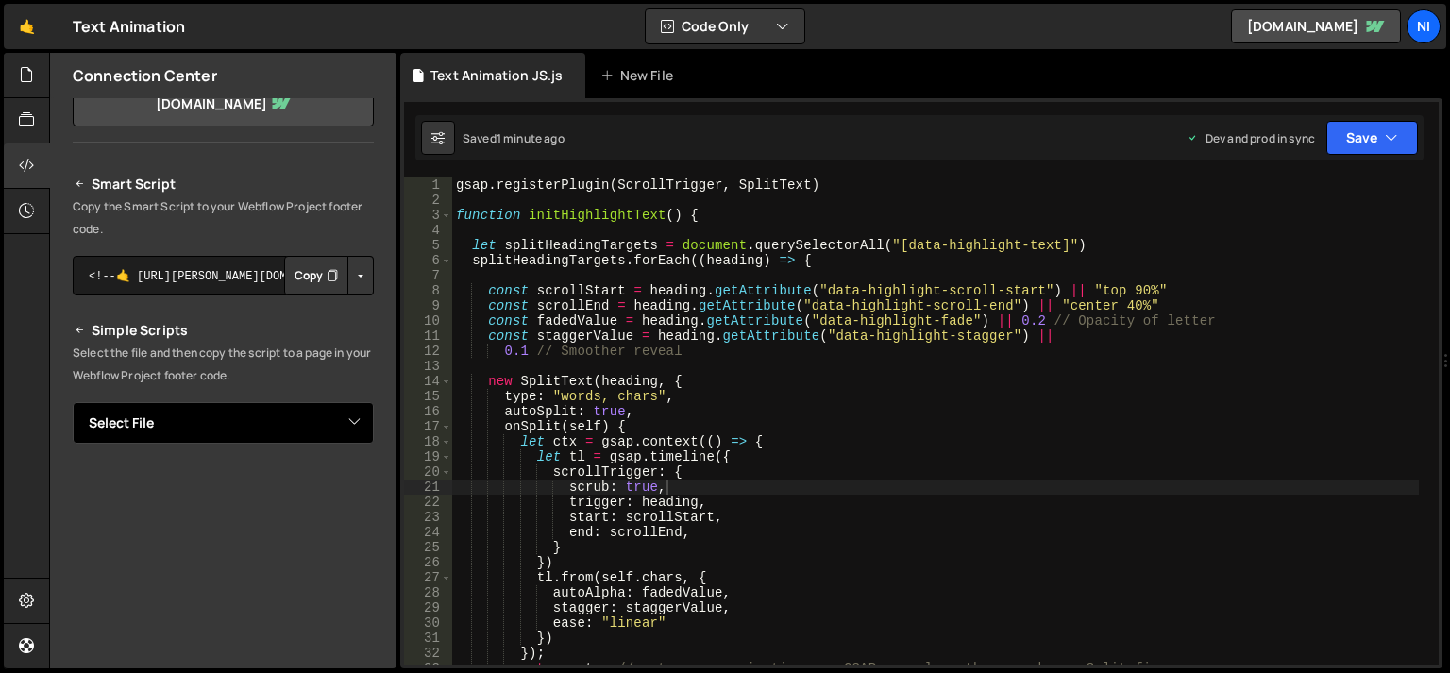
click at [73, 402] on select "Select File Text Animation JS.js" at bounding box center [223, 423] width 301 height 42
select select "46641"
click option "Text Animation JS.js" at bounding box center [0, 0] width 0 height 0
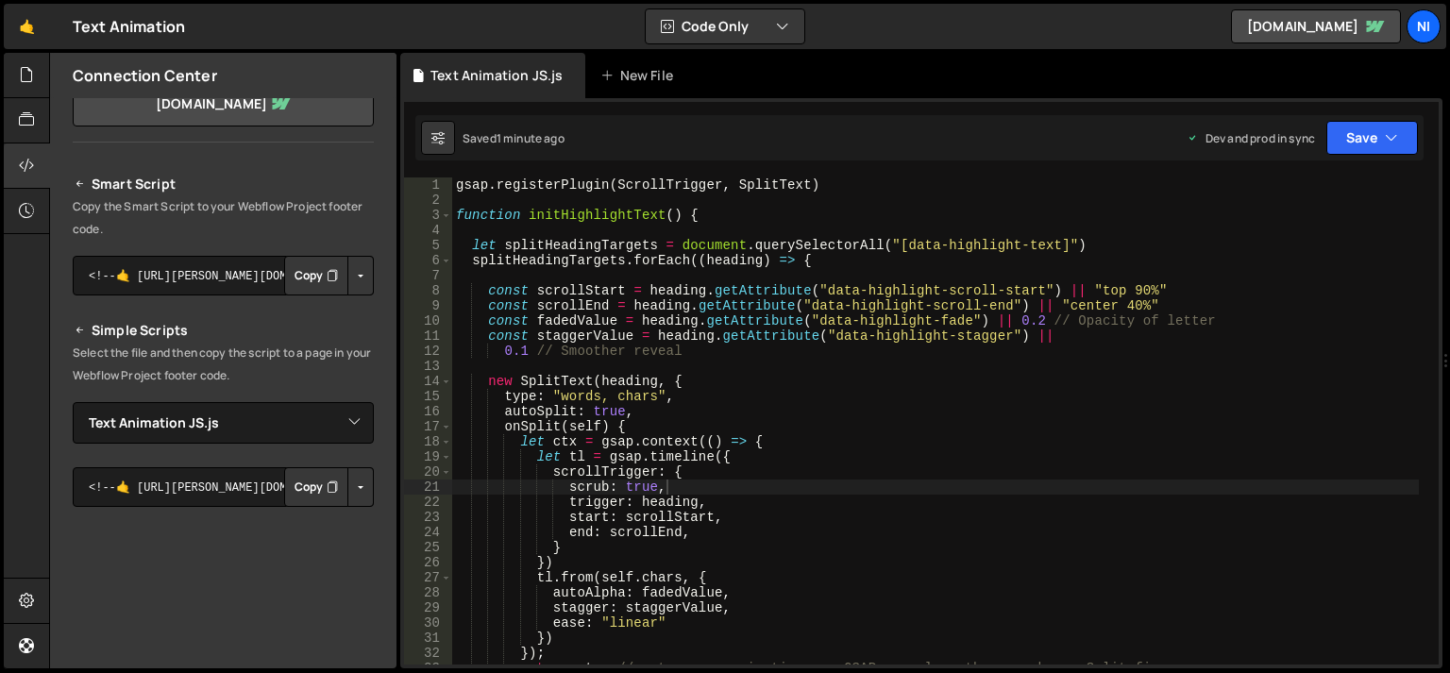
click at [301, 493] on button "Copy" at bounding box center [316, 487] width 64 height 40
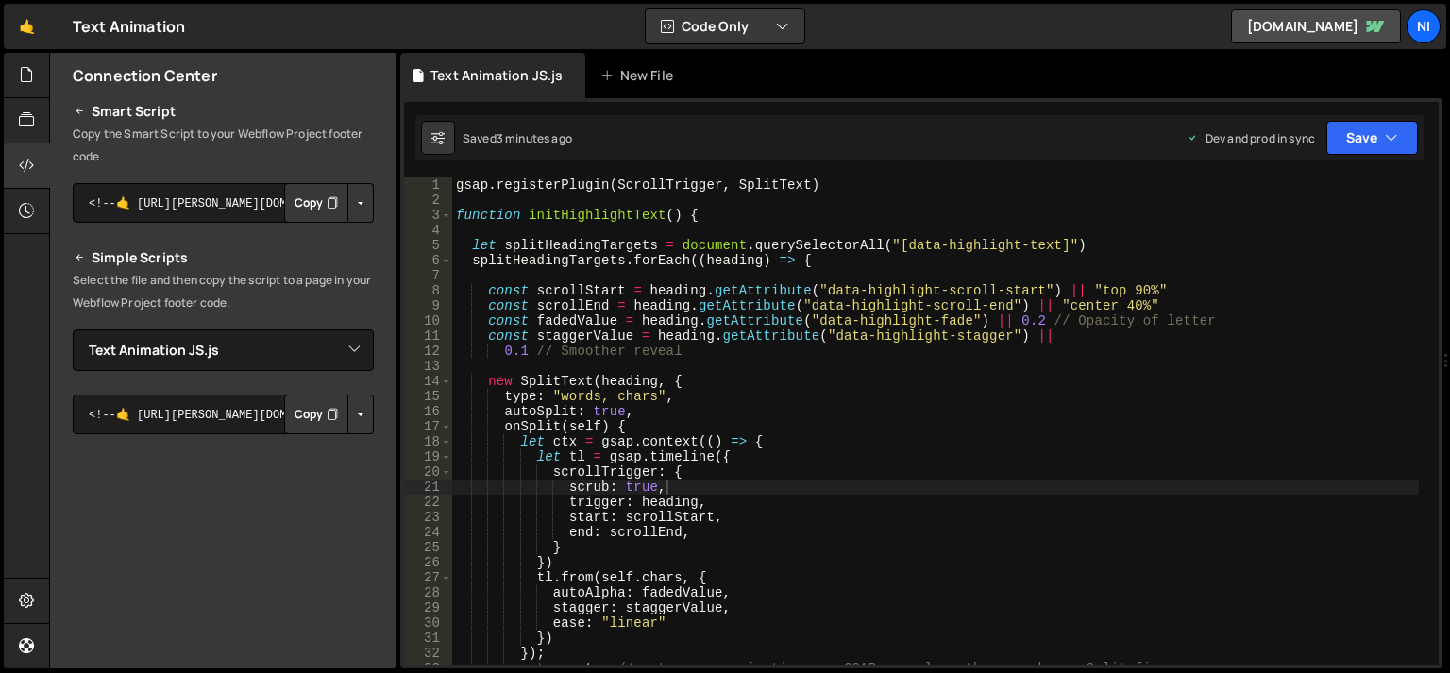
scroll to position [146, 0]
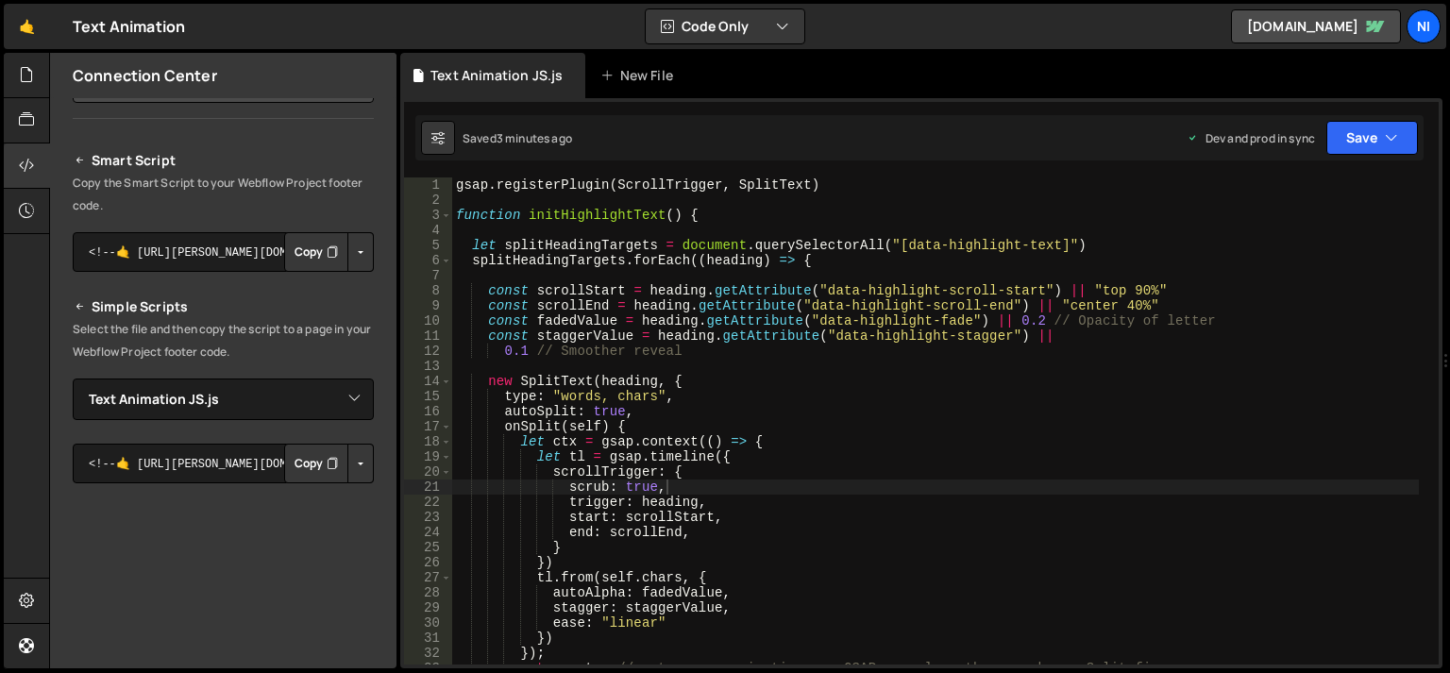
click at [348, 468] on button "Button group with nested dropdown" at bounding box center [360, 464] width 26 height 40
click at [334, 499] on link "Copy Staging js" at bounding box center [294, 499] width 157 height 26
click at [799, 432] on div "gsap . registerPlugin ( ScrollTrigger , SplitText ) function initHighlightText …" at bounding box center [935, 435] width 967 height 517
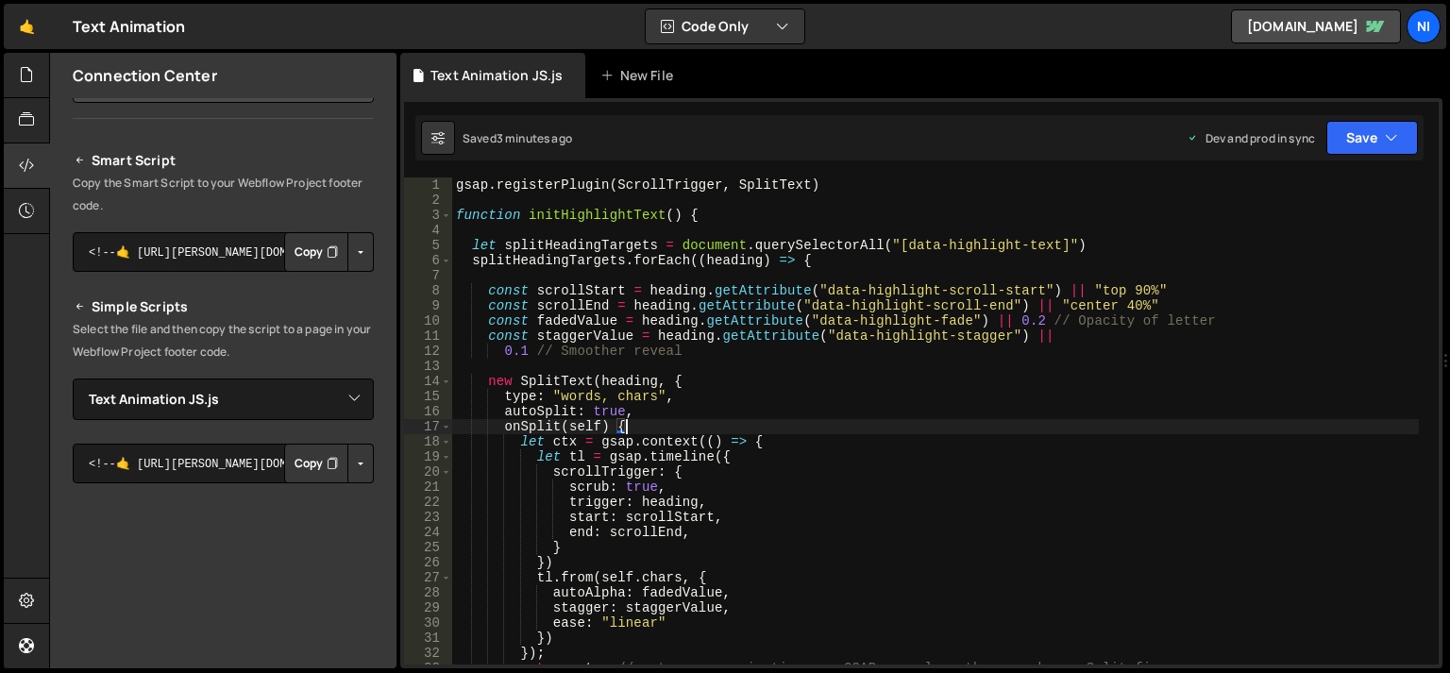
click at [508, 383] on div "gsap . registerPlugin ( ScrollTrigger , SplitText ) function initHighlightText …" at bounding box center [935, 435] width 967 height 517
type textarea "new SplitText(heading, {"
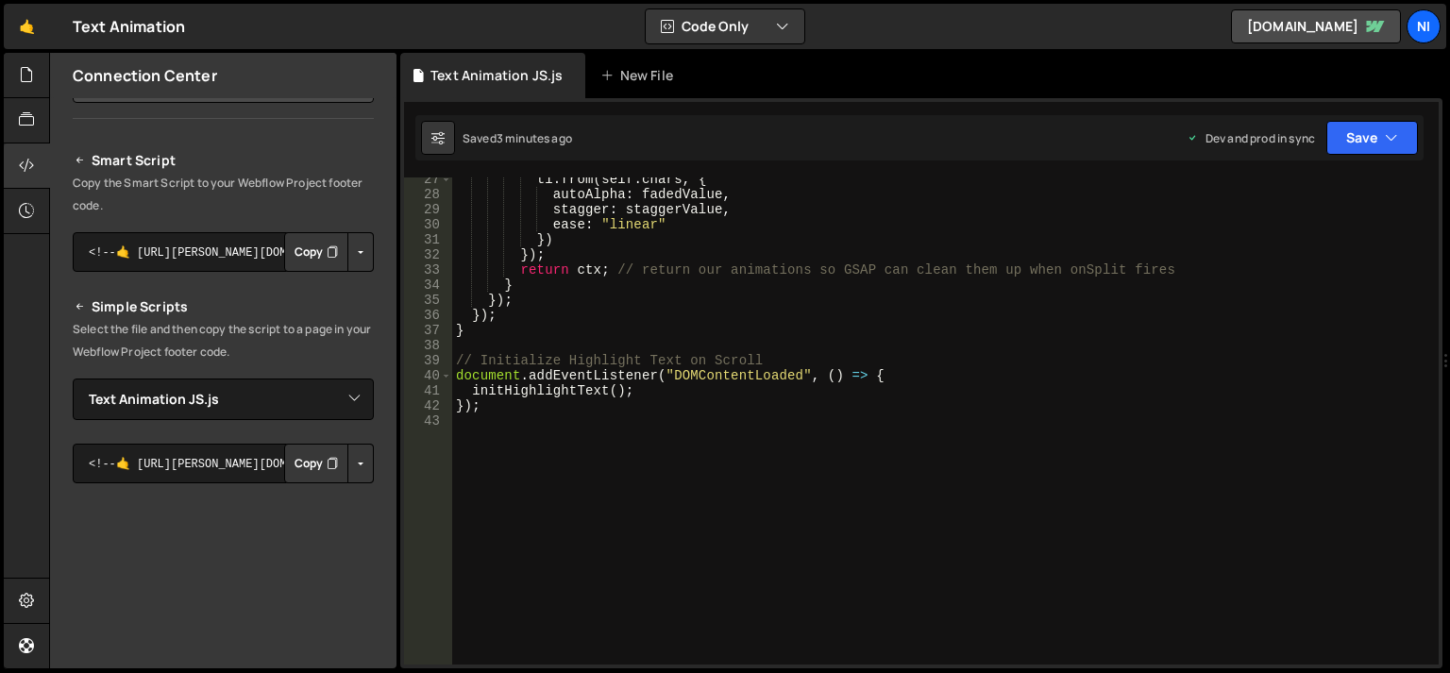
scroll to position [337, 0]
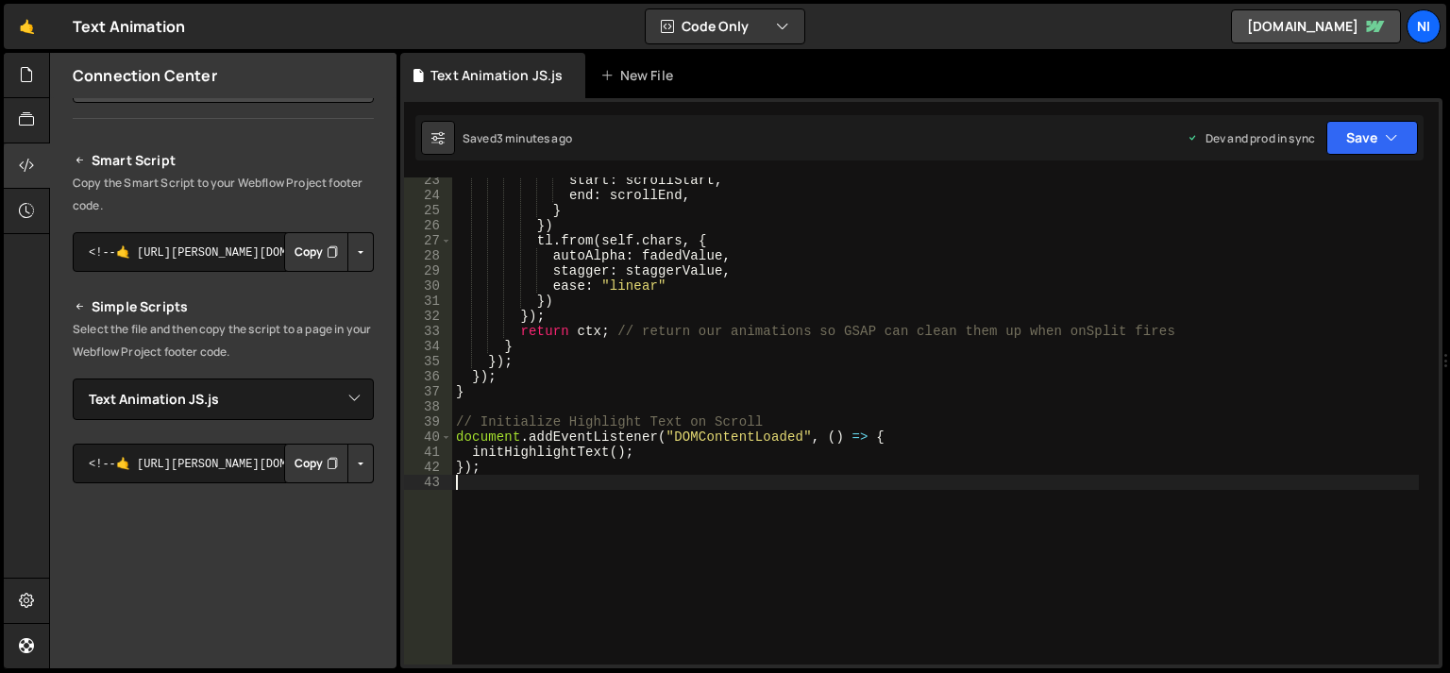
click at [496, 478] on div "start : scrollStart , end : scrollEnd , } }) tl . from ( self . chars , { autoA…" at bounding box center [935, 431] width 967 height 517
select select "ace/mode/javascript"
select select "ace/theme/monokai"
select select "markbegin"
select select "true"
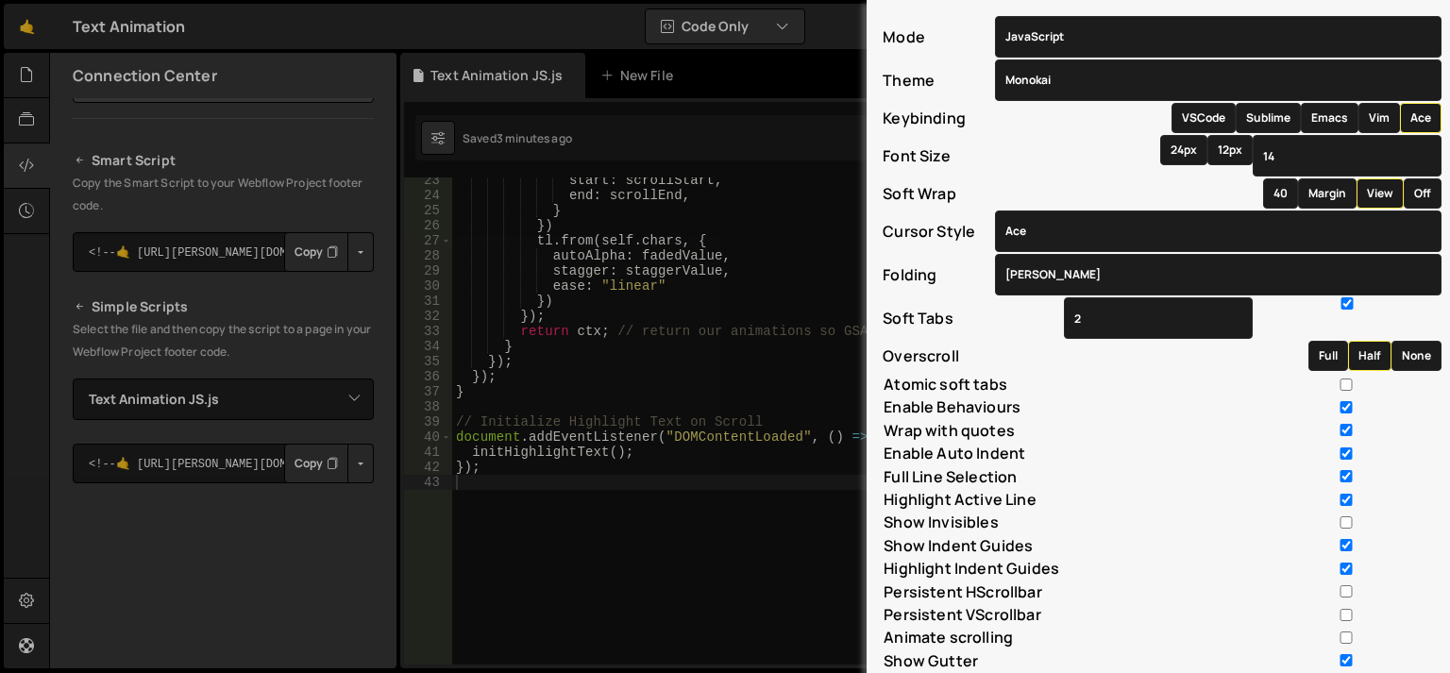
click at [498, 475] on div "Mode ABAP ABC ActionScript ADA Alda Apache Conf Apex AQL AsciiDoc ASL Assembly …" at bounding box center [725, 336] width 1450 height 673
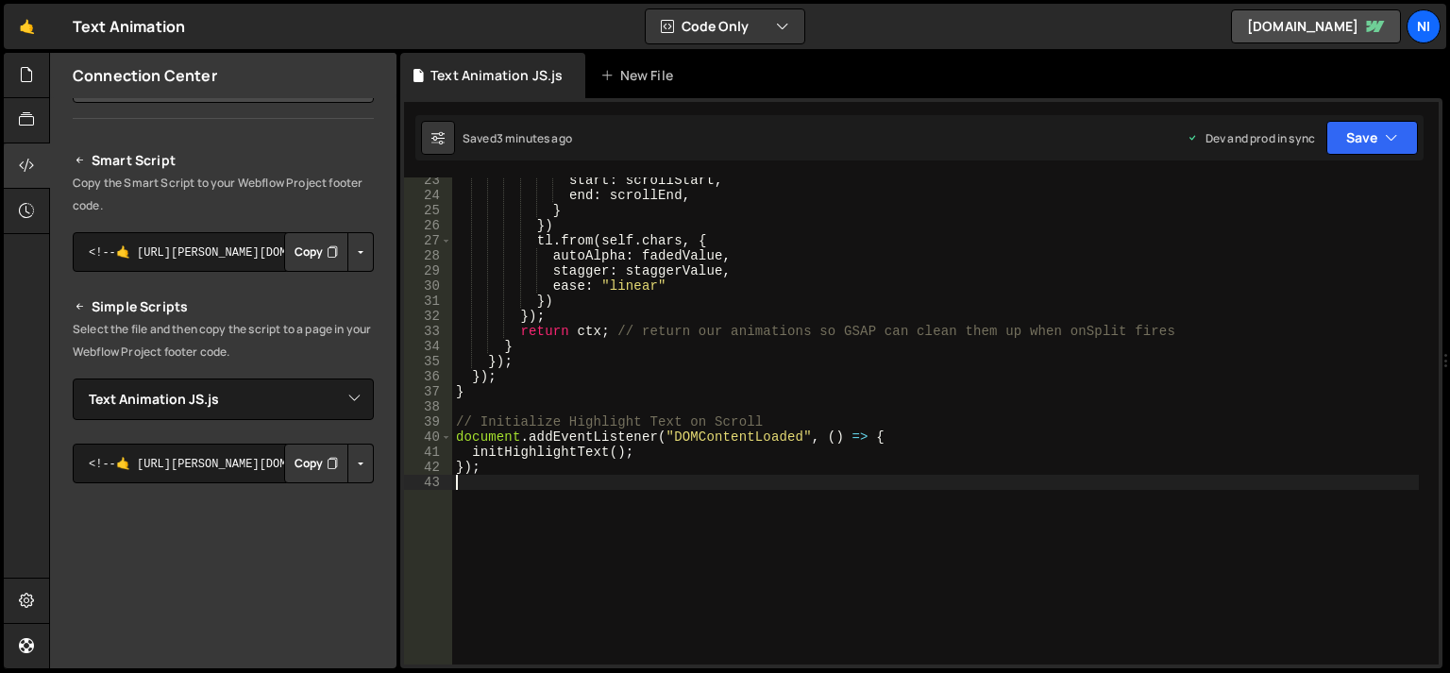
click at [498, 475] on div "start : scrollStart , end : scrollEnd , } }) tl . from ( self . chars , { autoA…" at bounding box center [935, 431] width 967 height 517
select select "ace/mode/javascript"
select select "ace/theme/monokai"
select select "markbegin"
select select "true"
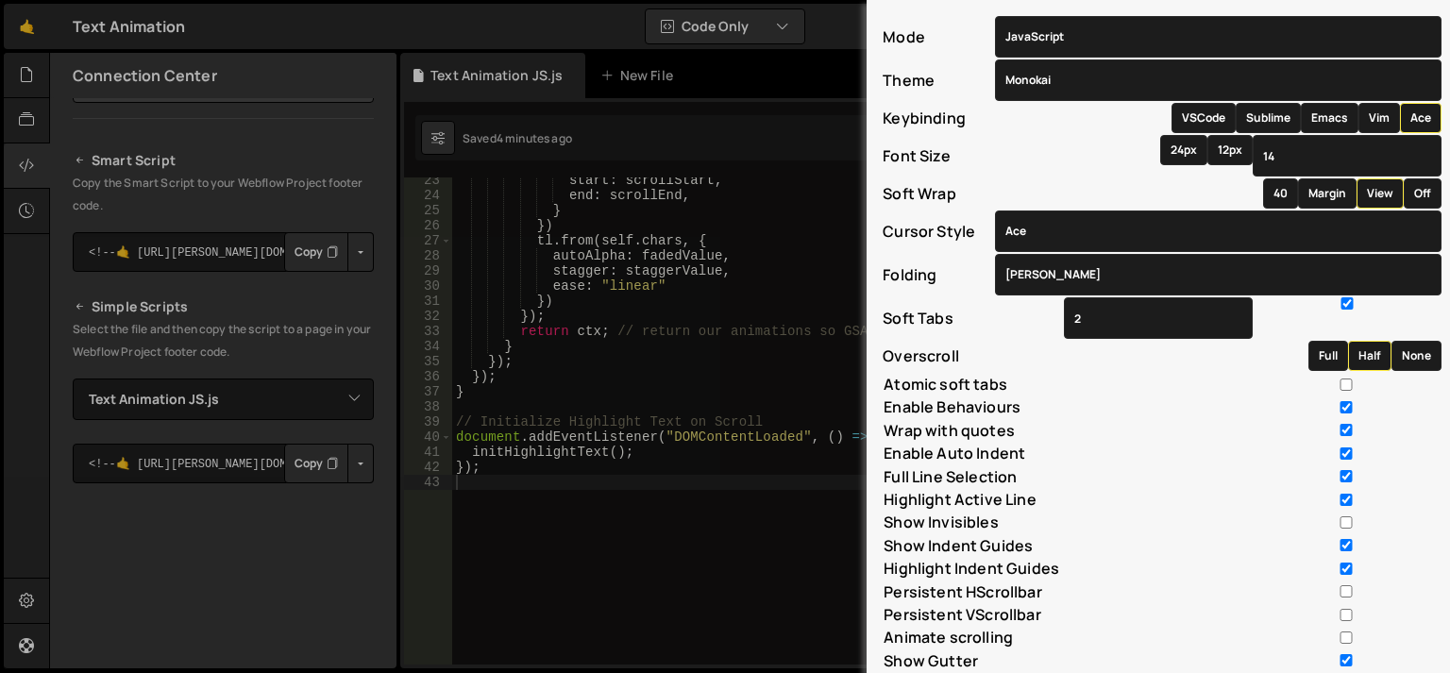
click at [508, 514] on div "Mode ABAP ABC ActionScript ADA Alda Apache Conf Apex AQL AsciiDoc ASL Assembly …" at bounding box center [725, 336] width 1450 height 673
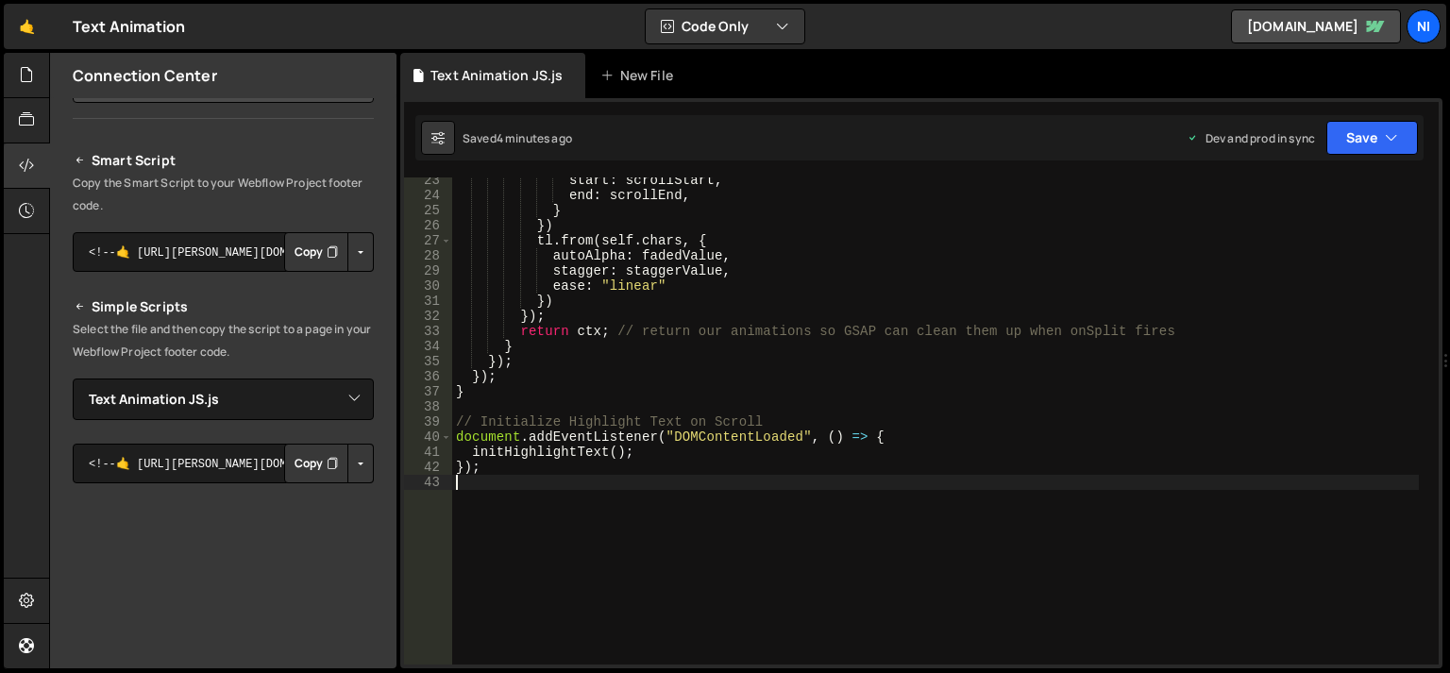
select select "ace/mode/javascript"
select select "ace/theme/monokai"
select select "markbegin"
select select "true"
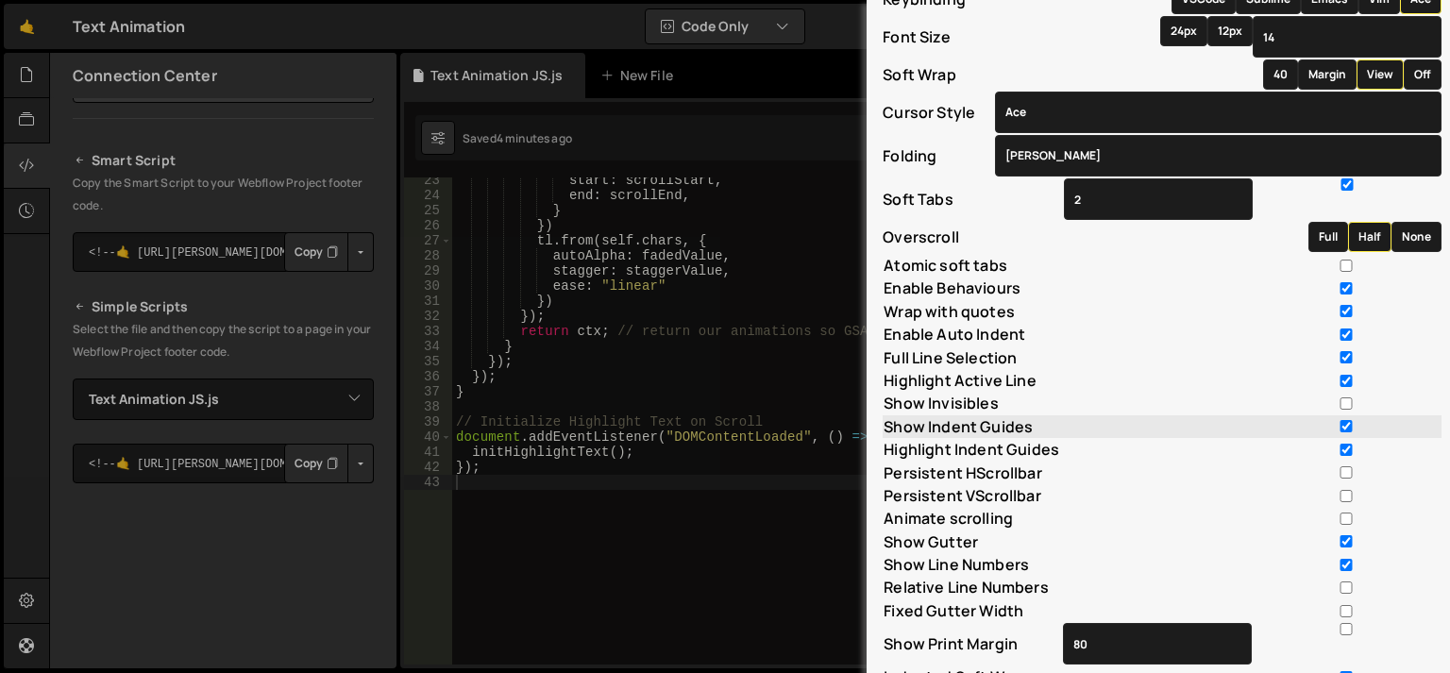
scroll to position [123, 0]
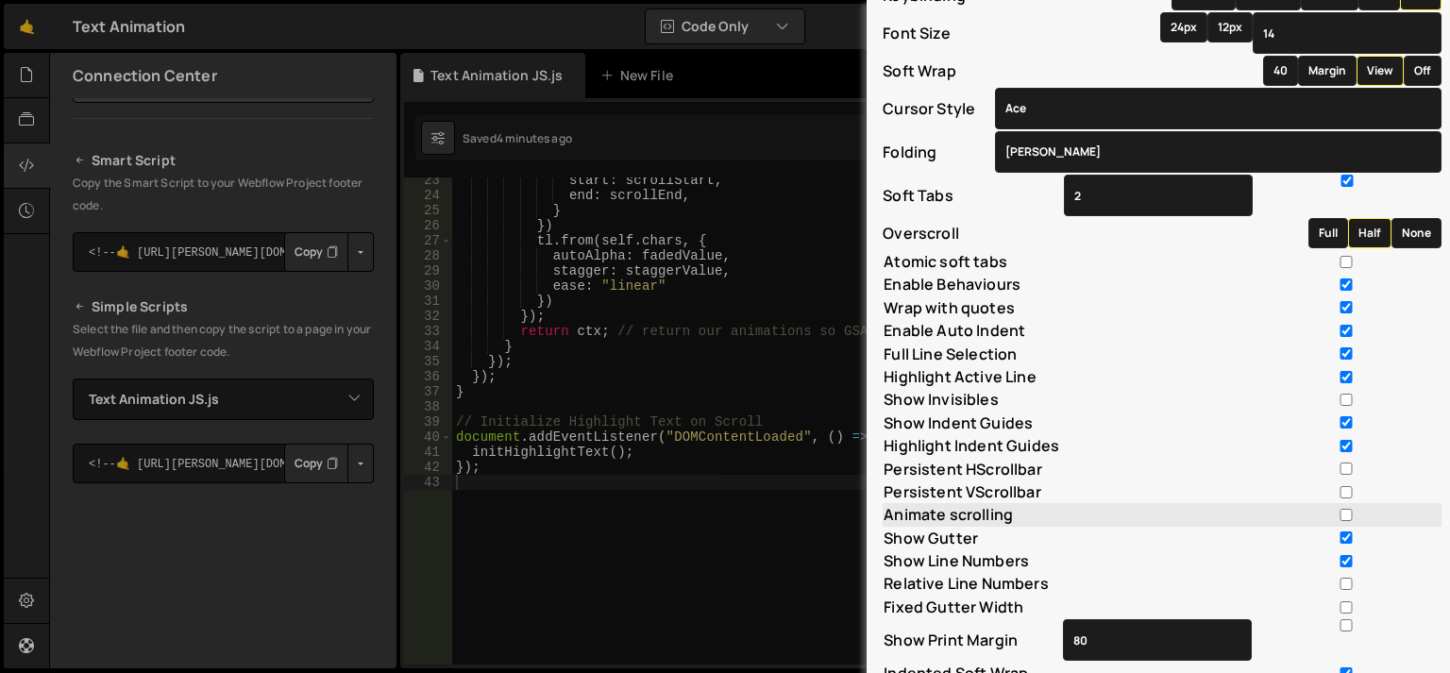
click at [1327, 521] on input "Animate scrolling" at bounding box center [1346, 515] width 189 height 12
checkbox input "true"
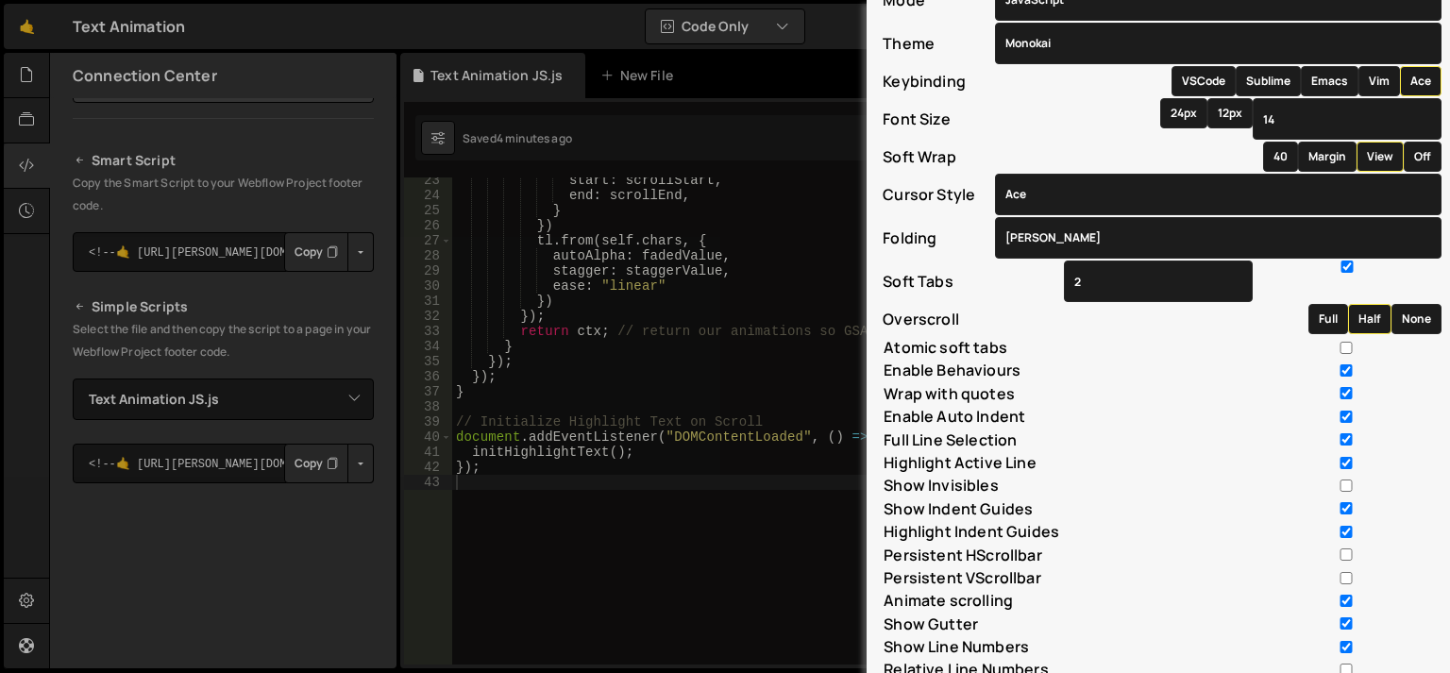
scroll to position [0, 0]
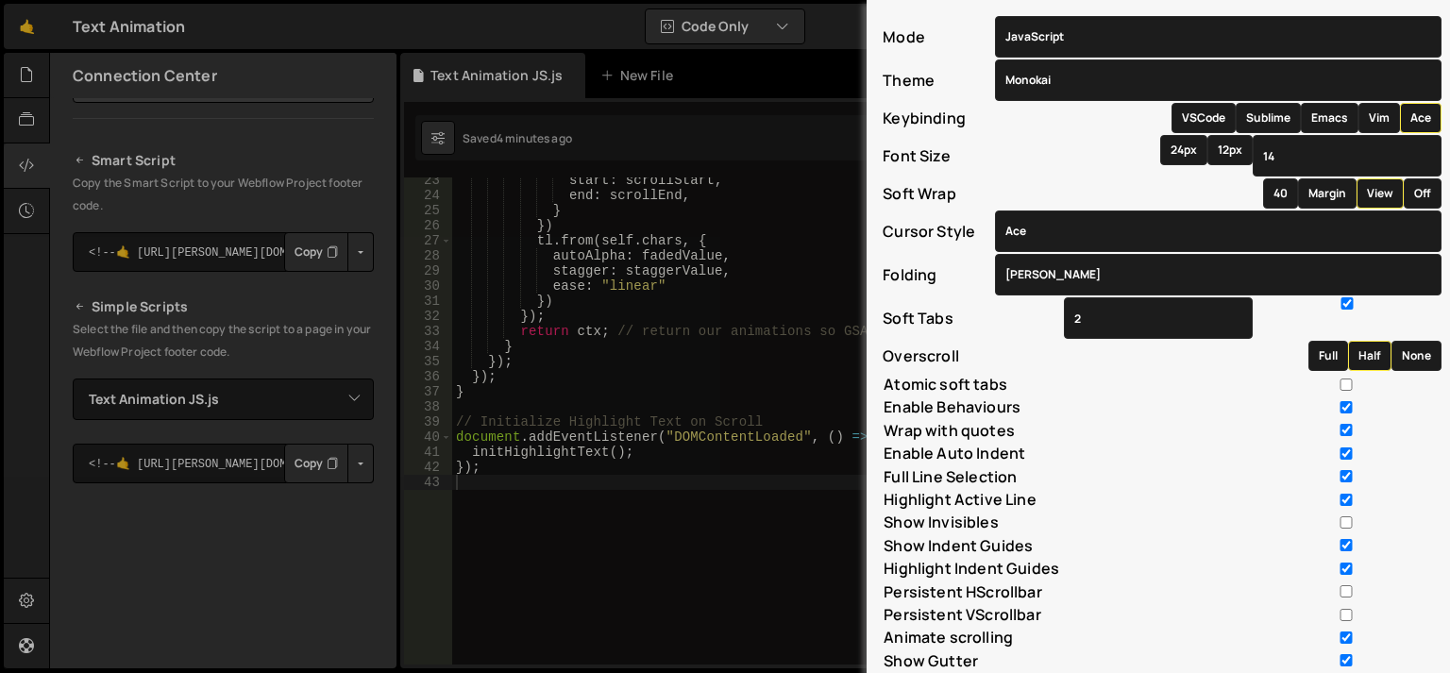
click at [780, 557] on div "Mode ABAP ABC ActionScript ADA Alda Apache Conf Apex AQL AsciiDoc ASL Assembly …" at bounding box center [725, 336] width 1450 height 673
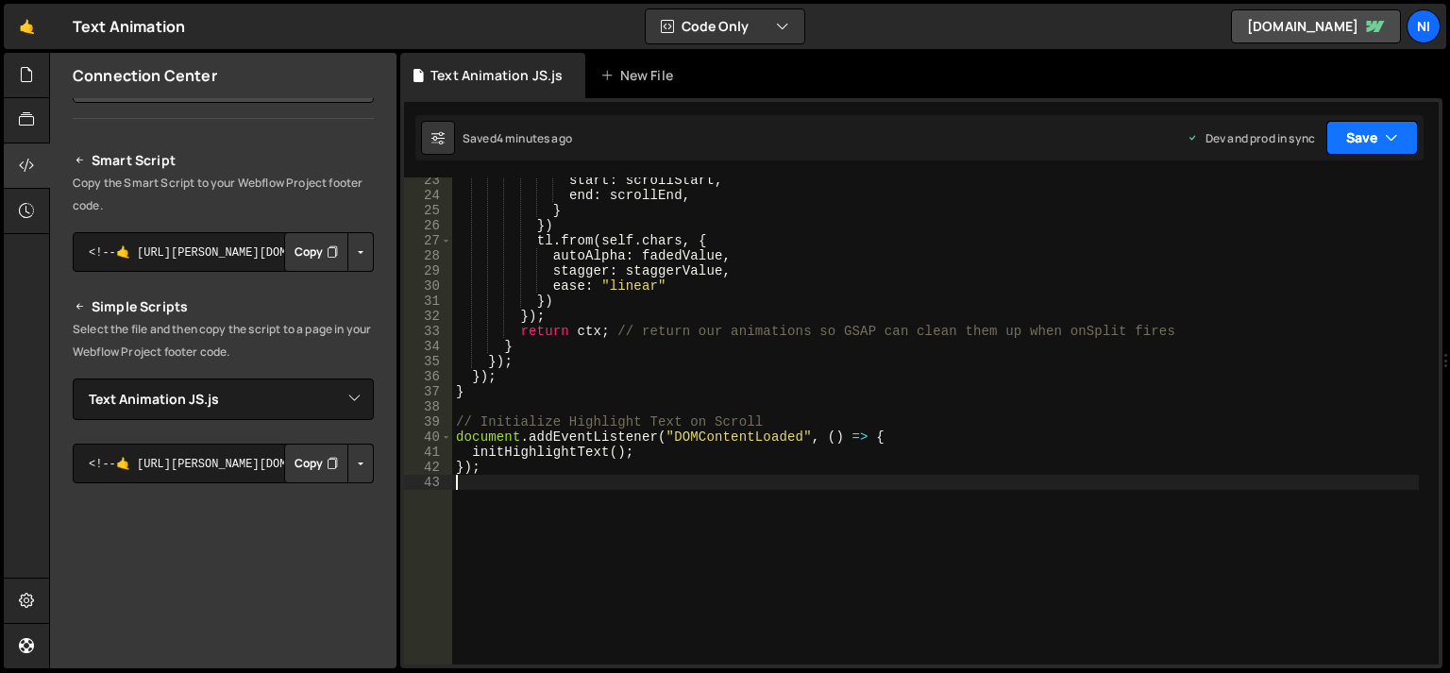
click at [1349, 147] on button "Save" at bounding box center [1372, 138] width 92 height 34
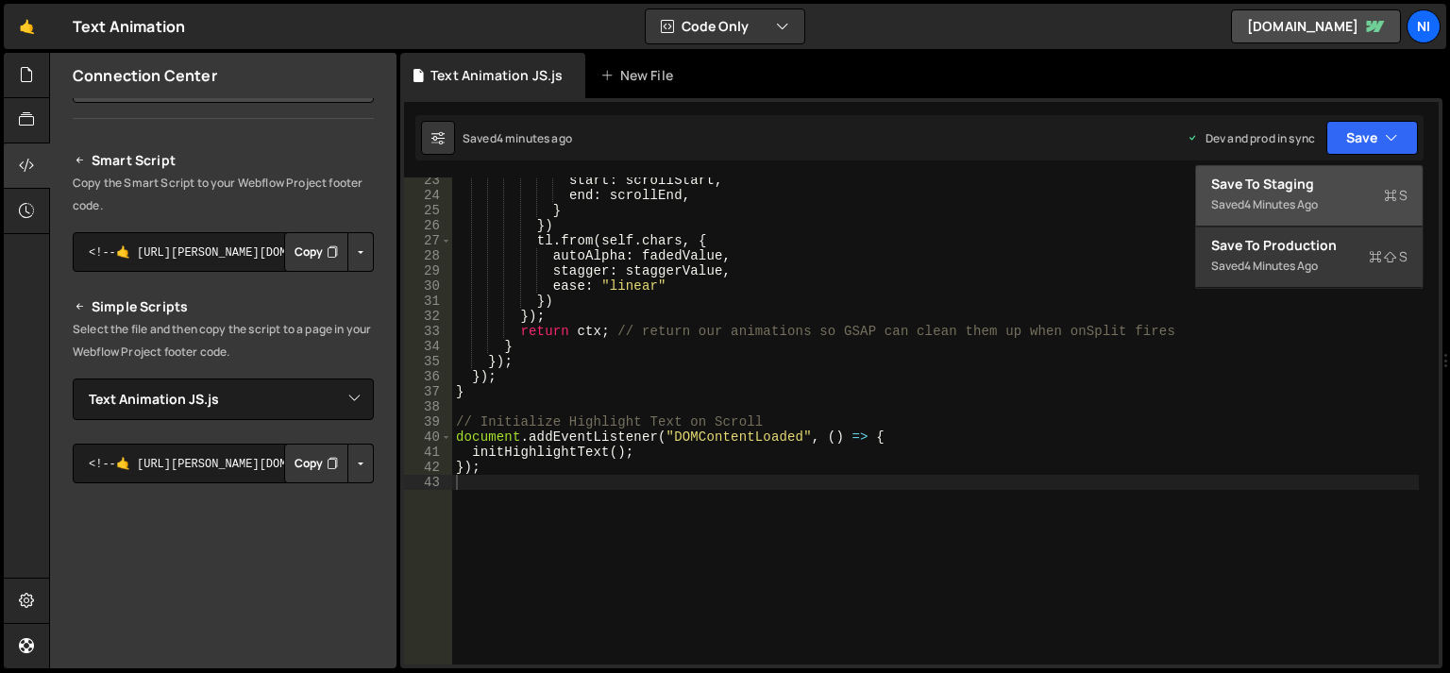
click at [1313, 201] on div "4 minutes ago" at bounding box center [1281, 204] width 74 height 16
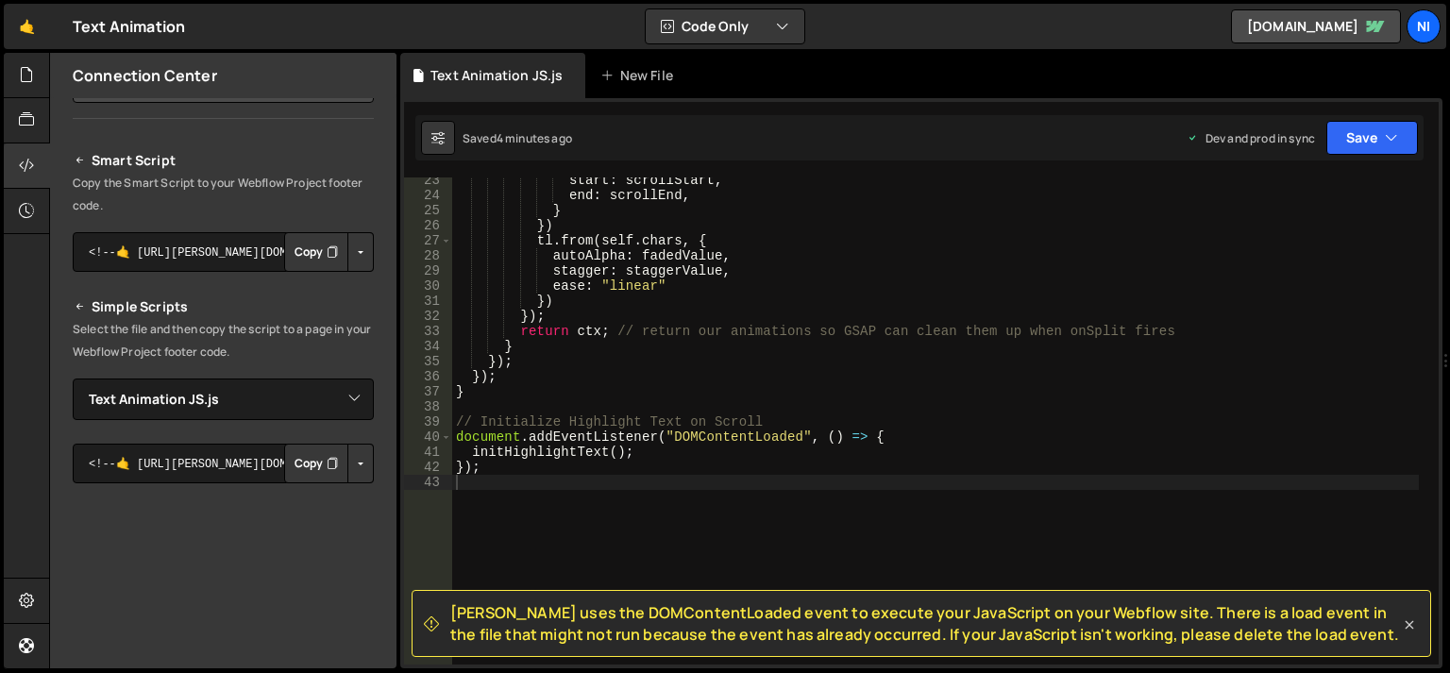
click at [1409, 621] on icon at bounding box center [1409, 624] width 19 height 19
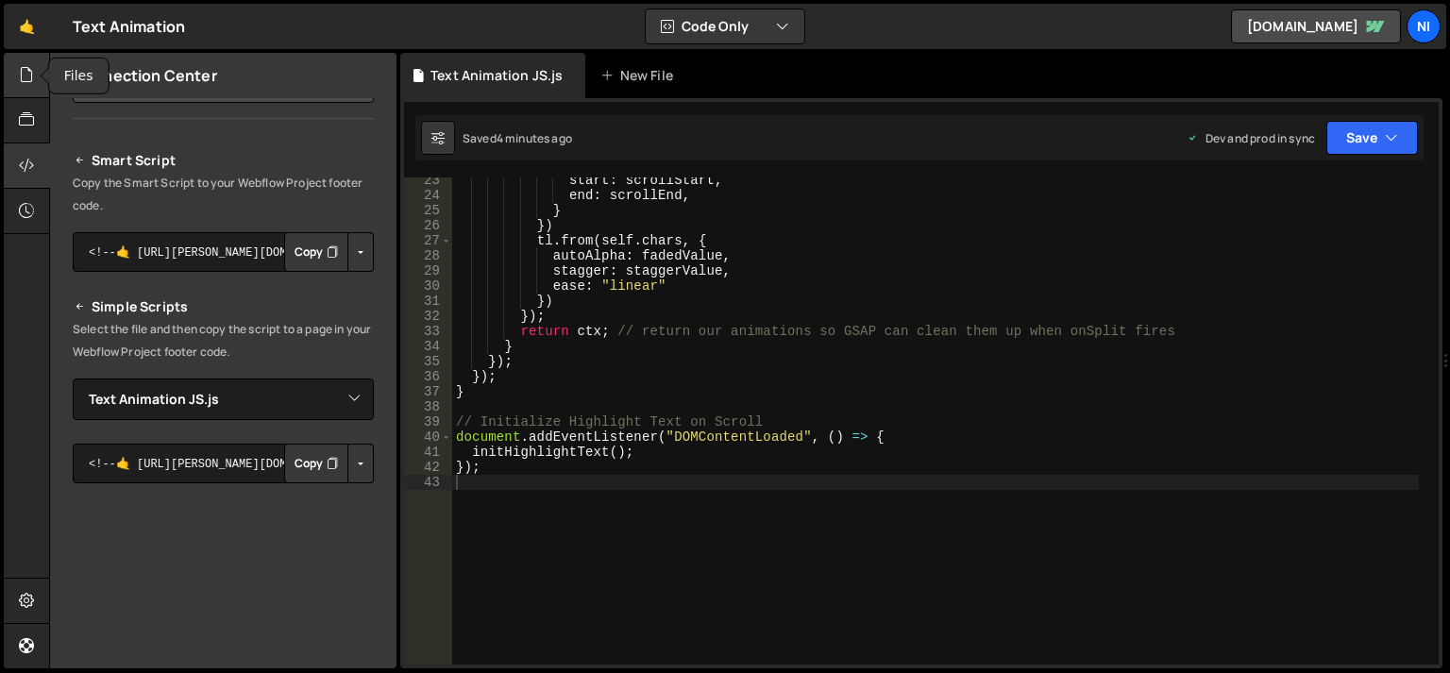
click at [26, 66] on icon at bounding box center [26, 74] width 15 height 21
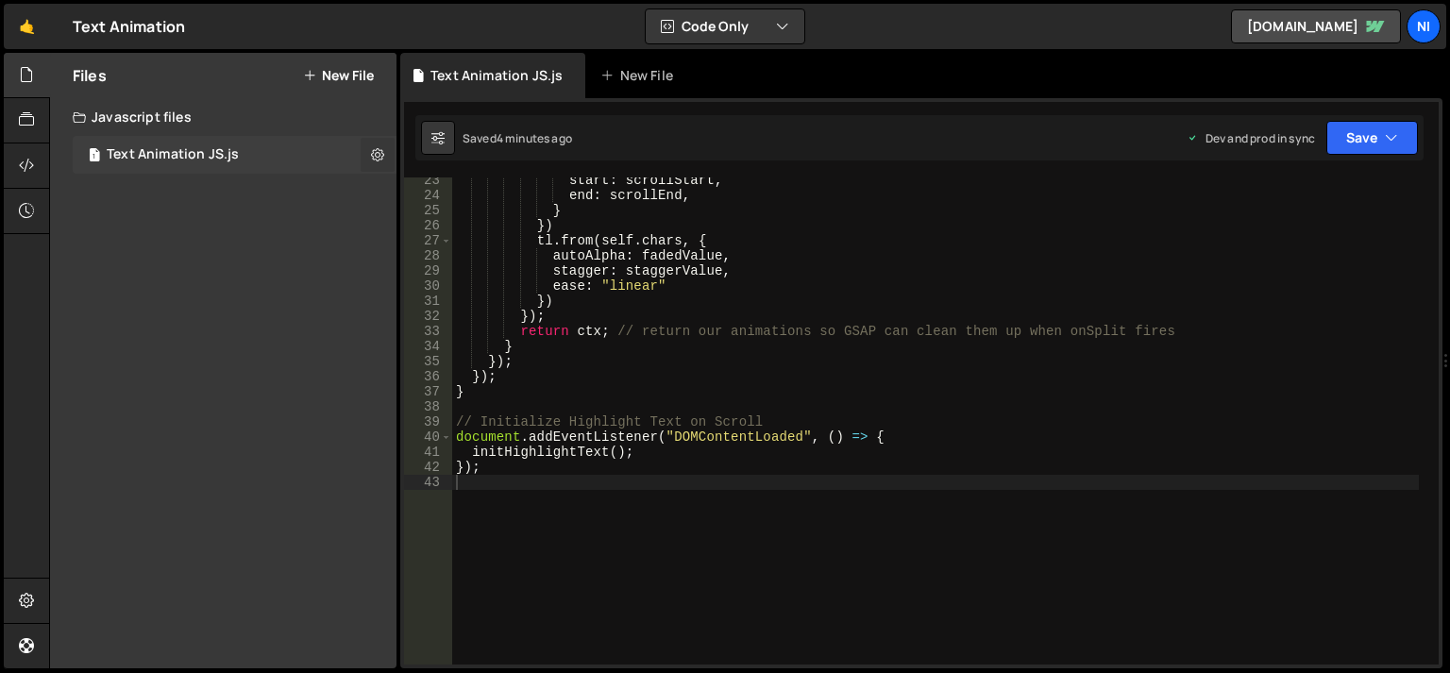
click at [377, 146] on icon at bounding box center [377, 154] width 13 height 18
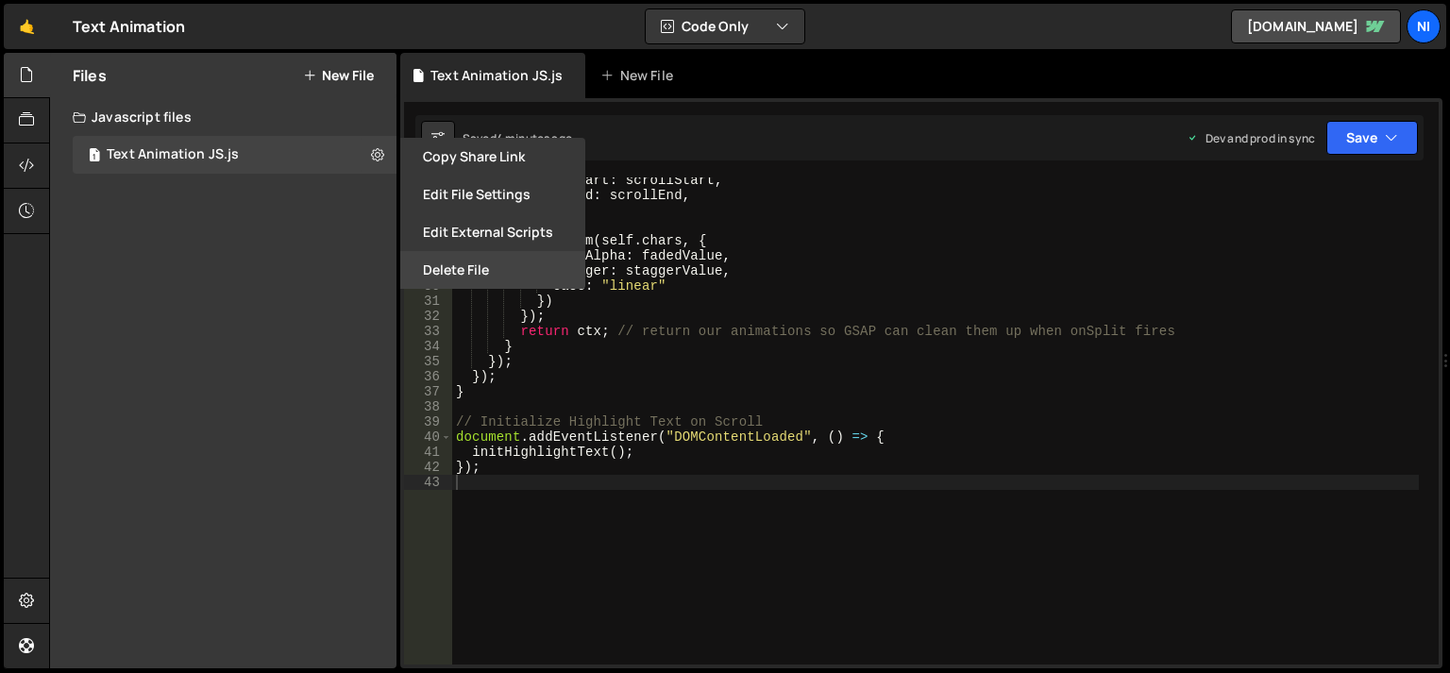
click at [474, 274] on button "Delete File" at bounding box center [492, 270] width 185 height 38
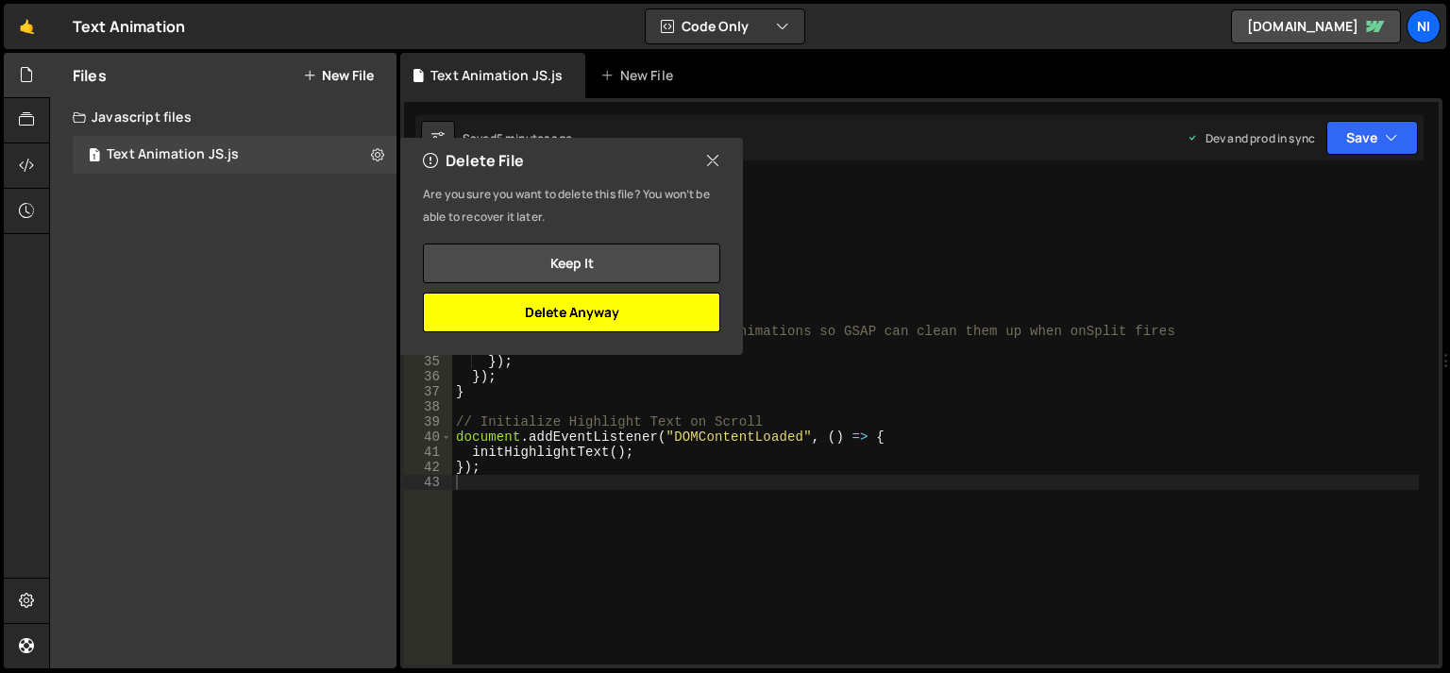
click at [486, 321] on button "Delete Anyway" at bounding box center [571, 313] width 297 height 40
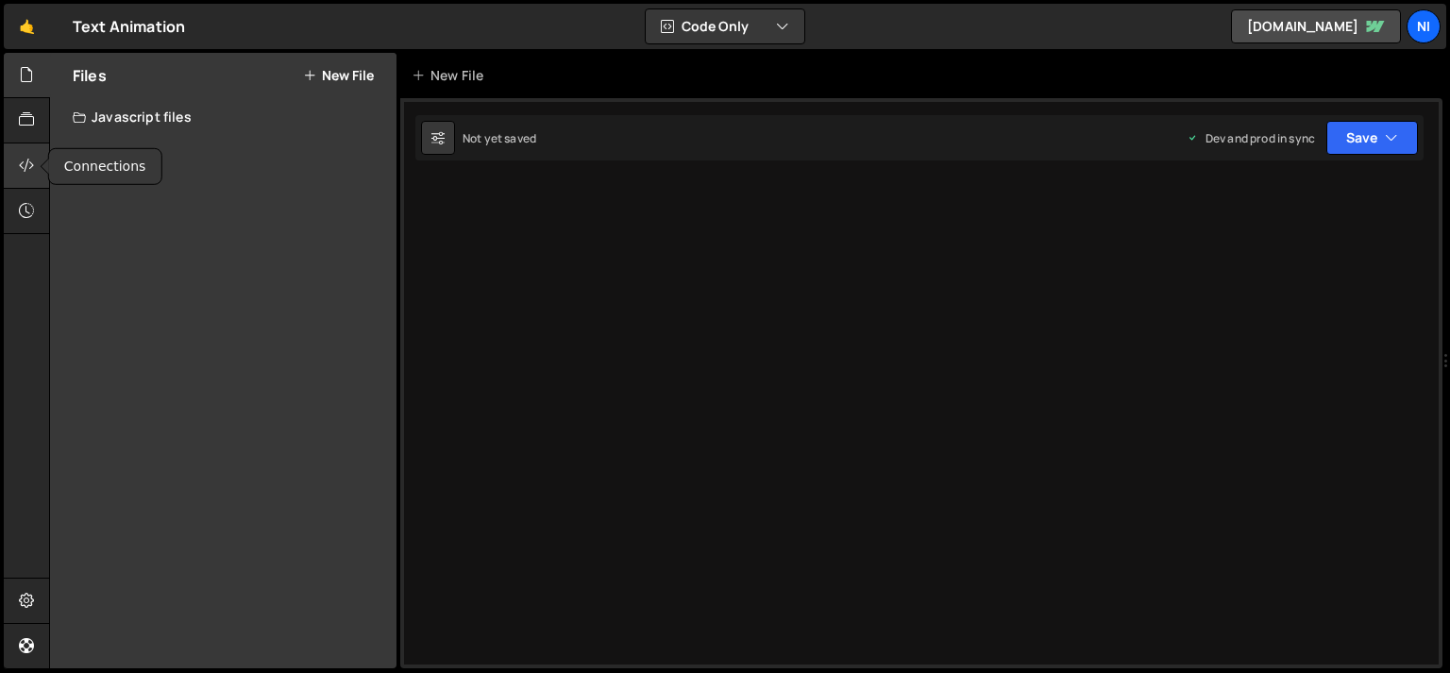
click at [32, 175] on icon at bounding box center [26, 165] width 15 height 21
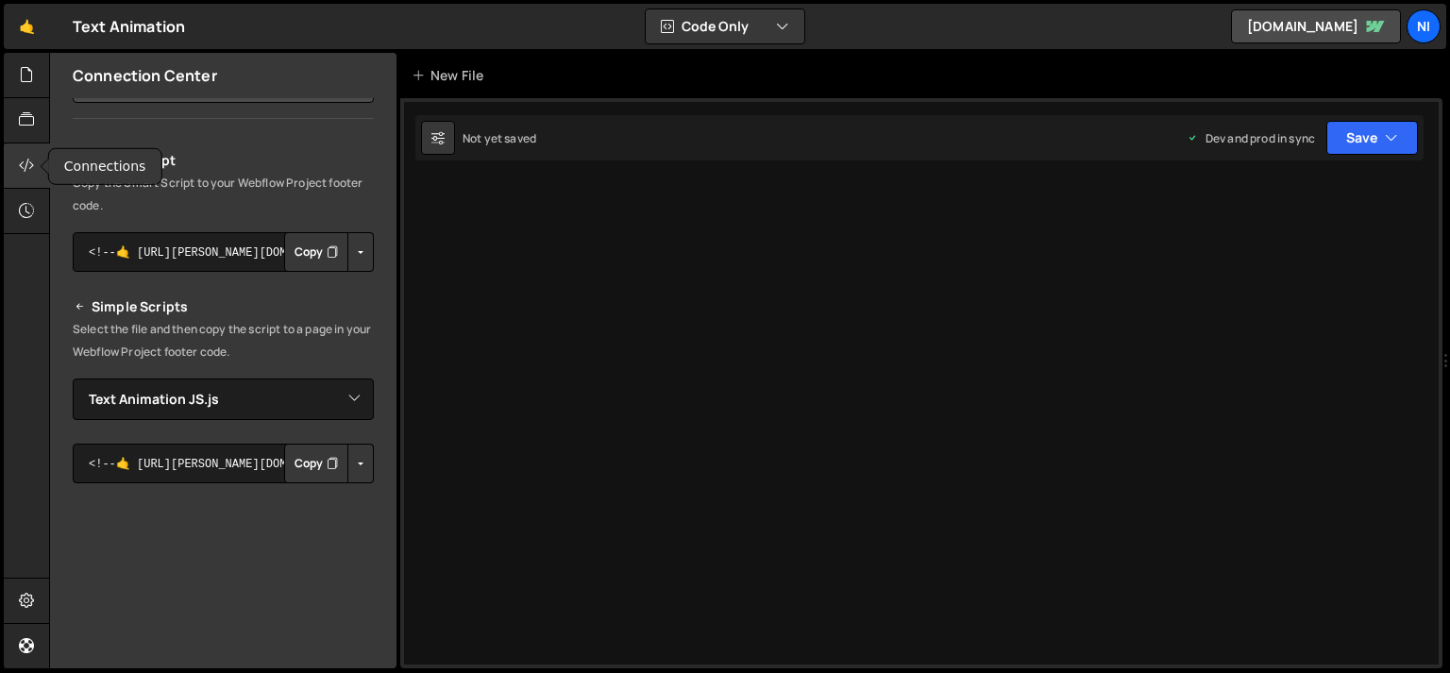
scroll to position [146, 0]
click at [347, 253] on button "Button group with nested dropdown" at bounding box center [360, 252] width 26 height 40
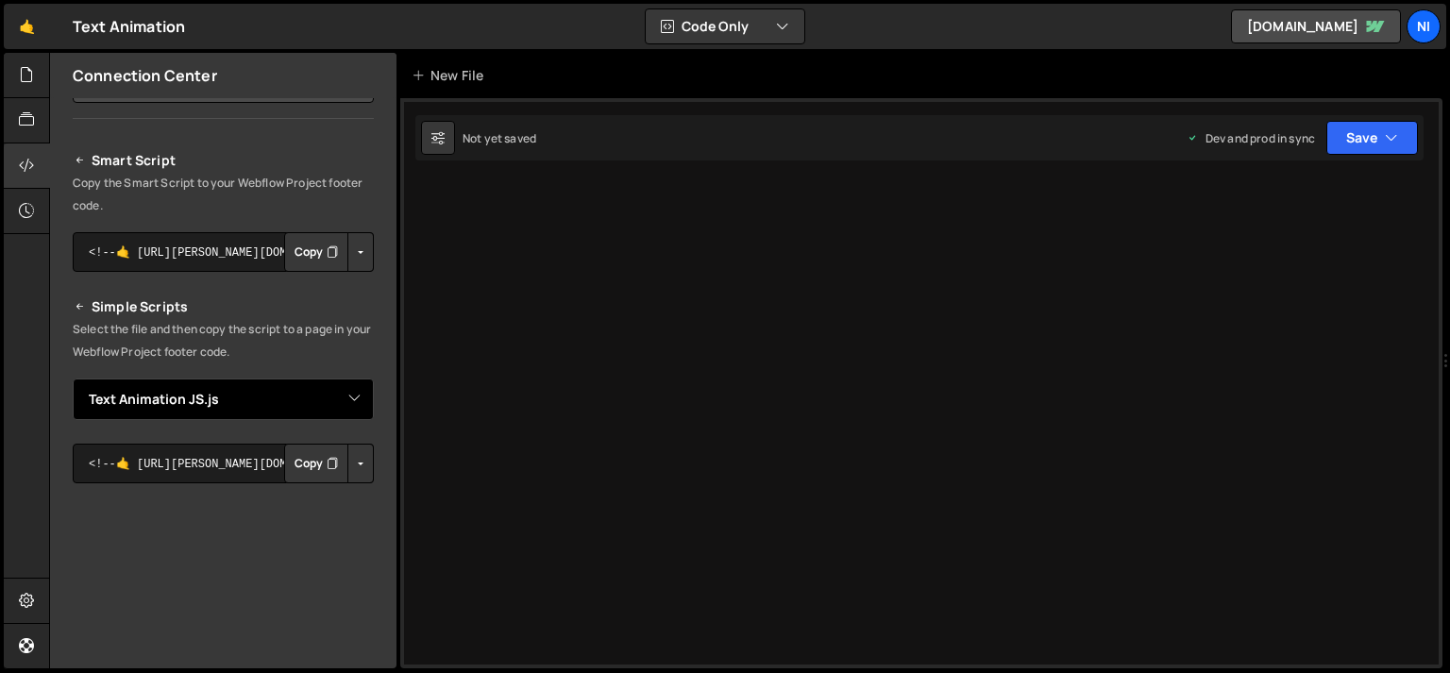
click at [73, 378] on select "Select File Text Animation JS.js" at bounding box center [223, 399] width 301 height 42
select select
click option "Select File" at bounding box center [0, 0] width 0 height 0
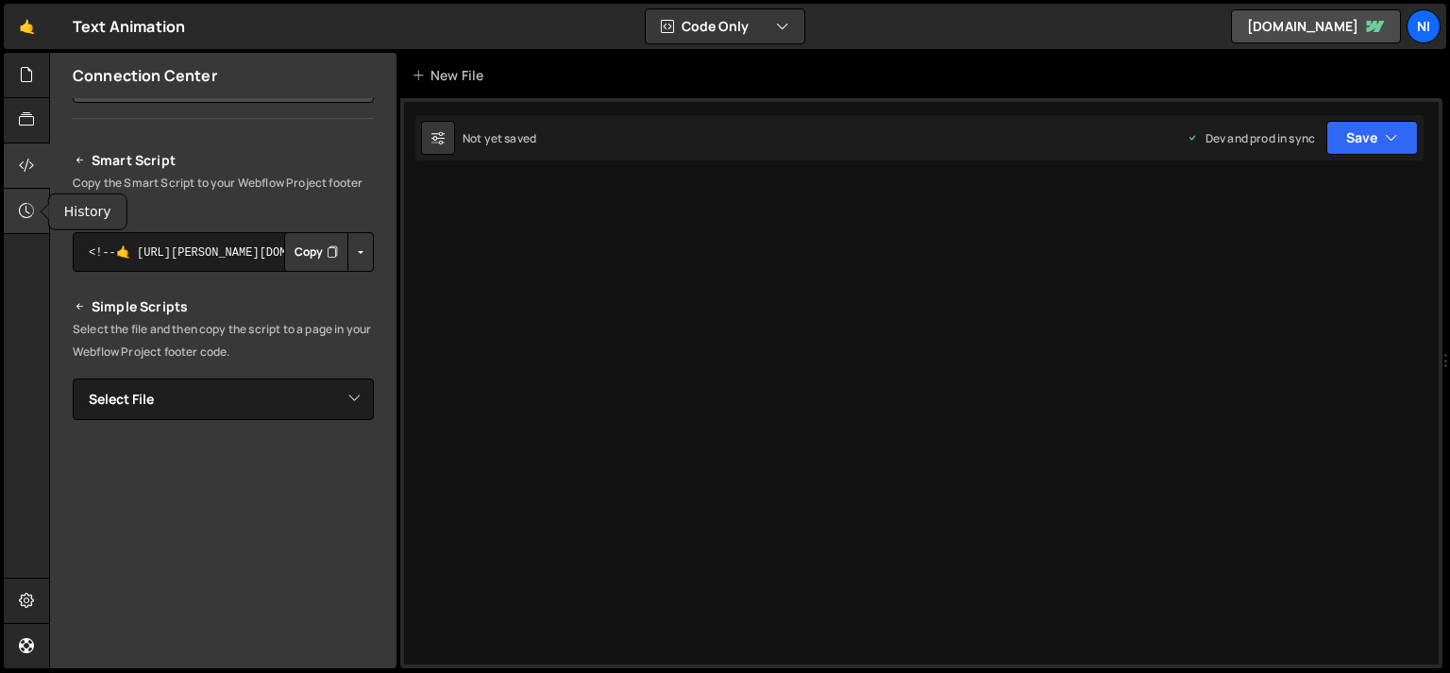
click at [25, 202] on icon at bounding box center [26, 210] width 15 height 21
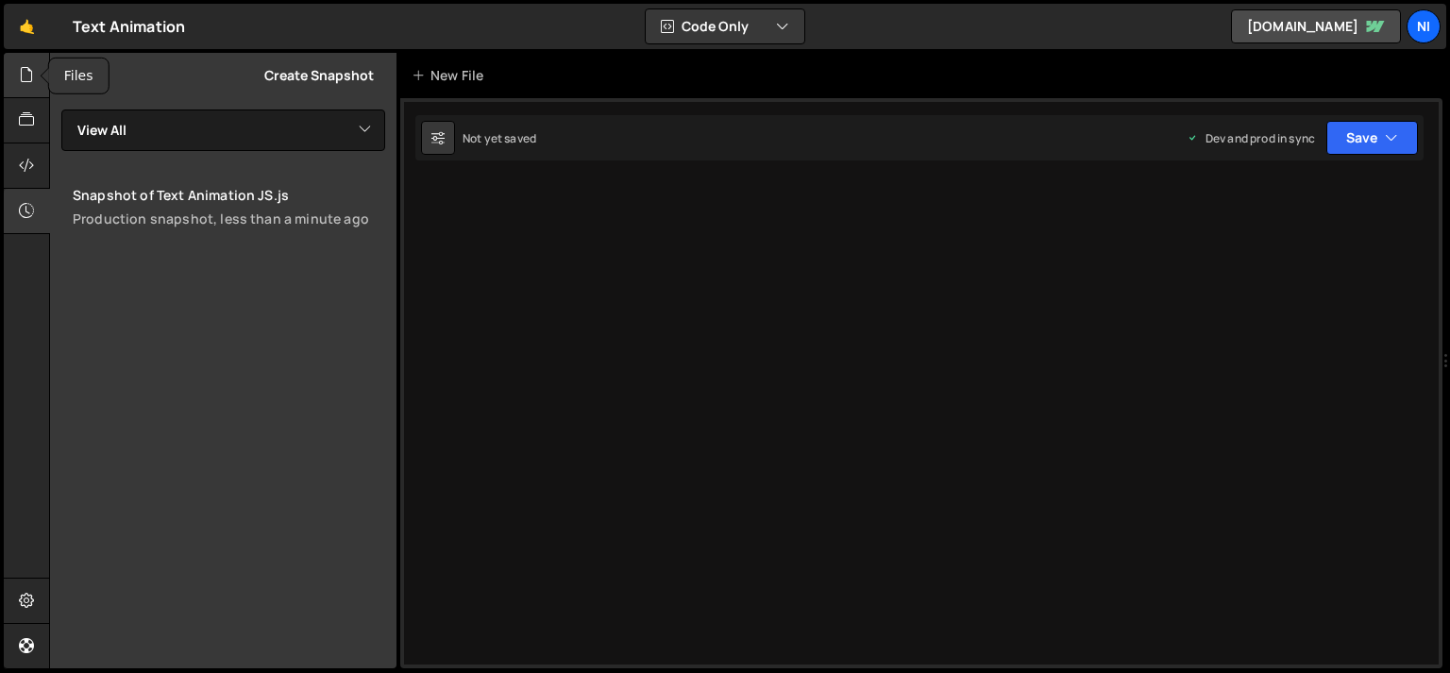
click at [21, 84] on icon at bounding box center [26, 74] width 15 height 21
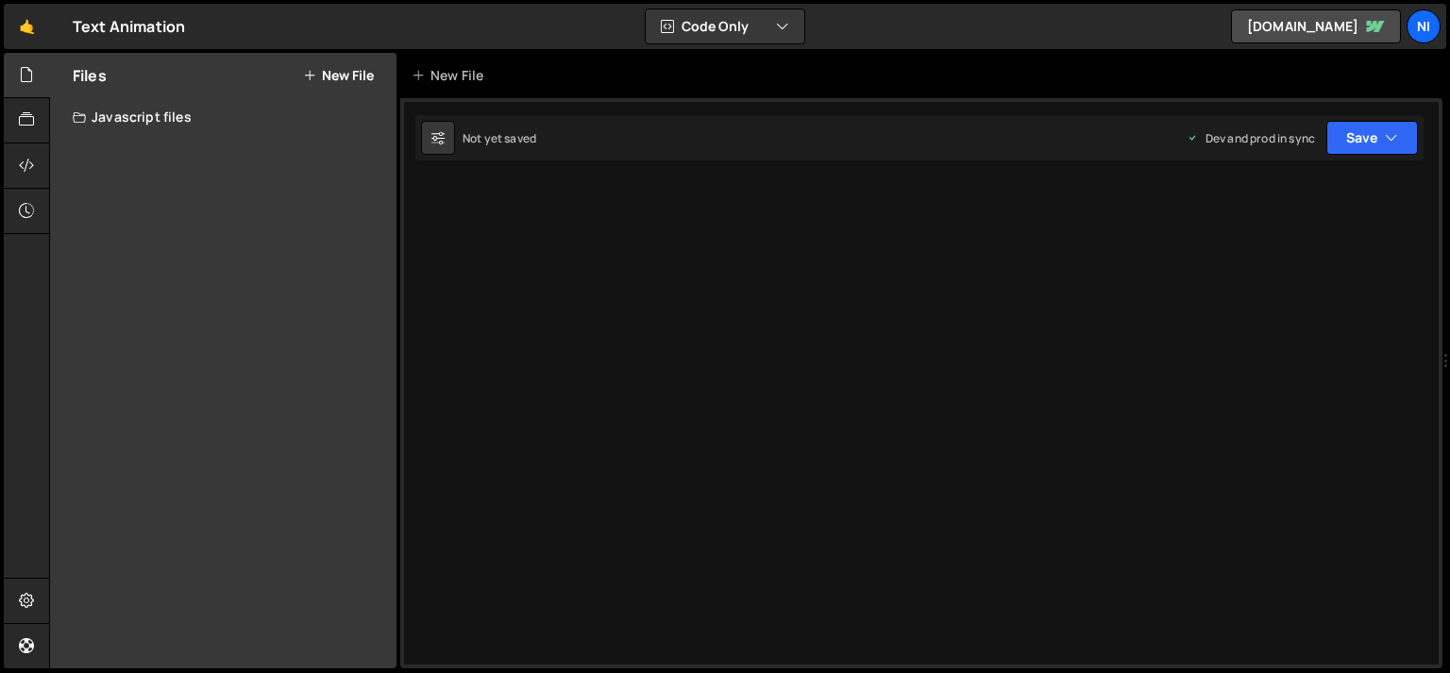
click at [170, 109] on div "Javascript files" at bounding box center [223, 117] width 346 height 38
click at [162, 119] on div "Javascript files" at bounding box center [223, 117] width 346 height 38
drag, startPoint x: 162, startPoint y: 119, endPoint x: 153, endPoint y: 136, distance: 19.4
click at [157, 135] on div "Javascript files" at bounding box center [223, 117] width 346 height 38
click at [86, 116] on div "Javascript files" at bounding box center [223, 117] width 346 height 38
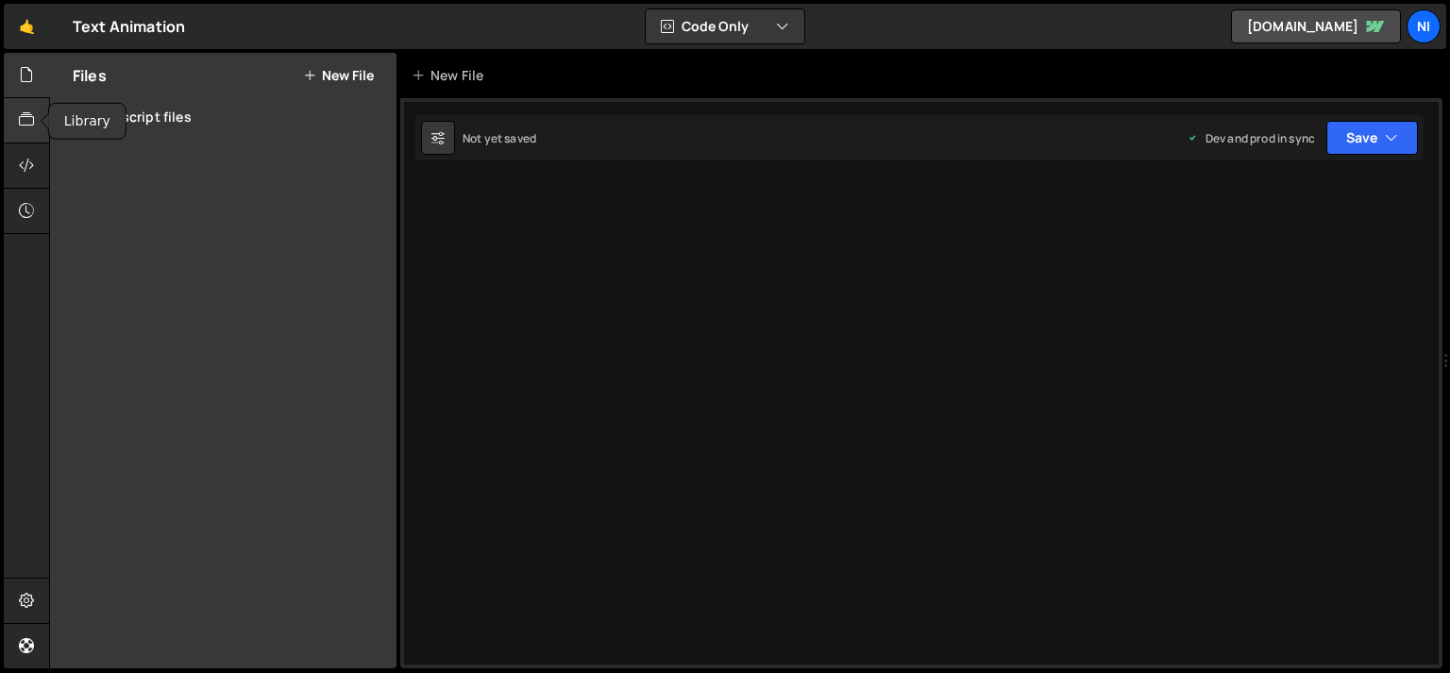
click at [22, 122] on icon at bounding box center [26, 119] width 15 height 21
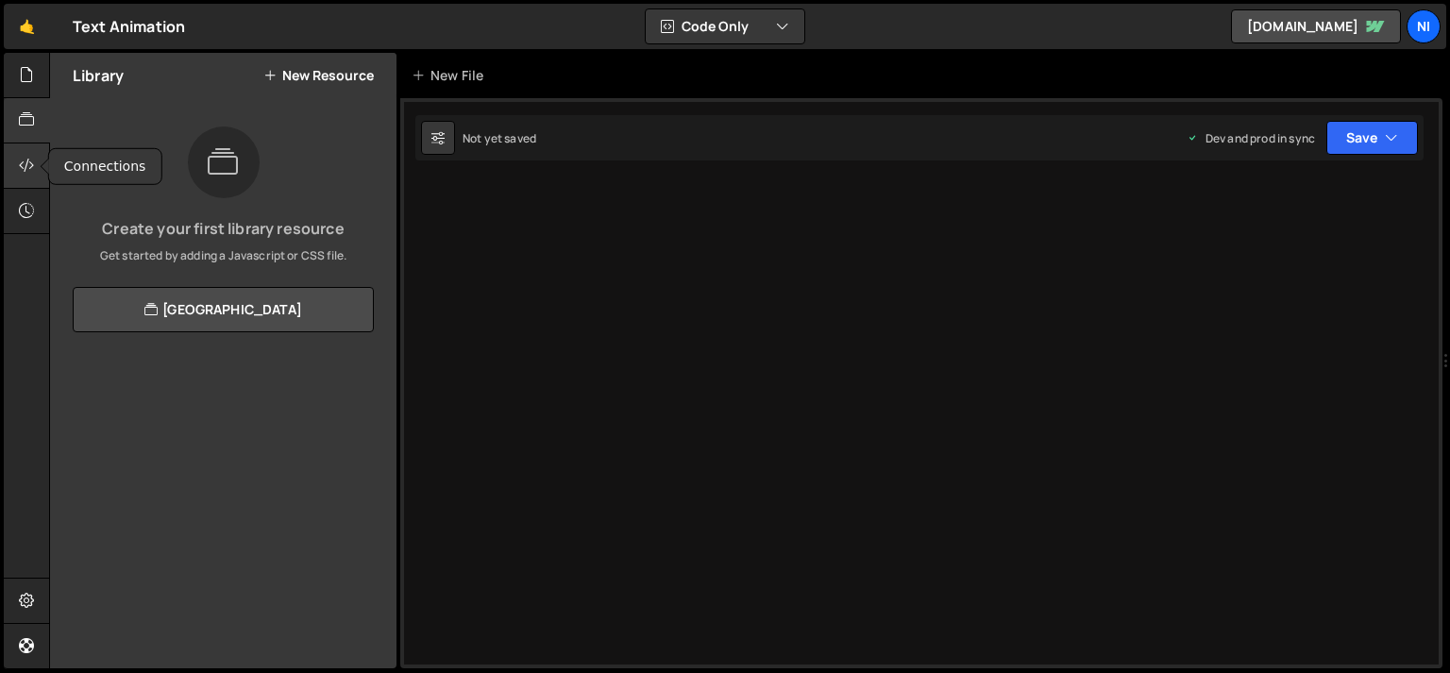
click at [10, 157] on div at bounding box center [27, 165] width 46 height 45
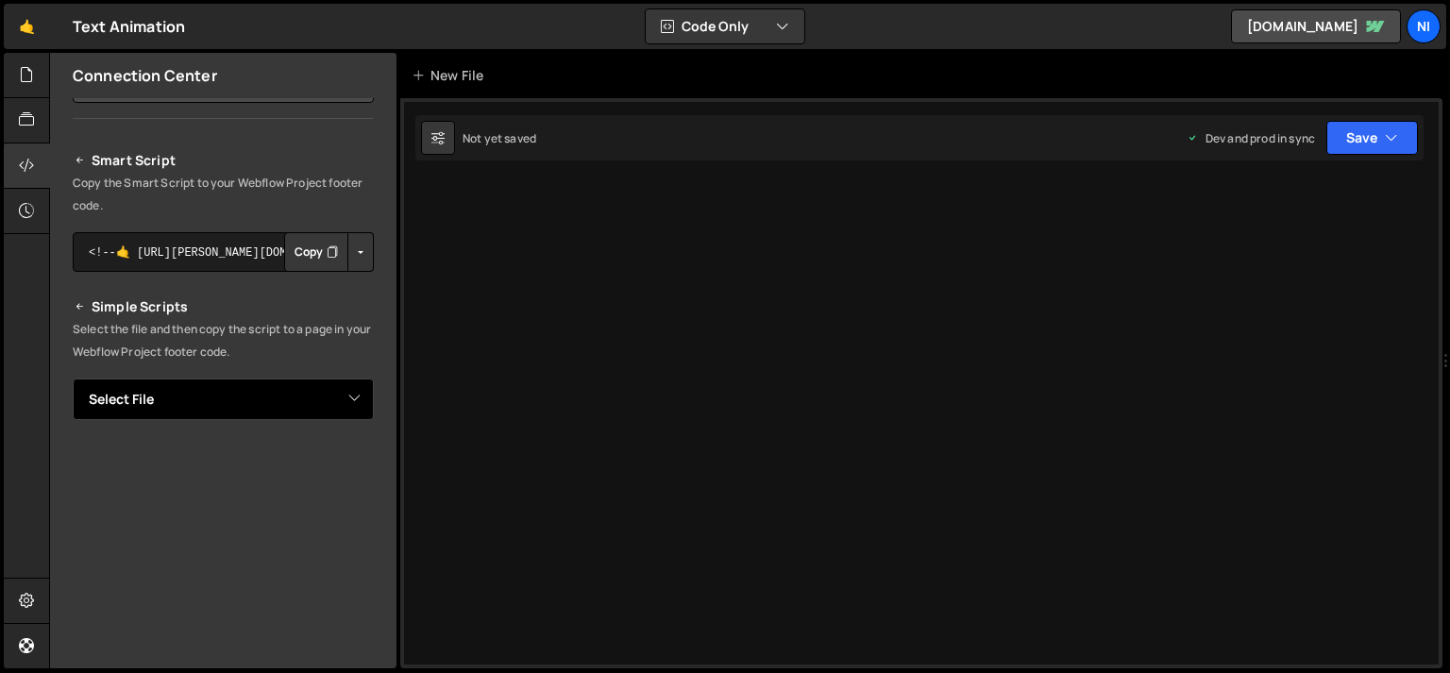
click at [73, 378] on select "Select File Text Animation JS.js" at bounding box center [223, 399] width 301 height 42
click at [126, 402] on select "Select File Text Animation JS.js" at bounding box center [223, 399] width 301 height 42
click at [42, 219] on div at bounding box center [27, 211] width 46 height 45
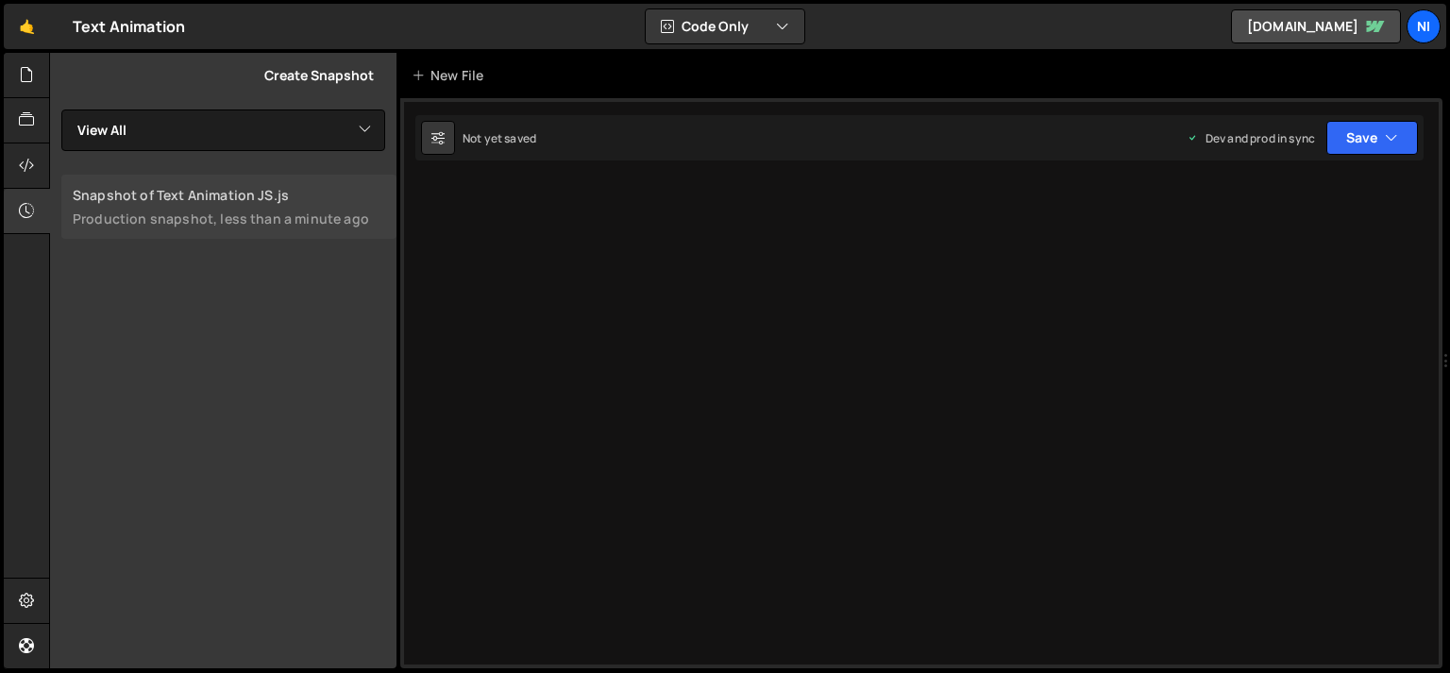
click at [305, 215] on div "Production snapshot, less than a minute ago" at bounding box center [229, 219] width 312 height 18
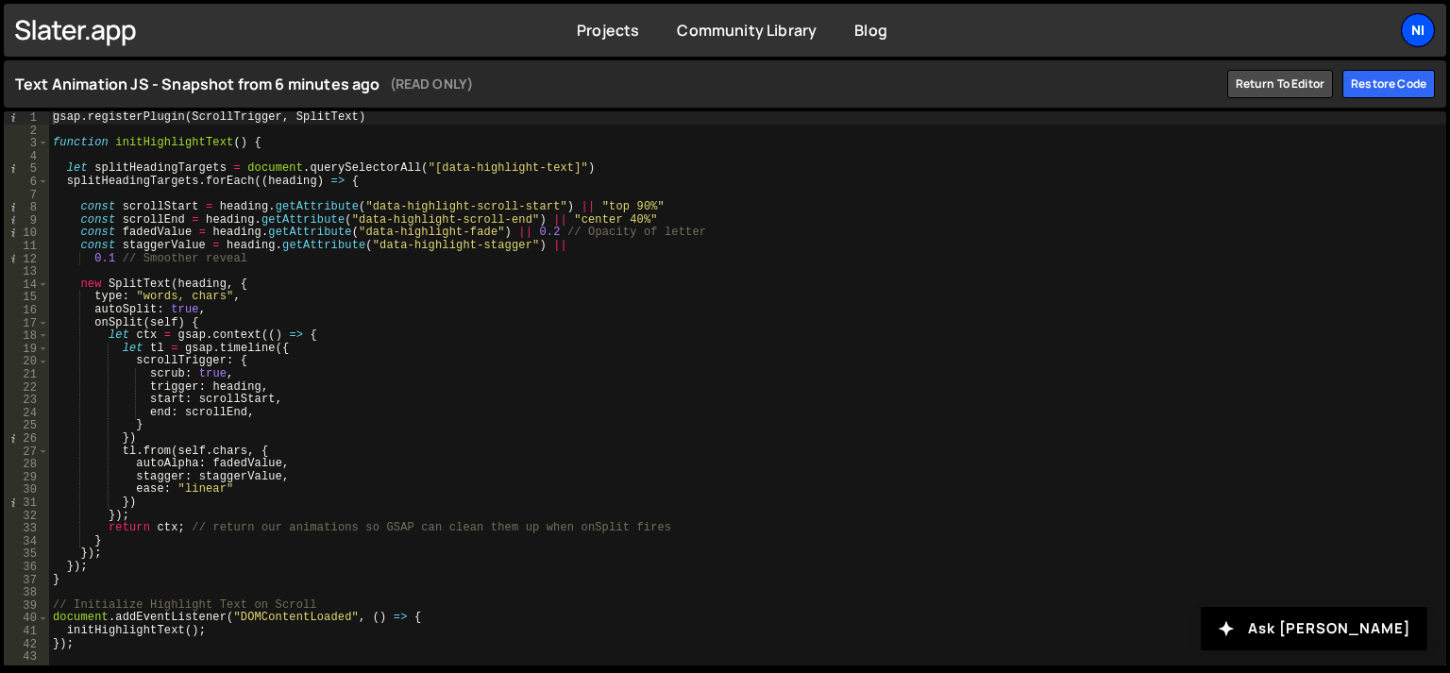
click at [1403, 25] on div "Ni" at bounding box center [1418, 30] width 34 height 34
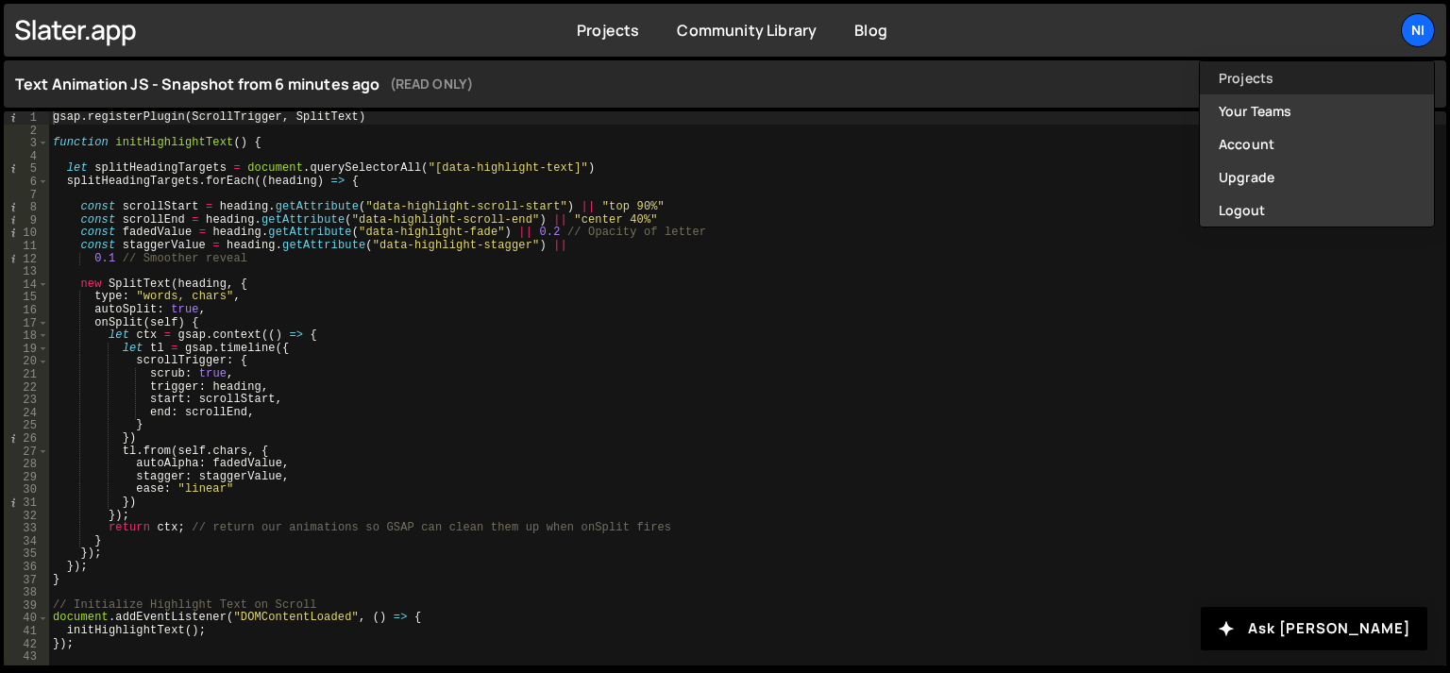
click at [1304, 85] on link "Projects" at bounding box center [1317, 77] width 234 height 33
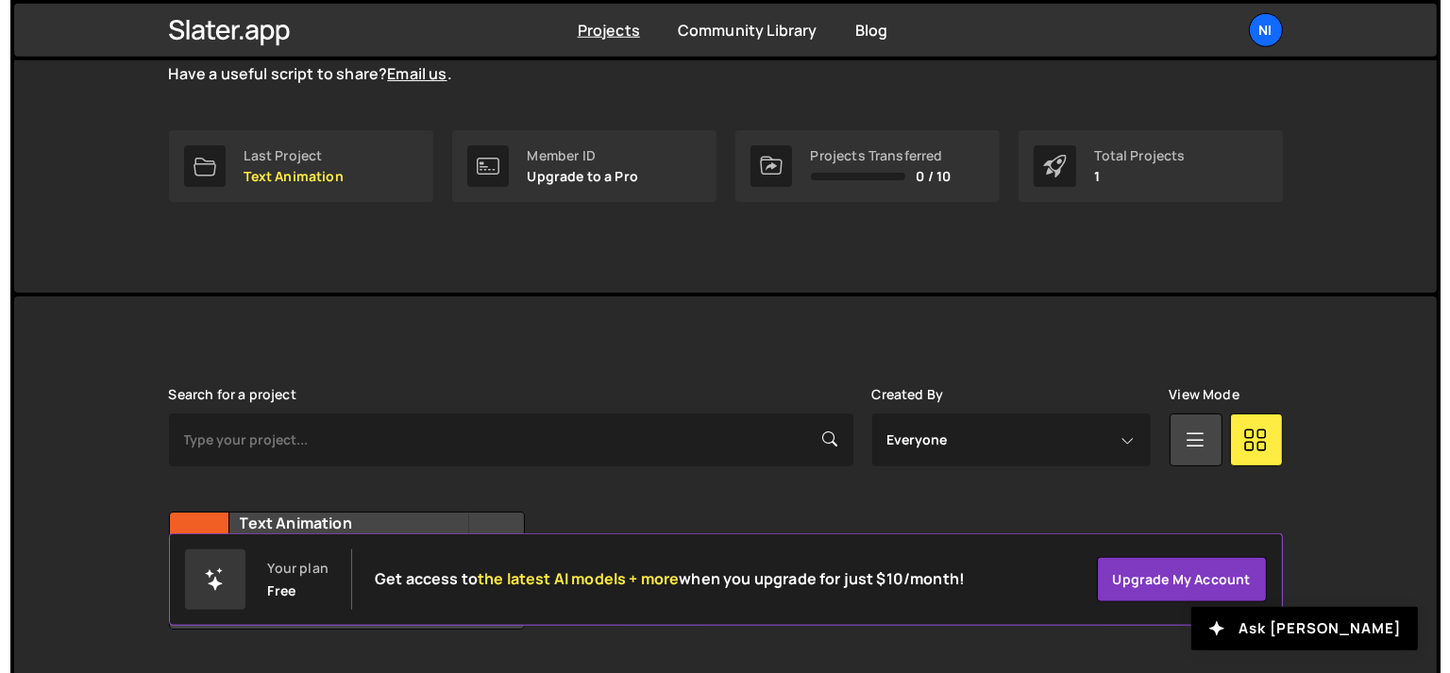
scroll to position [298, 0]
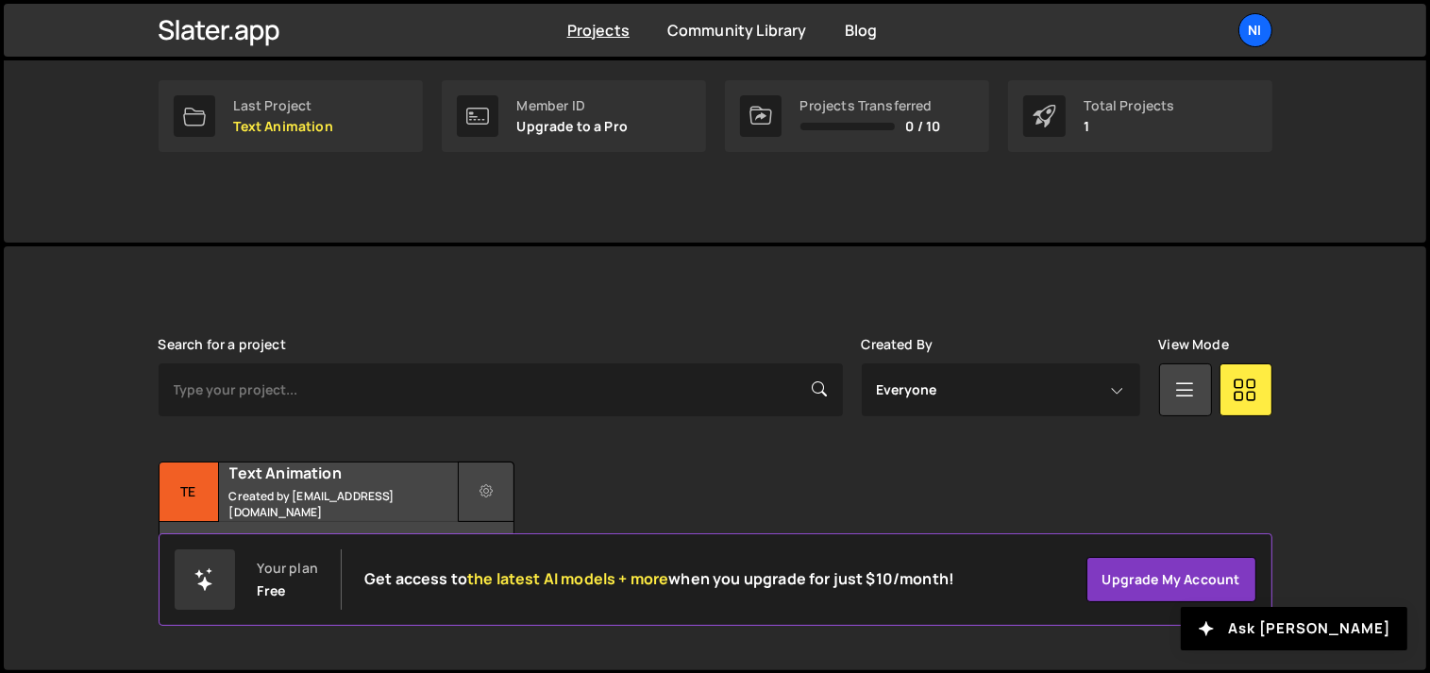
click at [487, 491] on icon at bounding box center [485, 491] width 13 height 19
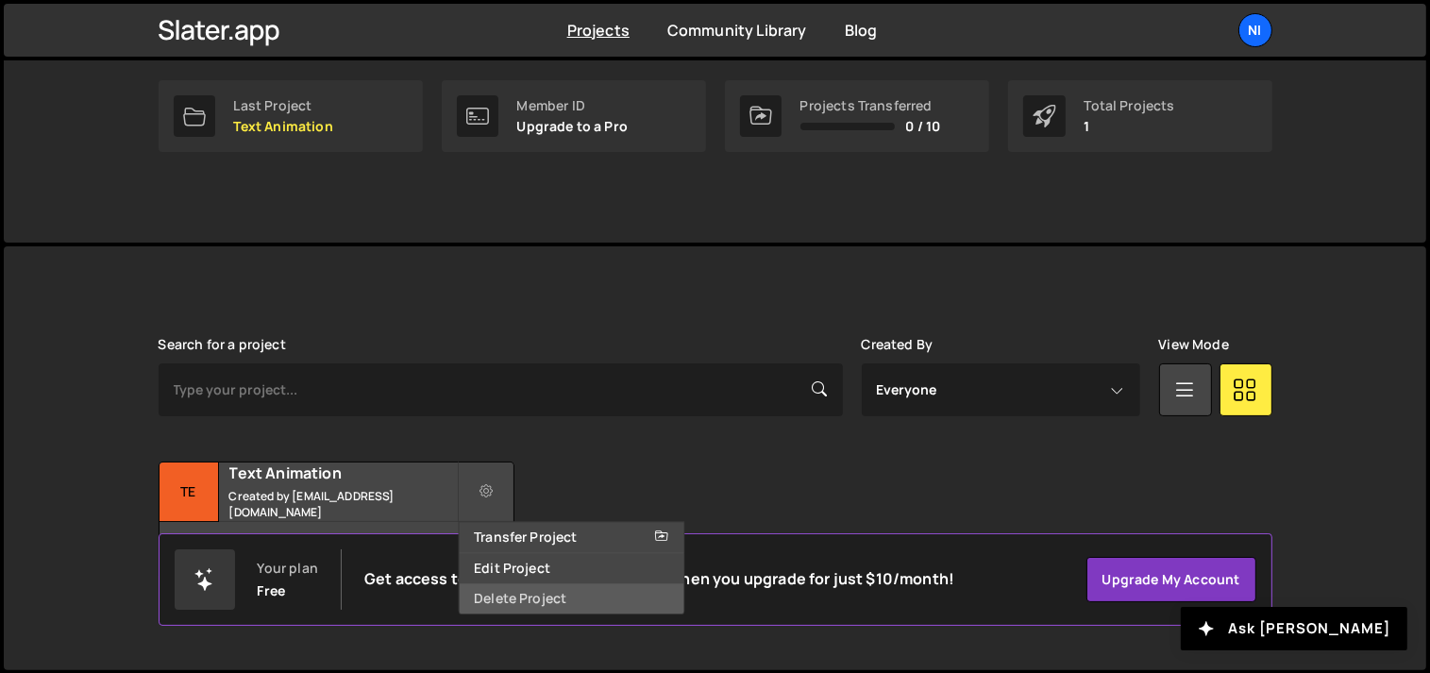
click at [546, 611] on link "Delete Project" at bounding box center [571, 598] width 225 height 30
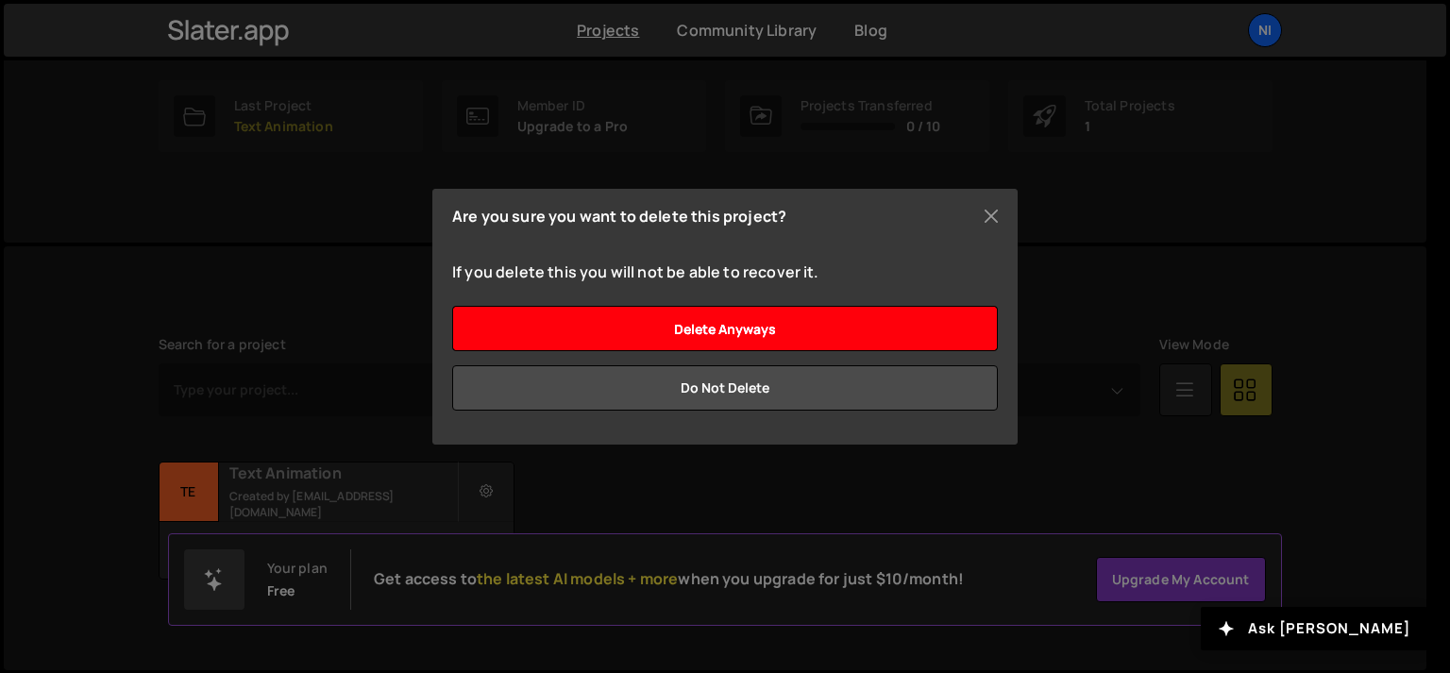
click at [780, 322] on input "Delete anyways" at bounding box center [725, 328] width 546 height 45
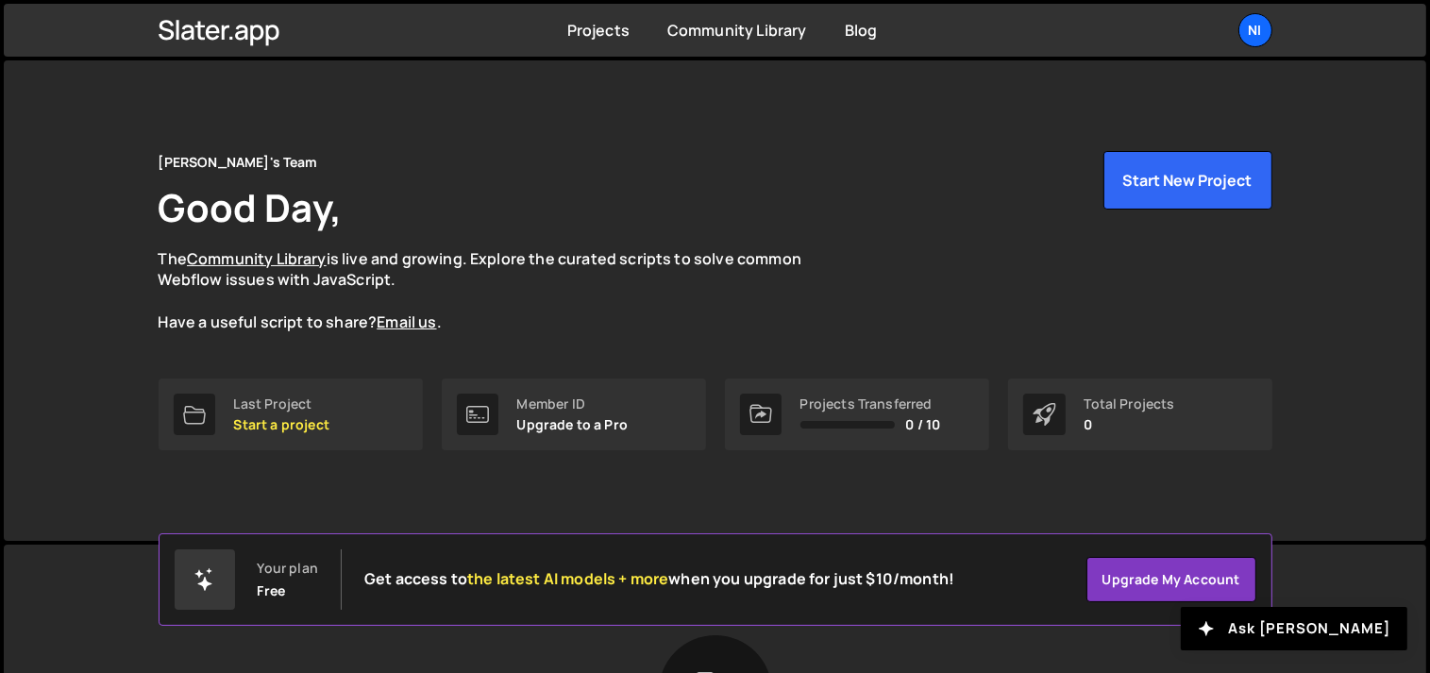
click at [1236, 25] on ul "Ni Projects Your Teams Account Upgrade Logout" at bounding box center [1211, 30] width 123 height 34
click at [1269, 32] on div "Ni" at bounding box center [1255, 30] width 34 height 34
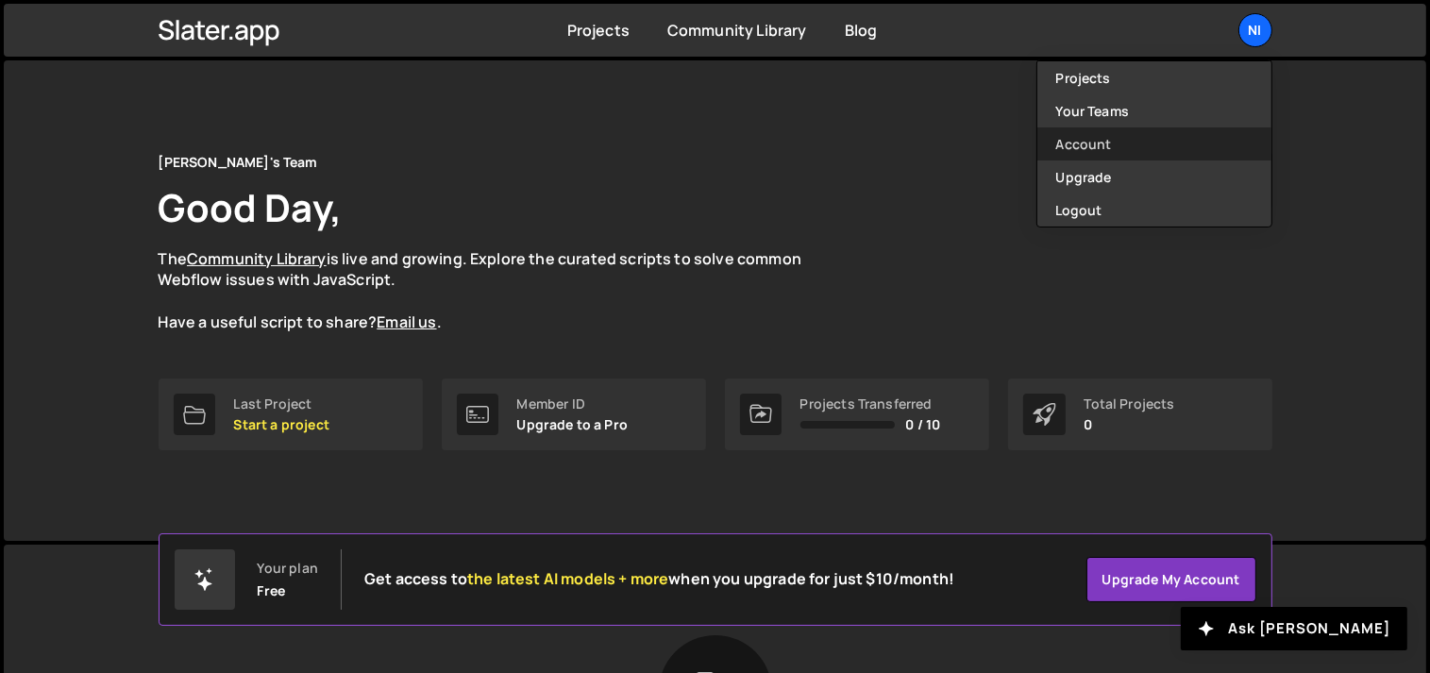
click at [1141, 138] on link "Account" at bounding box center [1154, 143] width 234 height 33
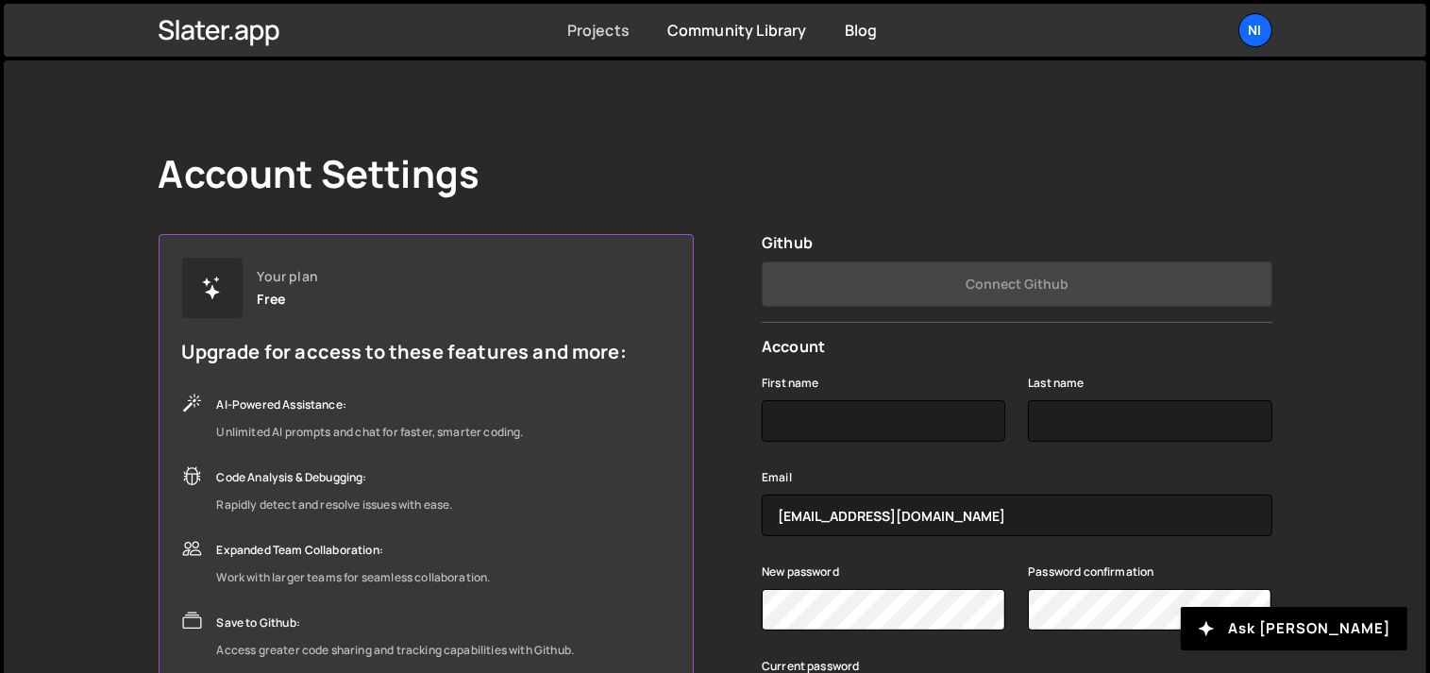
click at [620, 30] on link "Projects" at bounding box center [598, 30] width 62 height 21
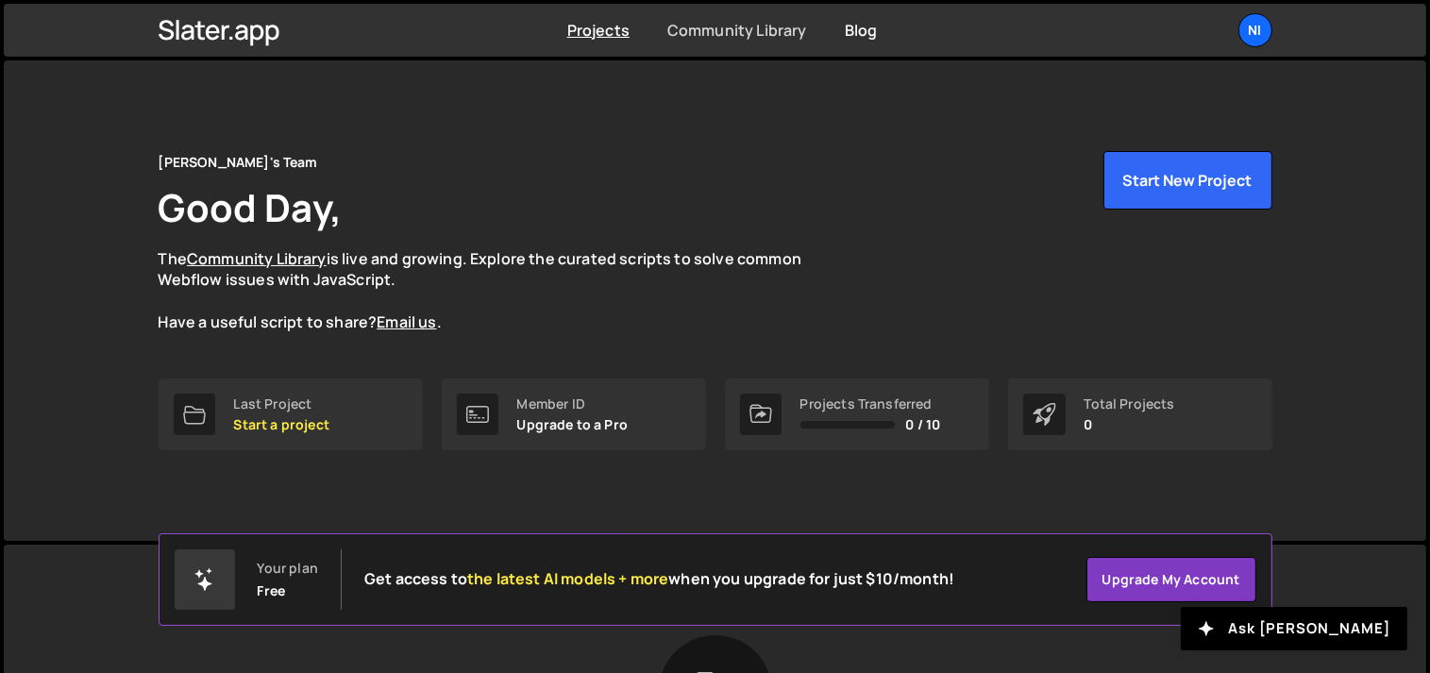
click at [668, 29] on link "Community Library" at bounding box center [737, 30] width 140 height 21
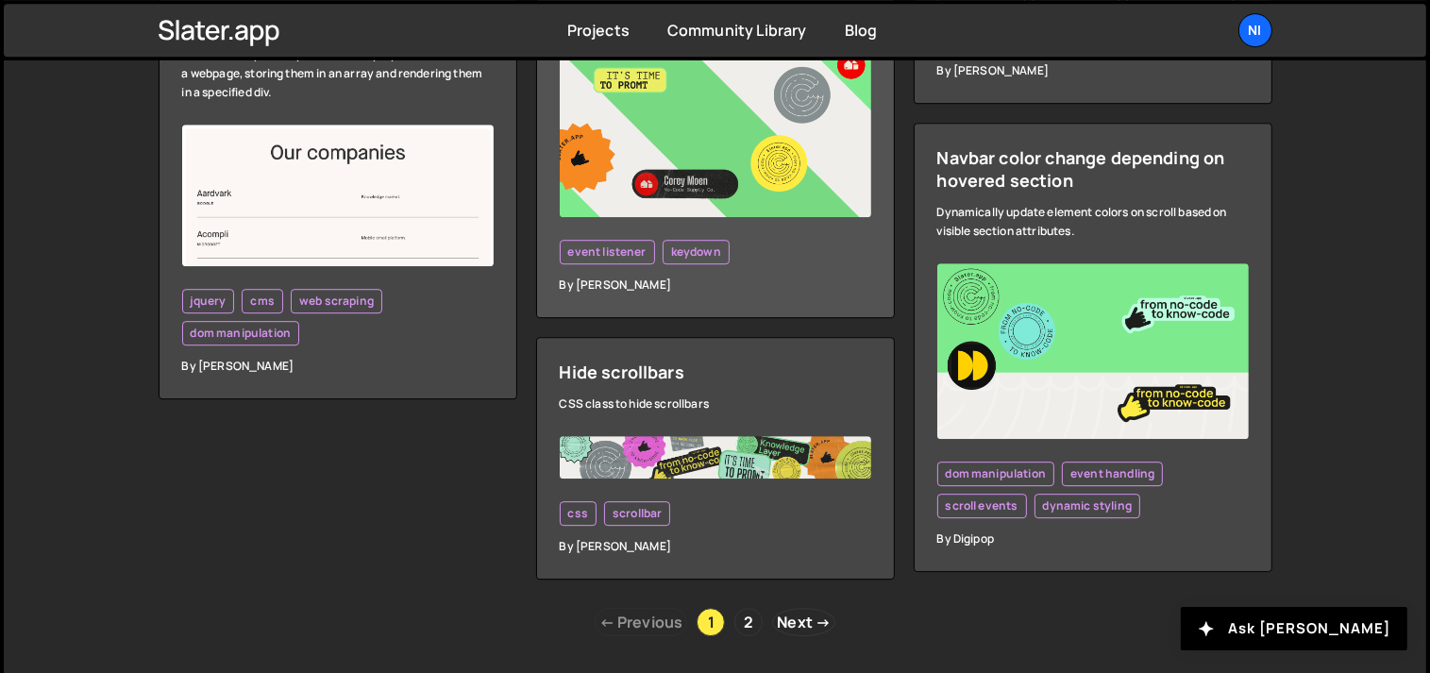
scroll to position [5425, 0]
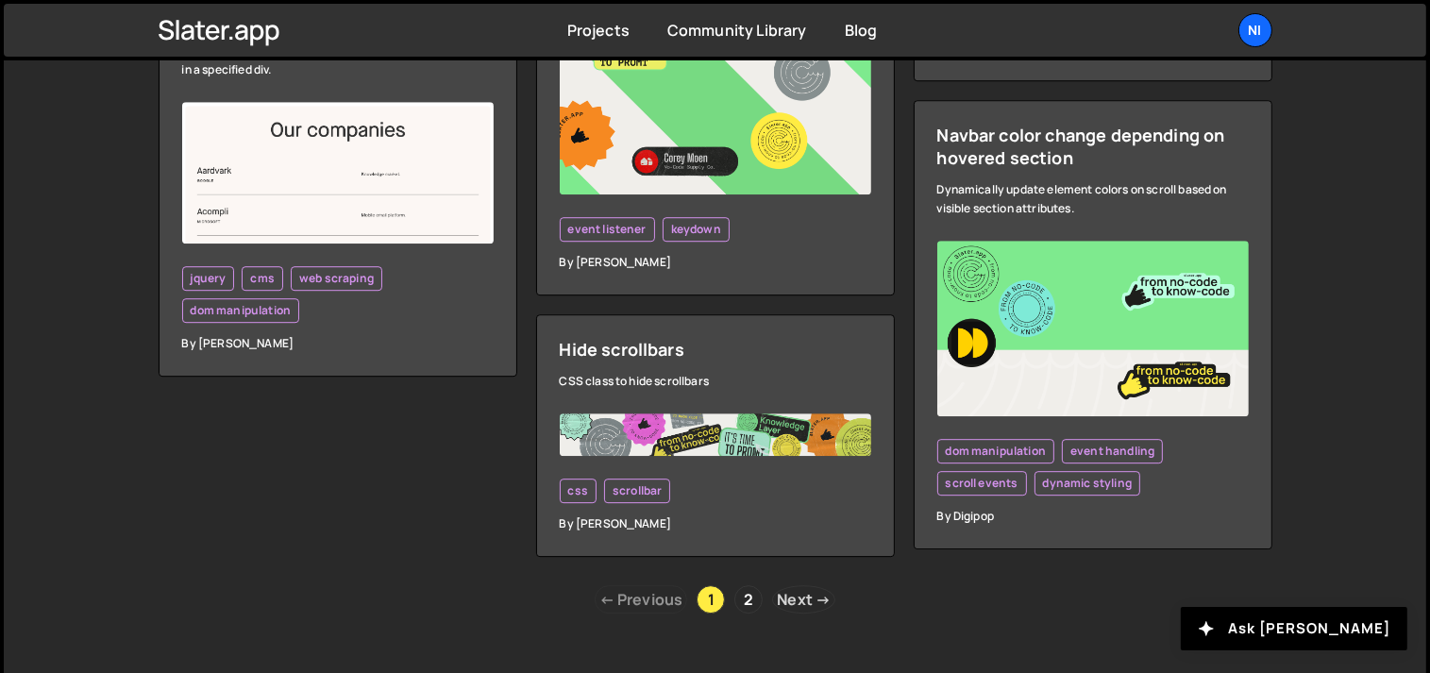
click at [802, 585] on link "Next →" at bounding box center [803, 599] width 63 height 28
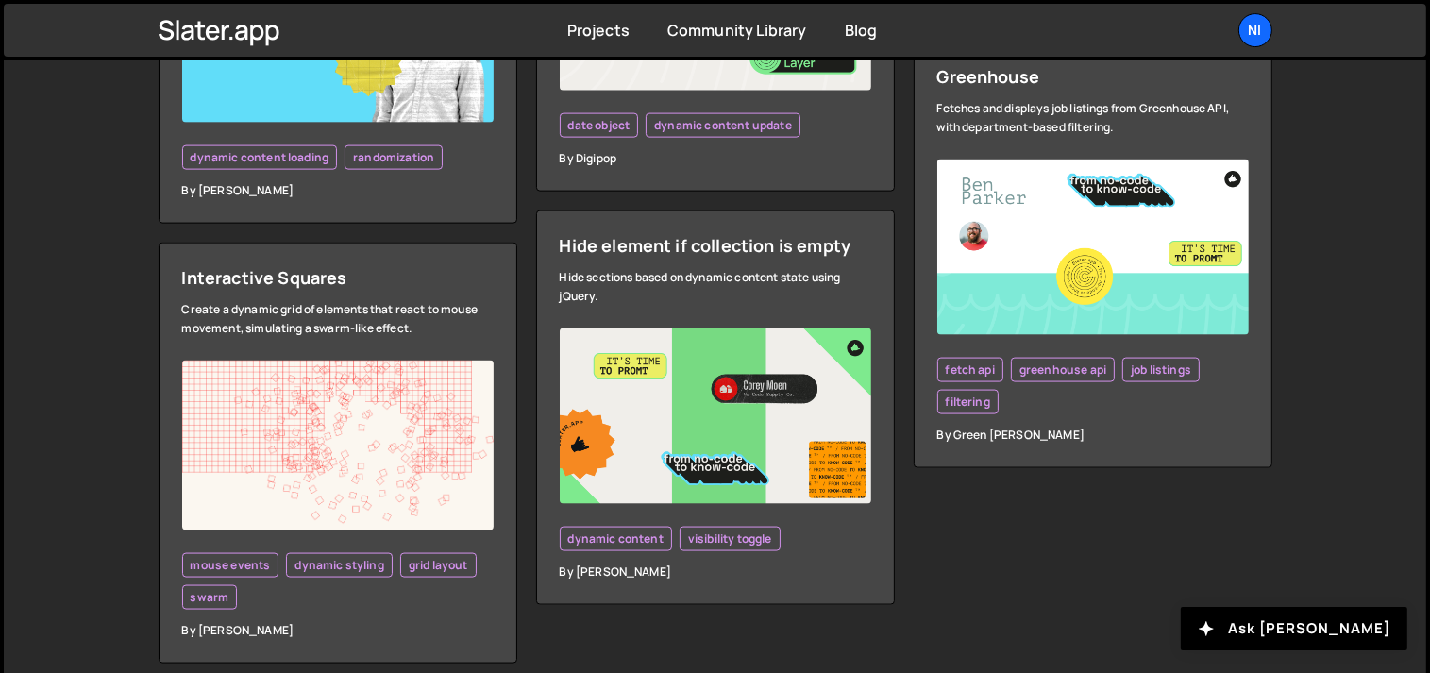
scroll to position [2651, 0]
